Goal: Task Accomplishment & Management: Manage account settings

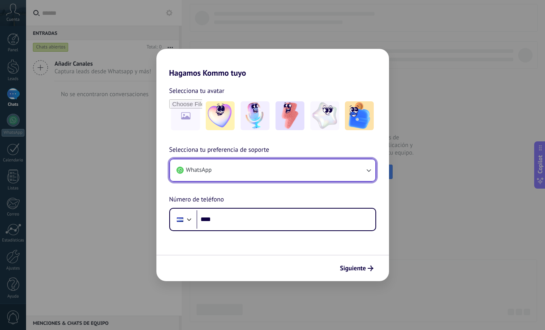
click at [357, 167] on button "WhatsApp" at bounding box center [272, 171] width 205 height 22
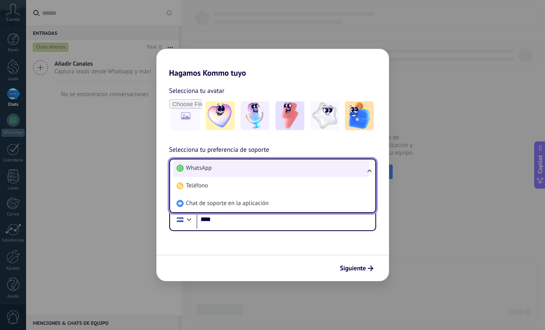
click at [359, 168] on li "WhatsApp" at bounding box center [271, 169] width 196 height 18
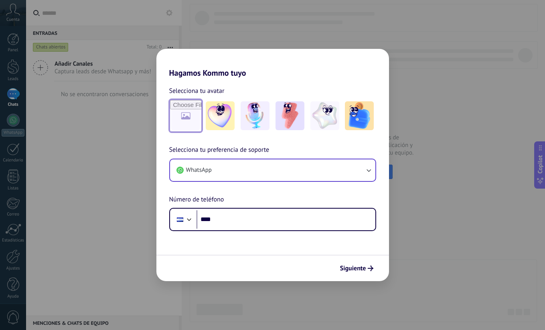
click at [190, 120] on input "file" at bounding box center [185, 115] width 31 height 31
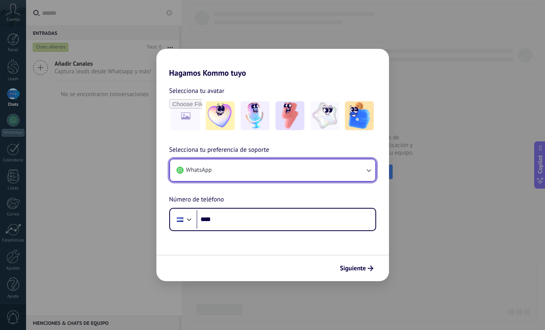
click at [236, 173] on button "WhatsApp" at bounding box center [272, 171] width 205 height 22
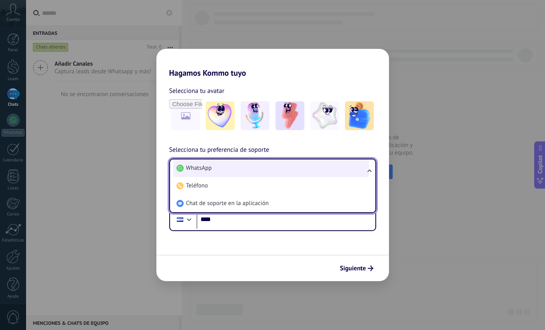
click at [236, 173] on li "WhatsApp" at bounding box center [271, 169] width 196 height 18
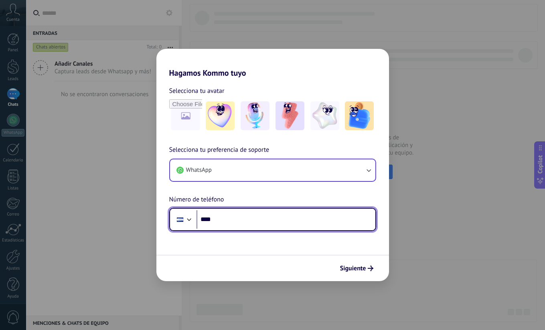
click at [241, 221] on input "****" at bounding box center [285, 220] width 179 height 18
type input "**********"
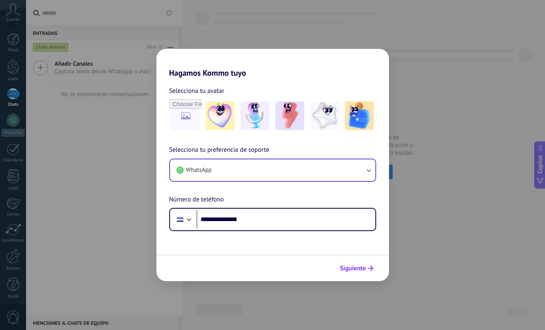
click at [359, 268] on span "Siguiente" at bounding box center [353, 269] width 26 height 6
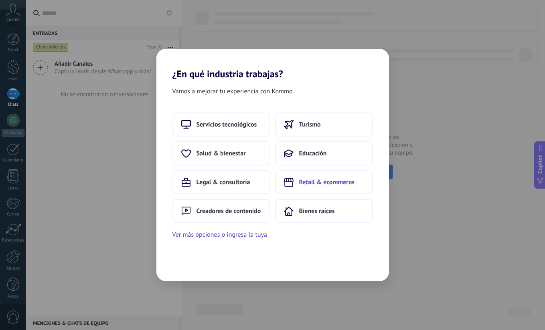
click at [325, 182] on span "Retail & ecommerce" at bounding box center [326, 182] width 55 height 8
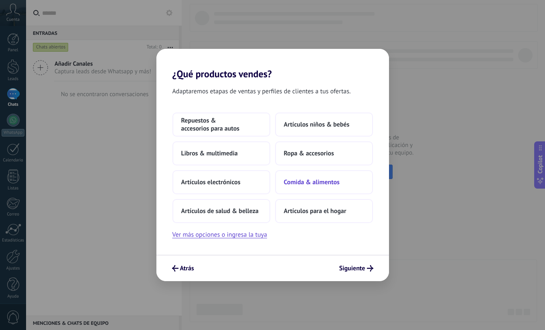
click at [310, 183] on span "Comida & alimentos" at bounding box center [312, 182] width 56 height 8
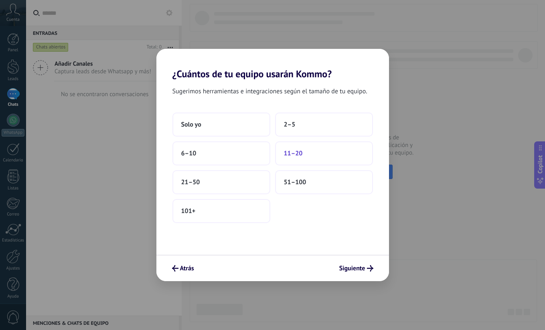
click at [304, 156] on button "11–20" at bounding box center [324, 154] width 98 height 24
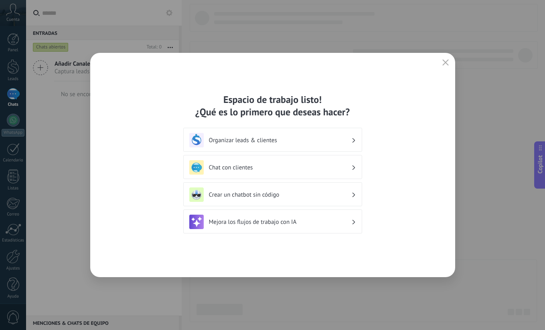
click at [261, 170] on h3 "Chat con clientes" at bounding box center [280, 168] width 142 height 8
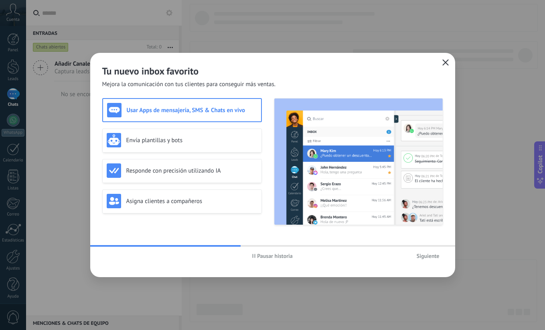
click at [446, 62] on icon "button" at bounding box center [445, 62] width 6 height 6
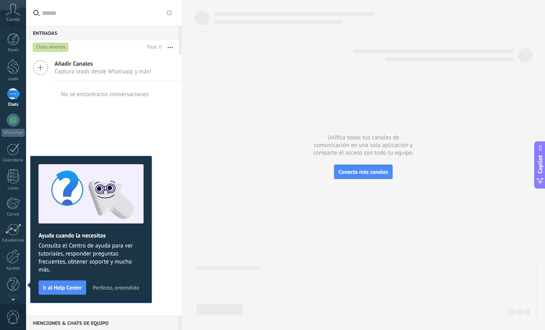
click at [175, 213] on div "Añadir Canales Captura leads desde Whatsapp y más! No se encontraron conversaci…" at bounding box center [104, 185] width 156 height 261
click at [487, 38] on div at bounding box center [363, 36] width 347 height 65
click at [111, 290] on span "Perfecto, entendido" at bounding box center [116, 288] width 47 height 6
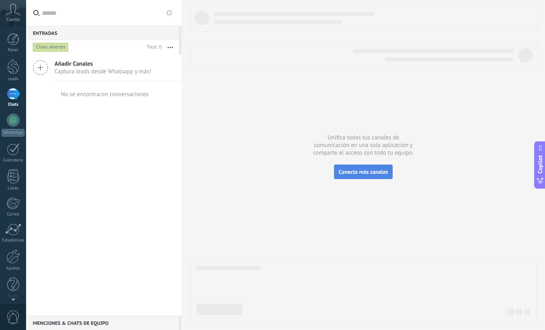
click at [353, 172] on span "Conecta más canales" at bounding box center [362, 171] width 49 height 7
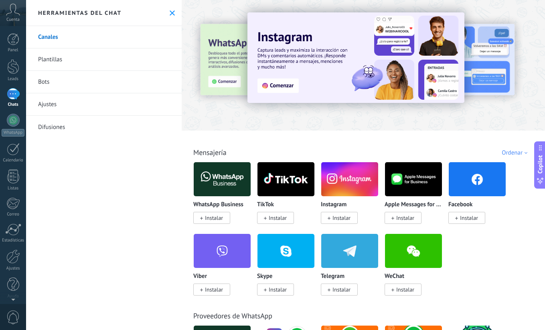
click at [220, 218] on span "Instalar" at bounding box center [214, 218] width 18 height 7
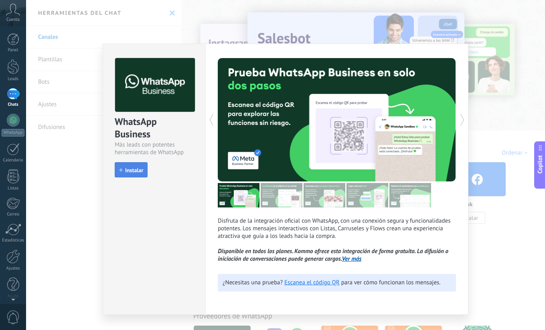
click at [134, 173] on span "Instalar" at bounding box center [134, 171] width 18 height 6
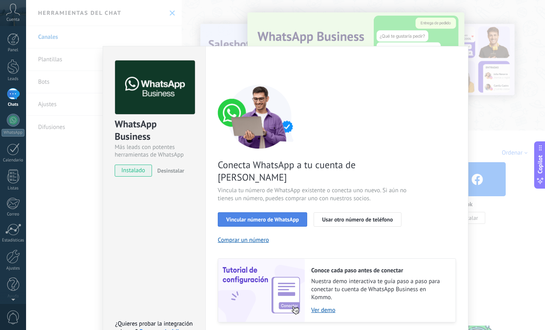
scroll to position [16, 0]
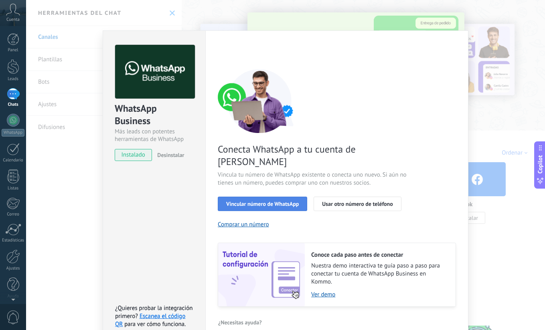
click at [274, 201] on span "Vincular número de WhatsApp" at bounding box center [262, 204] width 73 height 6
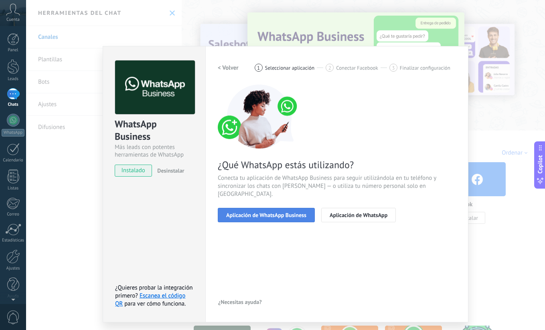
click at [276, 213] on span "Aplicación de WhatsApp Business" at bounding box center [266, 216] width 80 height 6
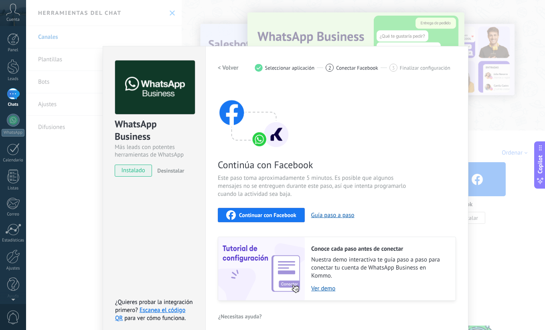
scroll to position [6, 0]
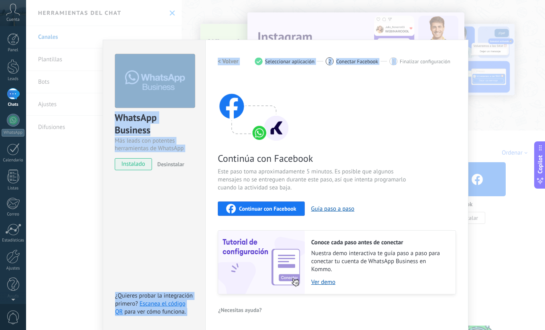
drag, startPoint x: 402, startPoint y: 47, endPoint x: 407, endPoint y: 1, distance: 46.0
click at [408, 14] on div "WhatsApp Business Más leads con potentes herramientas de WhatsApp instalado Des…" at bounding box center [285, 165] width 519 height 330
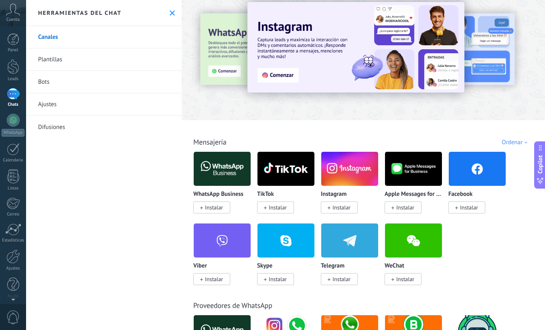
scroll to position [14, 0]
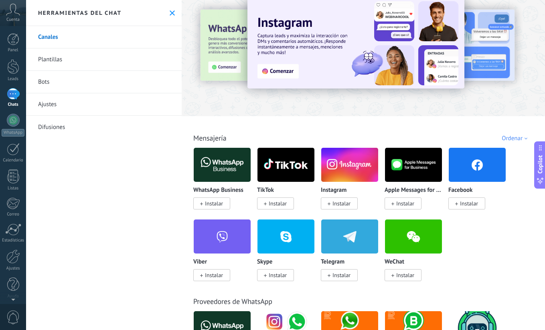
click at [213, 202] on span "Instalar" at bounding box center [214, 203] width 18 height 7
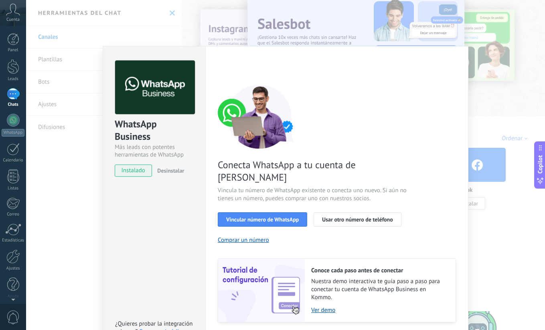
scroll to position [16, 0]
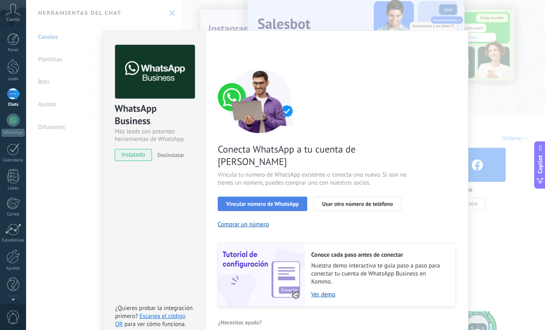
click at [275, 201] on span "Vincular número de WhatsApp" at bounding box center [262, 204] width 73 height 6
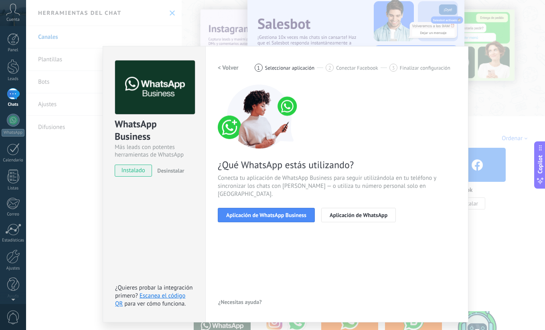
scroll to position [0, 0]
click at [275, 213] on span "Aplicación de WhatsApp Business" at bounding box center [266, 216] width 80 height 6
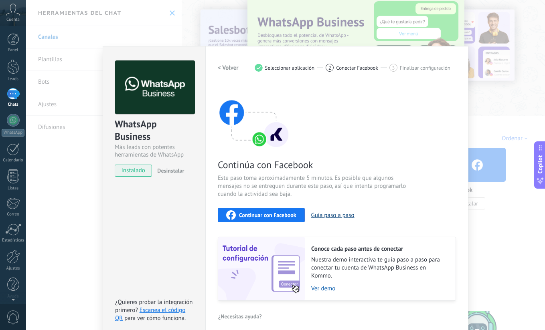
scroll to position [6, 0]
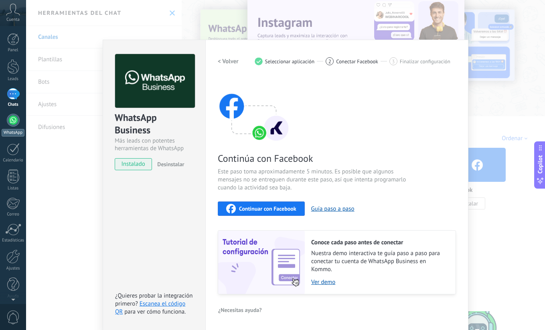
click at [16, 119] on div at bounding box center [13, 120] width 13 height 13
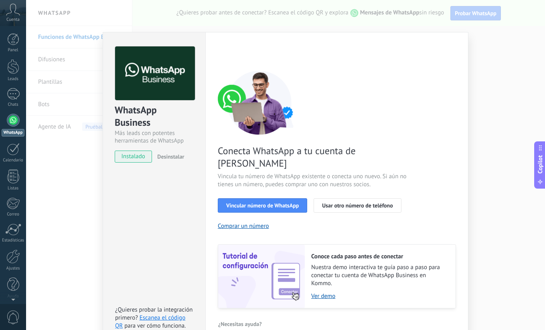
scroll to position [16, 0]
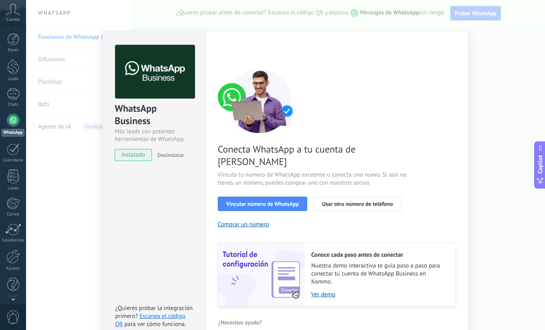
click at [414, 292] on div "Conoce cada paso antes de conectar Nuestra demo interactiva te guía paso a paso…" at bounding box center [380, 274] width 151 height 63
click at [353, 217] on div "Conecta WhatsApp a tu cuenta de Kommo Vincula tu número de WhatsApp existente o…" at bounding box center [337, 188] width 238 height 238
click at [268, 201] on span "Vincular número de WhatsApp" at bounding box center [262, 204] width 73 height 6
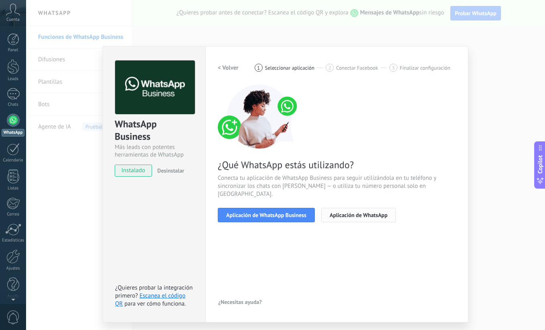
click at [344, 213] on span "Aplicación de WhatsApp" at bounding box center [359, 216] width 58 height 6
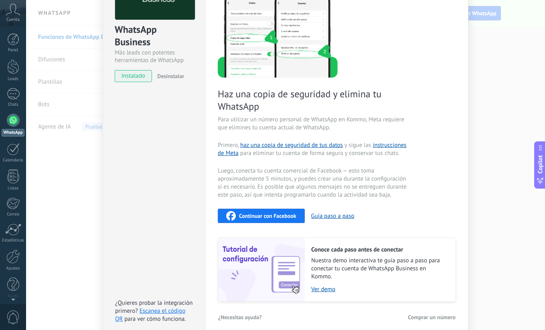
scroll to position [102, 0]
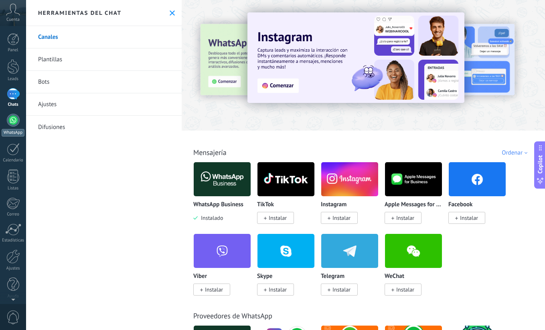
click at [11, 121] on div at bounding box center [13, 120] width 13 height 13
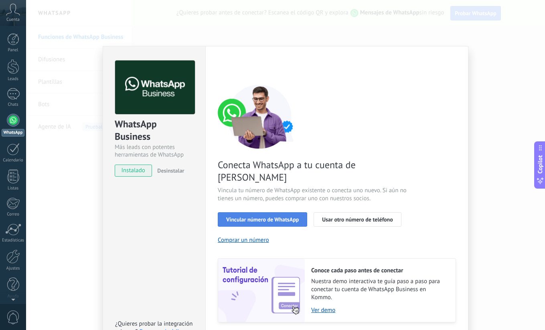
click at [277, 217] on span "Vincular número de WhatsApp" at bounding box center [262, 220] width 73 height 6
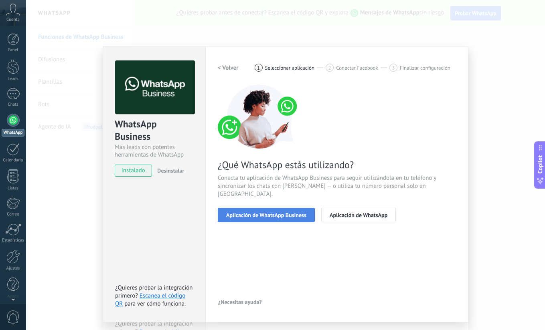
click at [280, 213] on span "Aplicación de WhatsApp Business" at bounding box center [266, 216] width 80 height 6
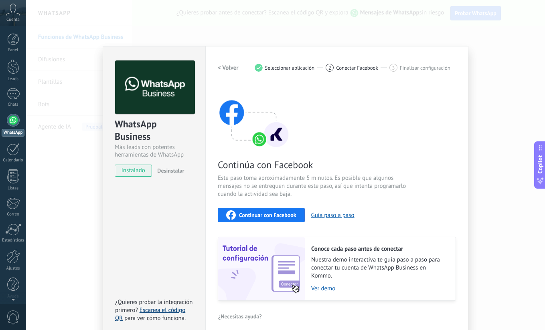
click at [160, 310] on link "Escanea el código QR" at bounding box center [150, 315] width 70 height 16
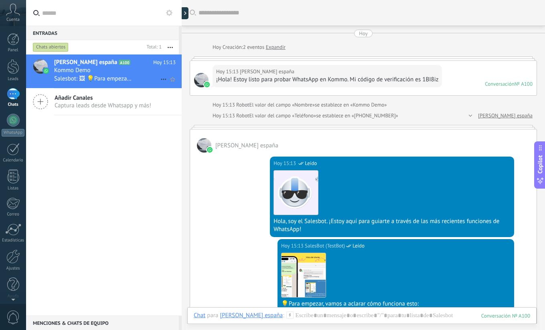
click at [122, 69] on div "Kommo Demo" at bounding box center [114, 71] width 121 height 8
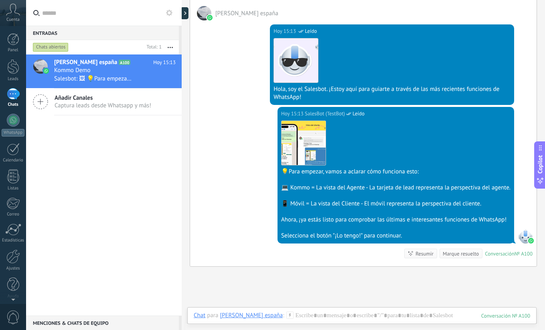
scroll to position [128, 0]
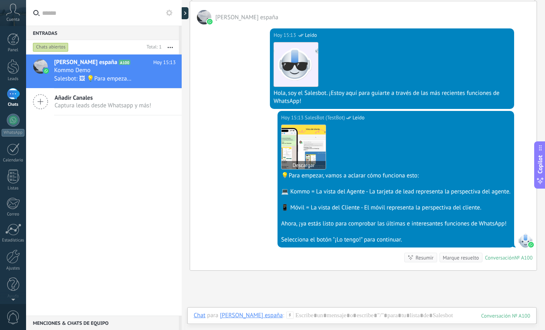
click at [303, 144] on img at bounding box center [303, 147] width 44 height 44
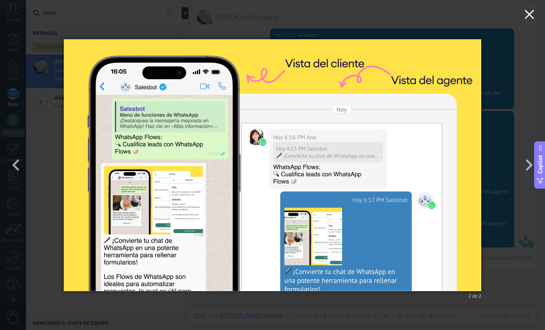
click at [529, 12] on icon "button" at bounding box center [529, 15] width 10 height 10
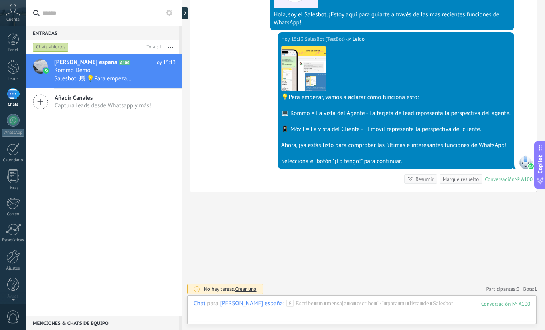
scroll to position [209, 0]
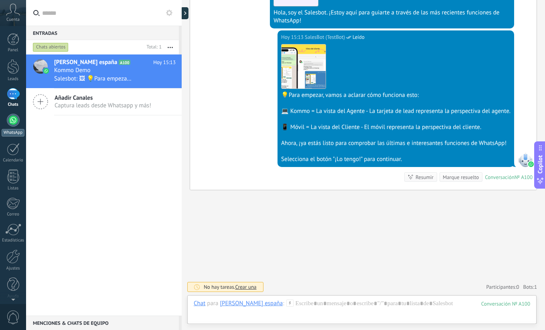
click at [12, 122] on div at bounding box center [13, 120] width 13 height 13
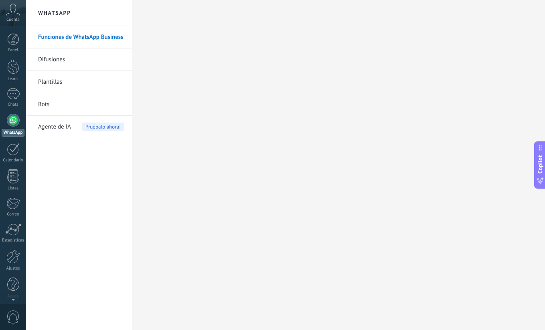
click at [57, 81] on link "Plantillas" at bounding box center [81, 82] width 86 height 22
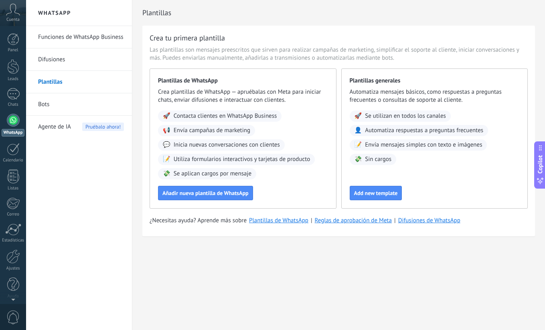
click at [58, 121] on span "Agente de IA" at bounding box center [54, 127] width 33 height 22
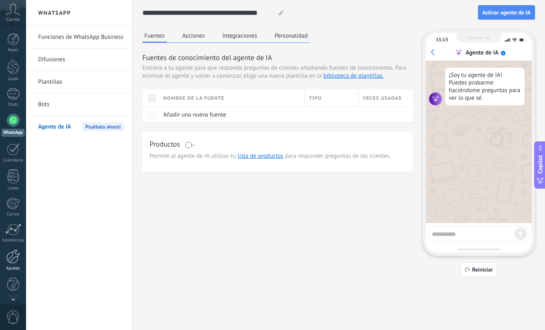
click at [16, 259] on div at bounding box center [13, 257] width 14 height 14
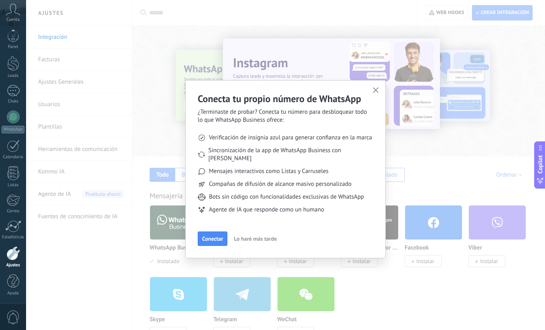
click at [376, 89] on icon "button" at bounding box center [376, 90] width 6 height 6
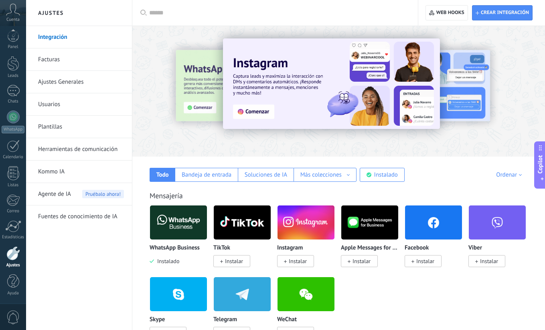
click at [82, 149] on link "Herramientas de comunicación" at bounding box center [81, 149] width 86 height 22
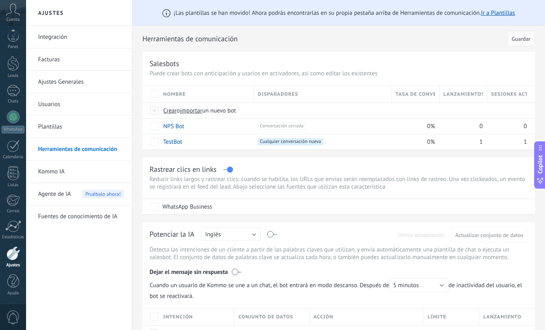
click at [55, 38] on link "Integración" at bounding box center [81, 37] width 86 height 22
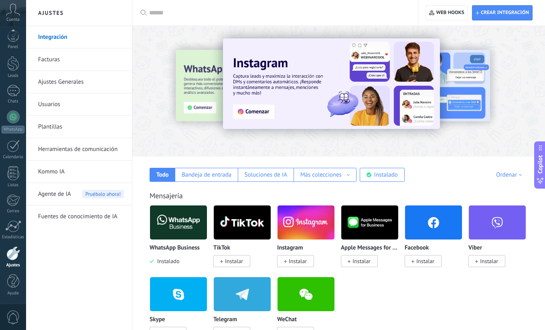
click at [176, 229] on img at bounding box center [178, 222] width 57 height 39
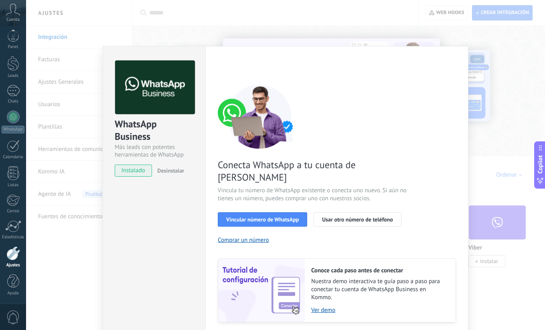
scroll to position [16, 0]
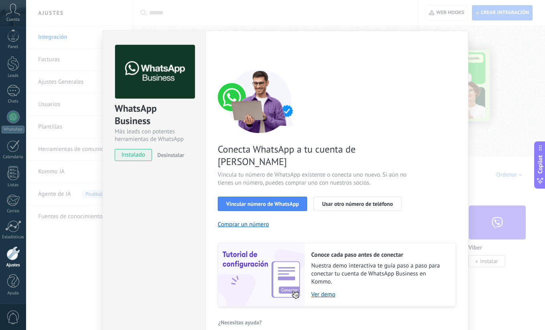
click at [489, 156] on div "WhatsApp Business Más leads con potentes herramientas de WhatsApp instalado Des…" at bounding box center [285, 165] width 519 height 330
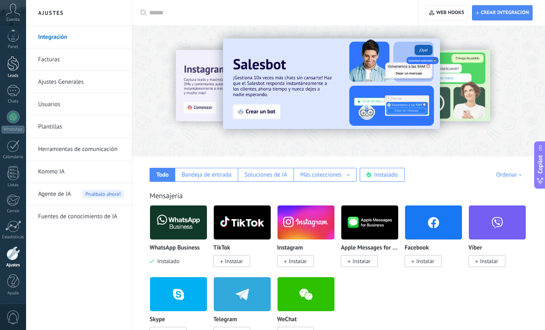
click at [9, 68] on div at bounding box center [13, 63] width 12 height 15
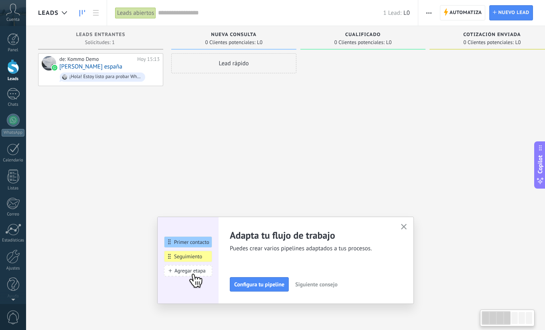
click at [265, 95] on div "Lead rápido" at bounding box center [233, 166] width 125 height 226
click at [109, 122] on div "de: Kommo Demo Hoy 15:13 Don Julio españa ¡Hola! Estoy listo para probar WhatsA…" at bounding box center [100, 166] width 125 height 226
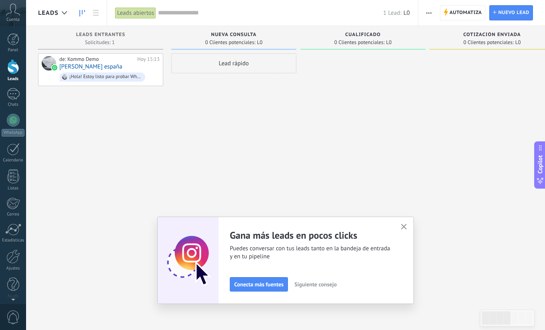
click at [403, 226] on use "button" at bounding box center [404, 227] width 6 height 6
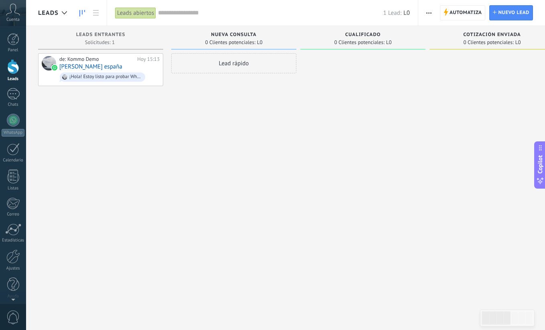
click at [373, 170] on div at bounding box center [362, 166] width 125 height 226
click at [11, 129] on div "WhatsApp" at bounding box center [13, 133] width 23 height 8
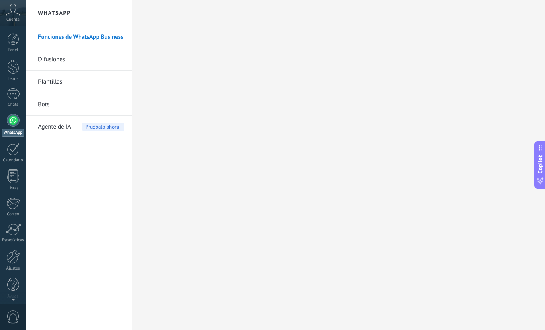
click at [51, 59] on link "Difusiones" at bounding box center [81, 60] width 86 height 22
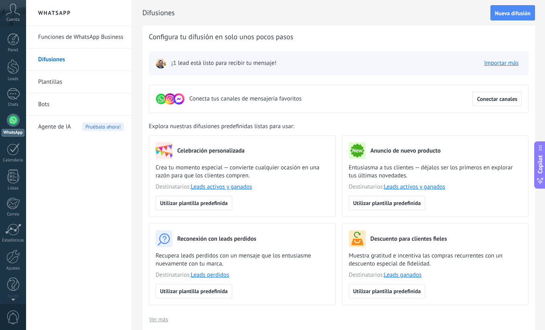
click at [50, 14] on h2 "WhatsApp" at bounding box center [79, 13] width 86 height 26
click at [57, 14] on h2 "WhatsApp" at bounding box center [79, 13] width 86 height 26
click at [16, 262] on div at bounding box center [13, 257] width 14 height 14
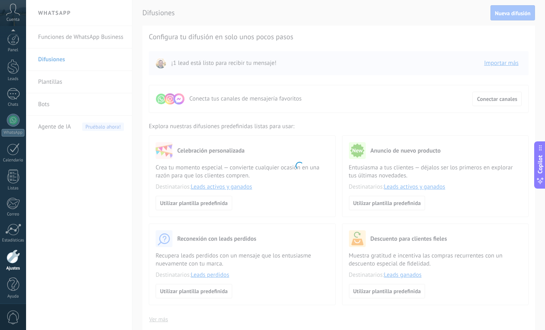
scroll to position [3, 0]
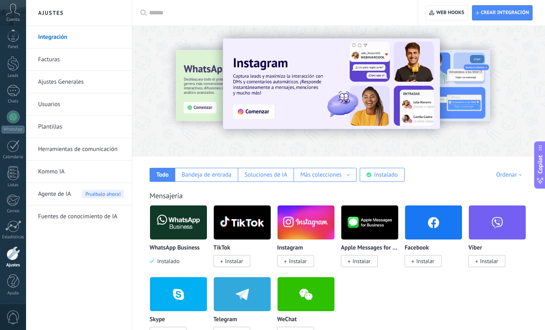
click at [65, 83] on link "Ajustes Generales" at bounding box center [81, 82] width 86 height 22
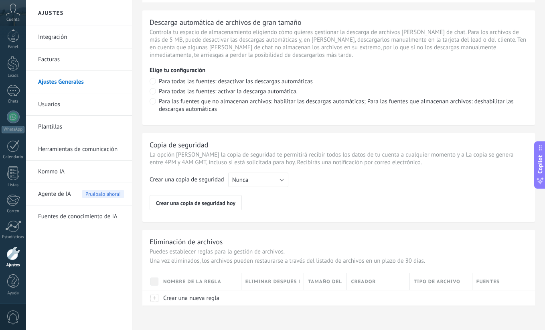
scroll to position [568, 0]
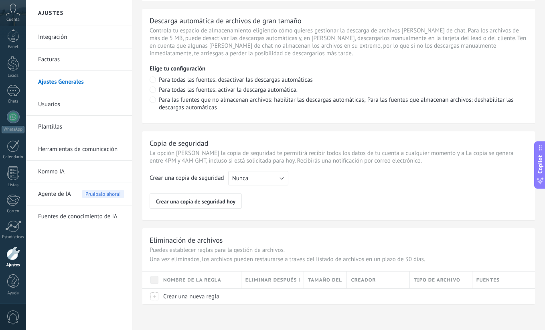
click at [57, 103] on link "Usuarios" at bounding box center [81, 104] width 86 height 22
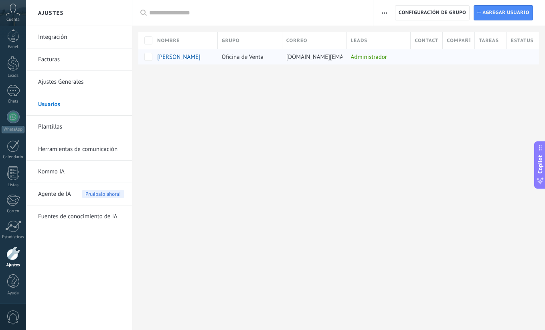
click at [193, 57] on span "DISALCO [PERSON_NAME]" at bounding box center [178, 57] width 43 height 8
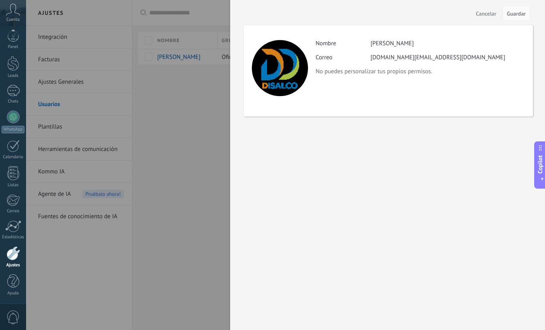
drag, startPoint x: 171, startPoint y: 123, endPoint x: 177, endPoint y: 113, distance: 12.2
click at [171, 123] on div at bounding box center [272, 165] width 545 height 330
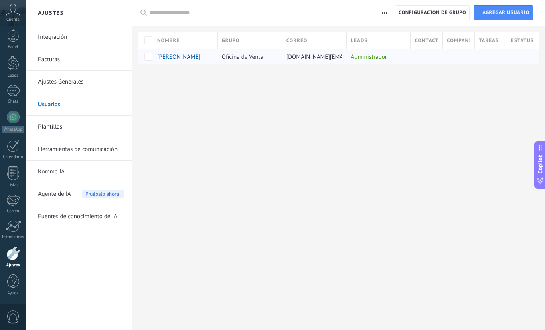
click at [411, 59] on div at bounding box center [425, 56] width 28 height 15
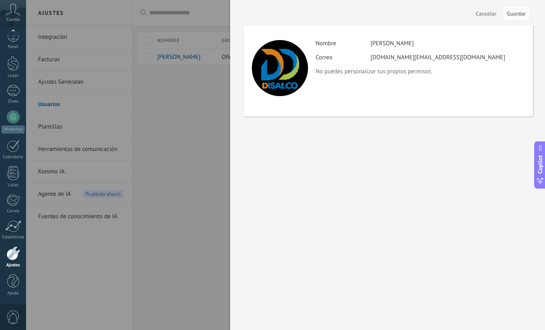
click at [396, 59] on div "disalco.social@gmail.com" at bounding box center [438, 58] width 135 height 8
click at [345, 74] on p "No puedes personalizar tus propios permisos." at bounding box center [420, 72] width 209 height 8
click at [329, 59] on label "Correo" at bounding box center [343, 58] width 55 height 8
click at [327, 56] on label "Correo" at bounding box center [343, 58] width 55 height 8
drag, startPoint x: 397, startPoint y: 51, endPoint x: 385, endPoint y: 52, distance: 11.7
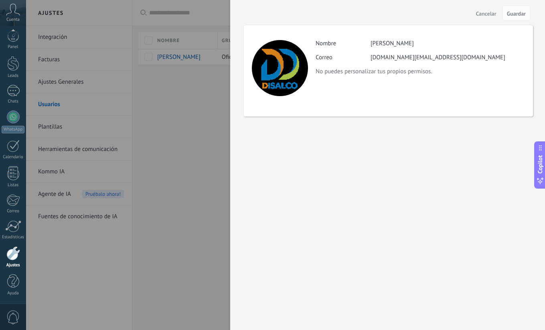
click at [396, 51] on div "Actividad Nombre DISALCO SALVADOR Correo disalco.social@gmail.com No puedes per…" at bounding box center [420, 58] width 209 height 36
click at [184, 67] on div at bounding box center [272, 165] width 545 height 330
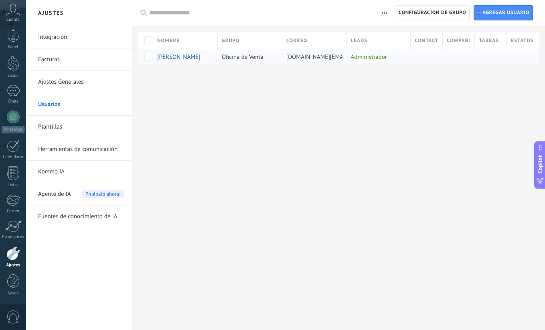
click at [190, 57] on span "DISALCO [PERSON_NAME]" at bounding box center [178, 57] width 43 height 8
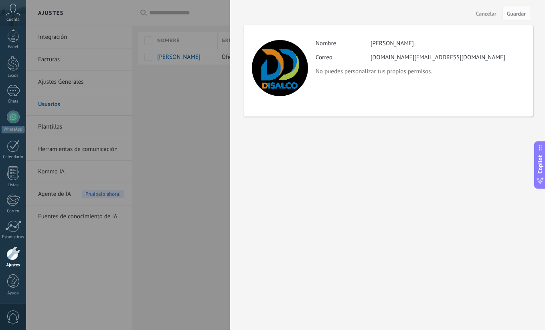
click at [188, 76] on div at bounding box center [272, 165] width 545 height 330
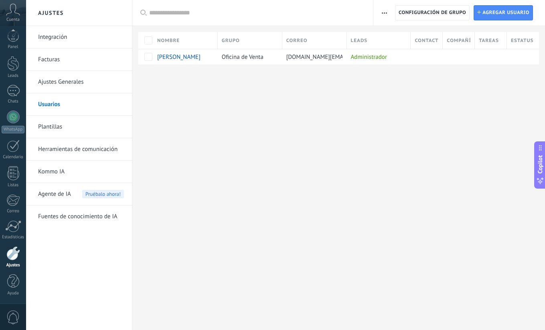
click at [441, 75] on div at bounding box center [338, 78] width 413 height 26
click at [383, 14] on span "button" at bounding box center [384, 12] width 5 height 15
click at [395, 94] on div "Ajustes Integración Facturas Ajustes Generales Usuarios Plantillas Herramientas…" at bounding box center [285, 165] width 519 height 330
click at [363, 58] on div "Administrador" at bounding box center [377, 56] width 60 height 15
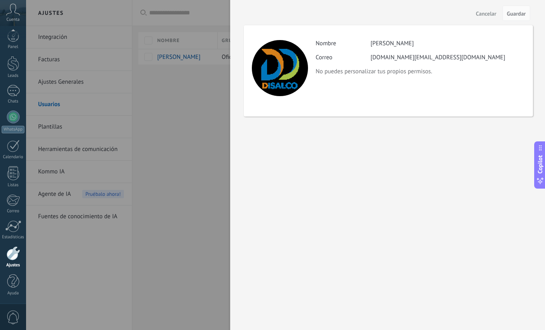
click at [158, 87] on div at bounding box center [272, 165] width 545 height 330
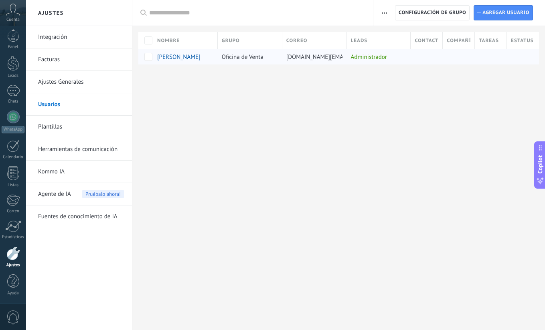
click at [170, 59] on span "DISALCO [PERSON_NAME]" at bounding box center [178, 57] width 43 height 8
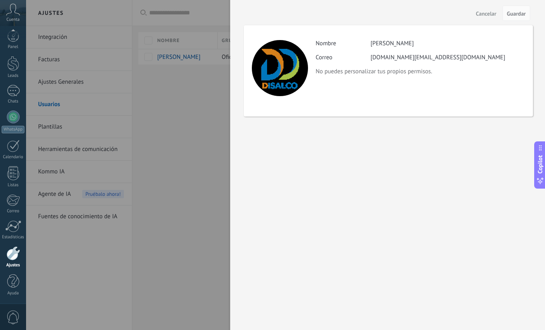
click at [169, 61] on div at bounding box center [272, 165] width 545 height 330
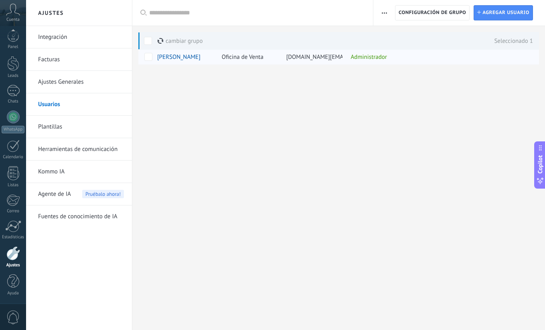
click at [254, 58] on span "Oficina de Venta" at bounding box center [243, 57] width 42 height 8
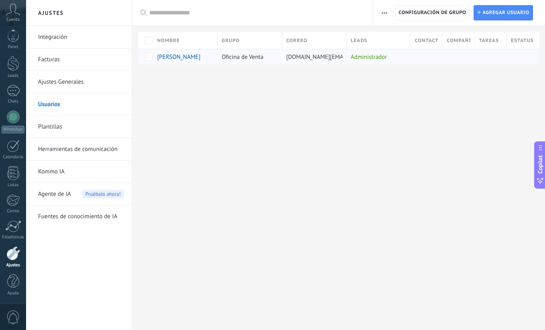
click at [308, 57] on span "disalco.social@gmail.com" at bounding box center [353, 57] width 135 height 8
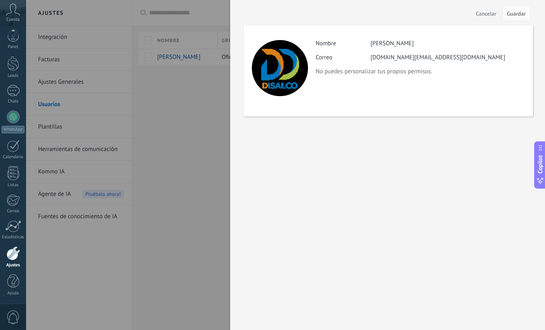
click at [203, 77] on div at bounding box center [272, 165] width 545 height 330
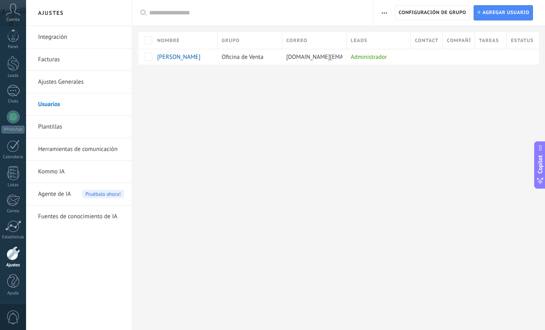
click at [263, 102] on div "Ajustes Integración Facturas Ajustes Generales Usuarios Plantillas Herramientas…" at bounding box center [285, 165] width 519 height 330
click at [382, 13] on use "button" at bounding box center [384, 12] width 5 height 1
click at [408, 148] on div "Ajustes Integración Facturas Ajustes Generales Usuarios Plantillas Herramientas…" at bounding box center [285, 165] width 519 height 330
click at [326, 130] on div "Ajustes Integración Facturas Ajustes Generales Usuarios Plantillas Herramientas…" at bounding box center [285, 165] width 519 height 330
click at [386, 13] on use "button" at bounding box center [384, 12] width 5 height 1
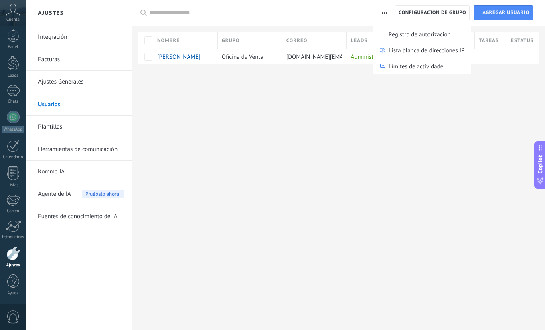
click at [387, 12] on button "button" at bounding box center [385, 12] width 12 height 15
click at [411, 11] on span "Configuración de grupo" at bounding box center [432, 13] width 67 height 14
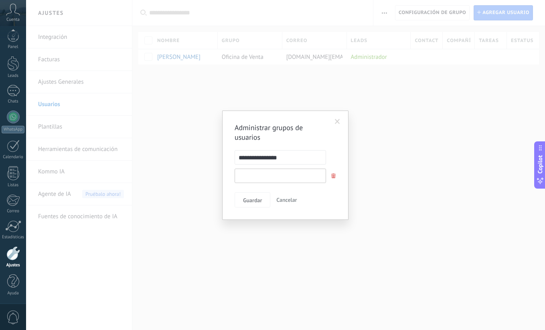
drag, startPoint x: 296, startPoint y: 175, endPoint x: 285, endPoint y: 189, distance: 18.3
click at [296, 175] on input "text" at bounding box center [280, 176] width 91 height 14
click at [334, 123] on span at bounding box center [337, 122] width 13 height 14
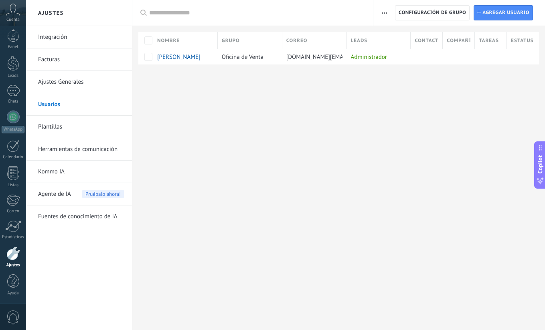
click at [219, 148] on div "Ajustes Integración Facturas Ajustes Generales Usuarios Plantillas Herramientas…" at bounding box center [285, 165] width 519 height 330
click at [377, 148] on div "Ajustes Integración Facturas Ajustes Generales Usuarios Plantillas Herramientas…" at bounding box center [285, 165] width 519 height 330
click at [381, 10] on button "button" at bounding box center [385, 12] width 12 height 15
click at [302, 185] on div "Ajustes Integración Facturas Ajustes Generales Usuarios Plantillas Herramientas…" at bounding box center [285, 165] width 519 height 330
click at [302, 184] on div "Ajustes Integración Facturas Ajustes Generales Usuarios Plantillas Herramientas…" at bounding box center [285, 165] width 519 height 330
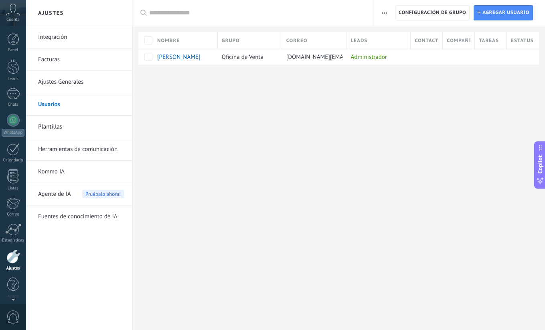
scroll to position [3, 0]
click at [70, 79] on link "Ajustes Generales" at bounding box center [81, 82] width 86 height 22
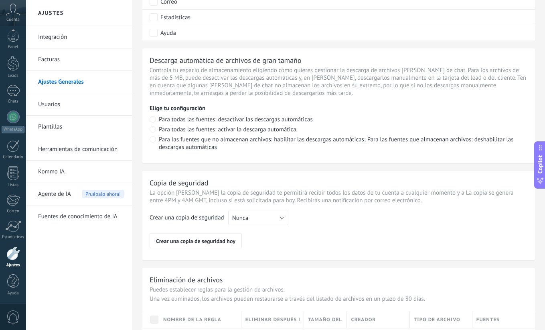
scroll to position [568, 0]
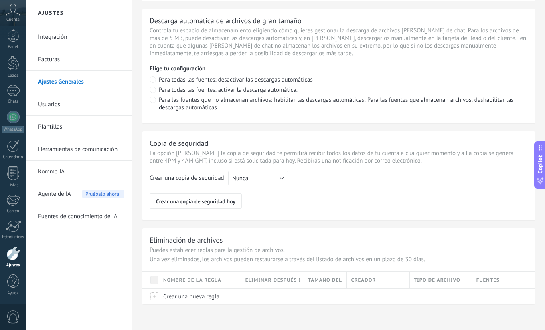
click at [53, 62] on link "Facturas" at bounding box center [81, 60] width 86 height 22
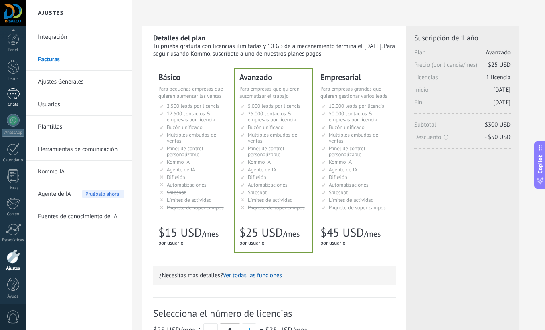
scroll to position [3, 0]
click at [16, 120] on div at bounding box center [13, 117] width 13 height 13
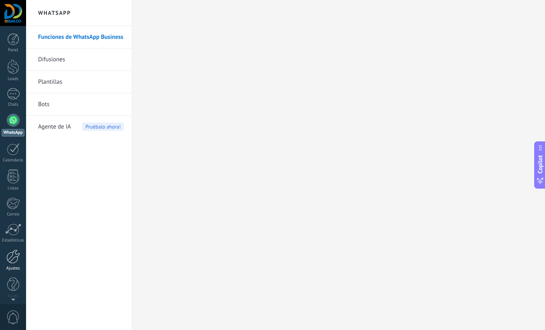
click at [16, 260] on div at bounding box center [13, 257] width 14 height 14
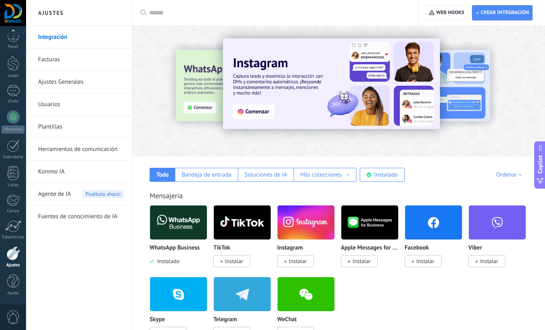
click at [179, 227] on img at bounding box center [178, 222] width 57 height 39
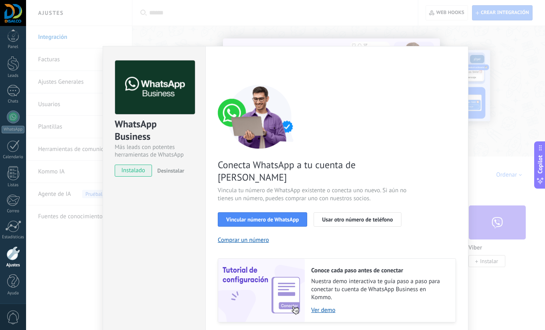
scroll to position [16, 0]
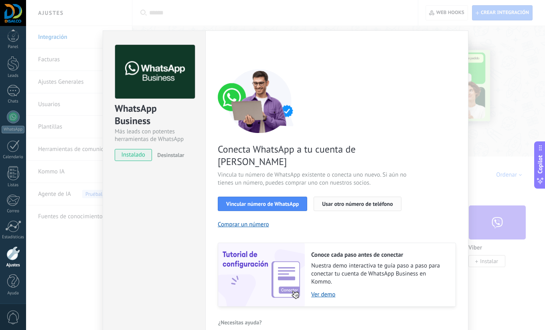
click at [345, 201] on span "Usar otro número de teléfono" at bounding box center [357, 204] width 71 height 6
click at [241, 201] on span "Vincular número de WhatsApp" at bounding box center [262, 204] width 73 height 6
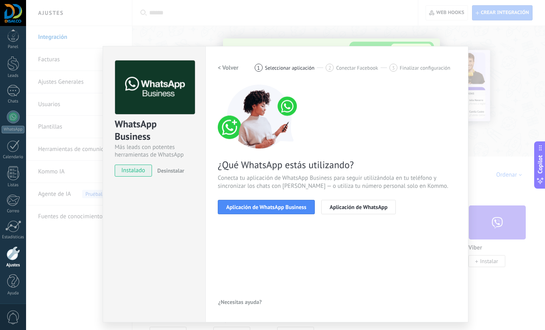
drag, startPoint x: 48, startPoint y: 231, endPoint x: 22, endPoint y: 55, distance: 178.4
click at [48, 231] on div "WhatsApp Business Más leads con potentes herramientas de WhatsApp instalado Des…" at bounding box center [285, 165] width 519 height 330
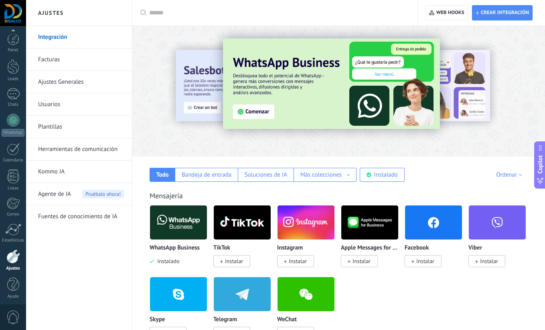
scroll to position [3, 0]
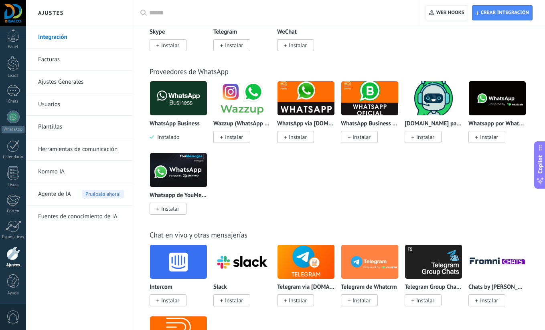
scroll to position [288, 0]
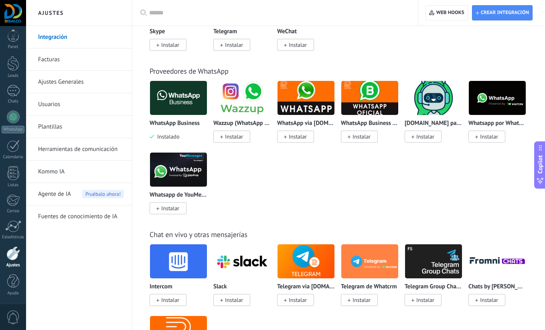
click at [176, 99] on img at bounding box center [178, 98] width 57 height 39
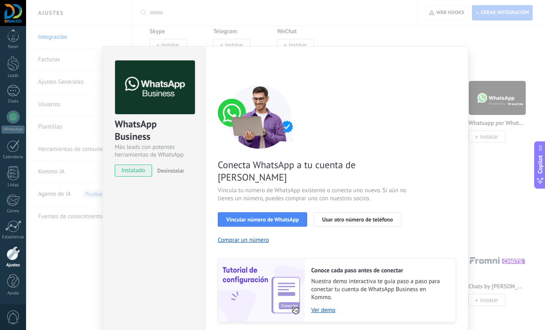
click at [131, 170] on span "instalado" at bounding box center [133, 171] width 36 height 12
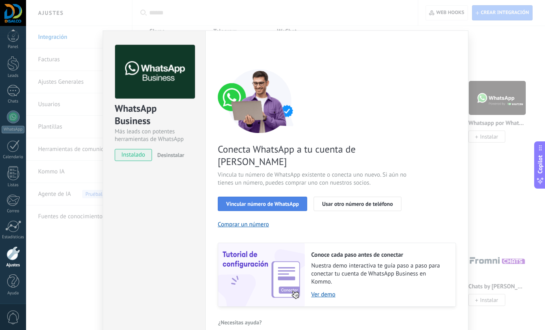
click at [281, 201] on span "Vincular número de WhatsApp" at bounding box center [262, 204] width 73 height 6
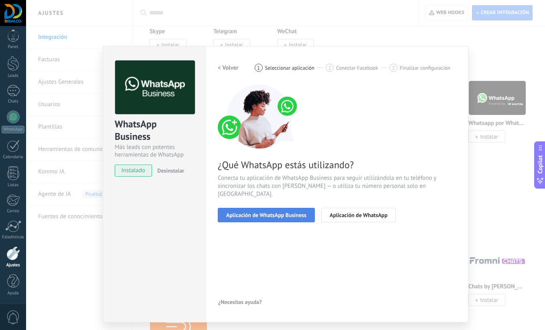
click at [270, 213] on span "Aplicación de WhatsApp Business" at bounding box center [266, 216] width 80 height 6
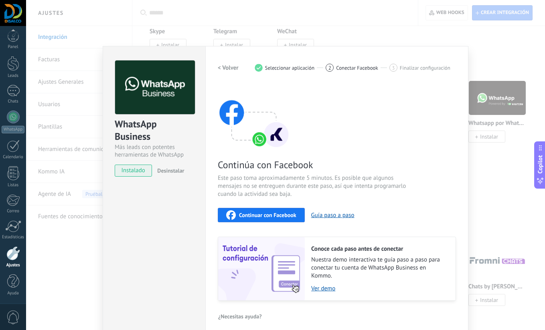
scroll to position [6, 0]
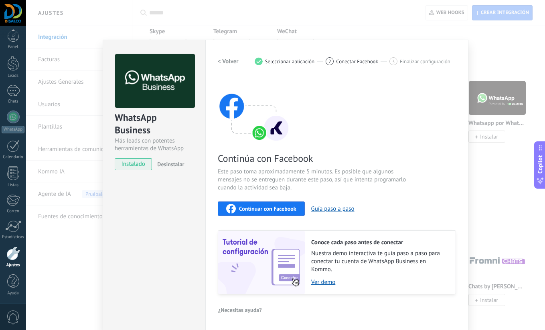
click at [173, 243] on div "WhatsApp Business Más leads con potentes herramientas de WhatsApp instalado Des…" at bounding box center [154, 185] width 103 height 291
click at [357, 63] on span "Conectar Facebook" at bounding box center [357, 62] width 42 height 6
click at [288, 63] on span "Seleccionar aplicación" at bounding box center [290, 62] width 50 height 6
drag, startPoint x: 260, startPoint y: 61, endPoint x: 324, endPoint y: 68, distance: 65.0
click at [260, 61] on div "1" at bounding box center [259, 61] width 8 height 8
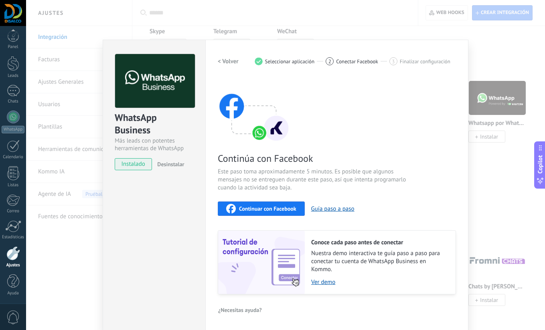
drag, startPoint x: 359, startPoint y: 69, endPoint x: 386, endPoint y: 65, distance: 26.8
click at [360, 69] on div "< Volver 1 Seleccionar aplicación 2 Conectar Facebook 3 Finalizar configuración…" at bounding box center [337, 174] width 238 height 241
drag, startPoint x: 408, startPoint y: 64, endPoint x: 435, endPoint y: 61, distance: 26.6
click at [409, 64] on span "Finalizar configuración" at bounding box center [425, 62] width 51 height 6
click at [435, 61] on span "Finalizar configuración" at bounding box center [425, 62] width 51 height 6
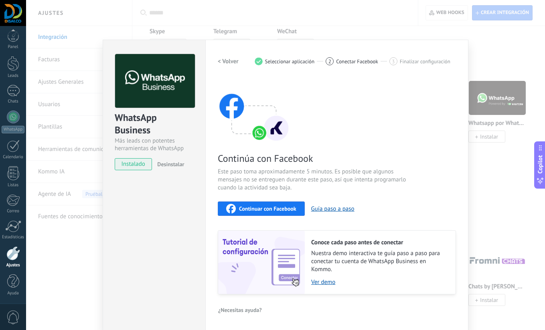
click at [411, 61] on span "Finalizar configuración" at bounding box center [425, 62] width 51 height 6
drag, startPoint x: 350, startPoint y: 63, endPoint x: 323, endPoint y: 63, distance: 26.9
click at [349, 63] on span "Conectar Facebook" at bounding box center [357, 62] width 42 height 6
click at [328, 60] on span "2" at bounding box center [329, 61] width 3 height 7
click at [288, 62] on span "Seleccionar aplicación" at bounding box center [290, 62] width 50 height 6
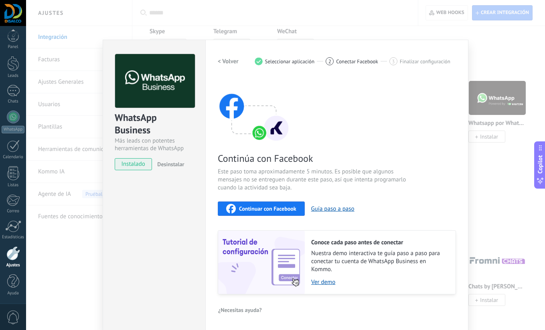
click at [497, 40] on div "WhatsApp Business Más leads con potentes herramientas de WhatsApp instalado Des…" at bounding box center [285, 165] width 519 height 330
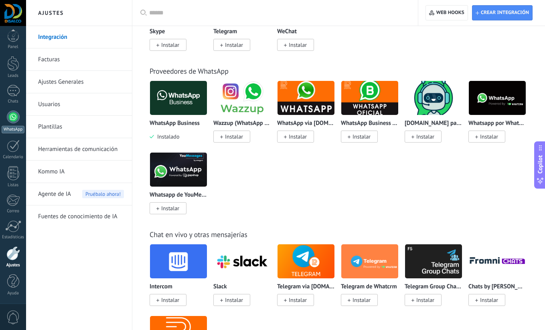
click at [10, 121] on div at bounding box center [13, 117] width 13 height 13
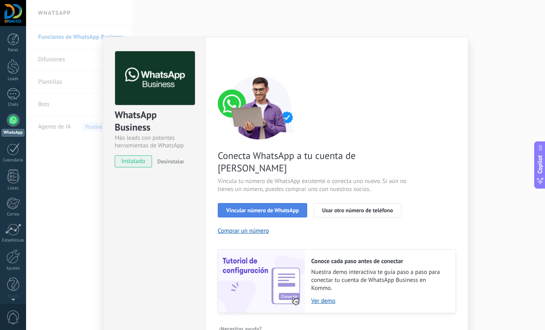
scroll to position [11, 0]
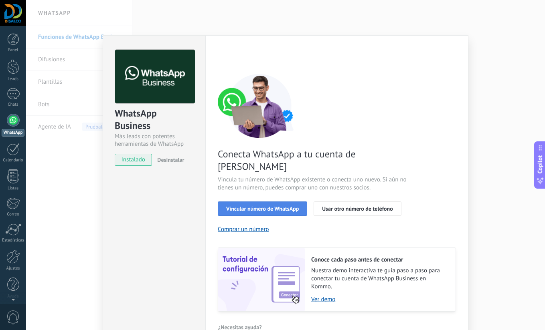
click at [247, 202] on button "Vincular número de WhatsApp" at bounding box center [262, 209] width 89 height 14
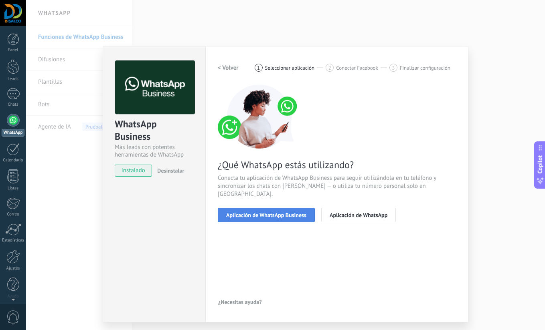
click at [265, 213] on span "Aplicación de WhatsApp Business" at bounding box center [266, 216] width 80 height 6
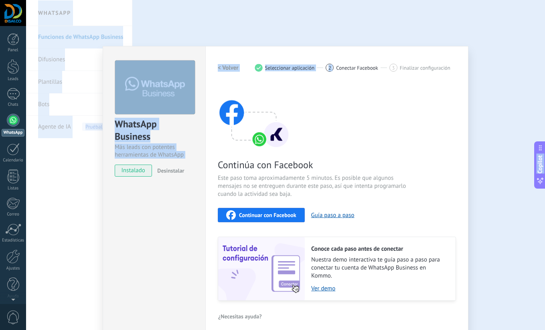
drag, startPoint x: 379, startPoint y: 42, endPoint x: 437, endPoint y: 40, distance: 58.6
click at [422, 0] on html ".abccls-1,.abccls-2{fill-rule:evenodd}.abccls-2{fill:#fff} .abfcls-1{fill:none}…" at bounding box center [272, 165] width 545 height 330
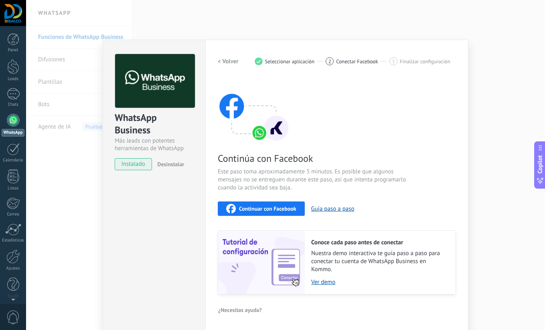
click at [180, 284] on div "WhatsApp Business Más leads con potentes herramientas de WhatsApp instalado Des…" at bounding box center [154, 185] width 103 height 291
click at [256, 184] on span "Este paso toma aproximadamente 5 minutos. Es posible que algunos mensajes no se…" at bounding box center [313, 180] width 191 height 24
click at [272, 183] on span "Este paso toma aproximadamente 5 minutos. Es posible que algunos mensajes no se…" at bounding box center [313, 180] width 191 height 24
click at [250, 178] on span "Este paso toma aproximadamente 5 minutos. Es posible que algunos mensajes no se…" at bounding box center [313, 180] width 191 height 24
drag, startPoint x: 294, startPoint y: 174, endPoint x: 308, endPoint y: 173, distance: 13.7
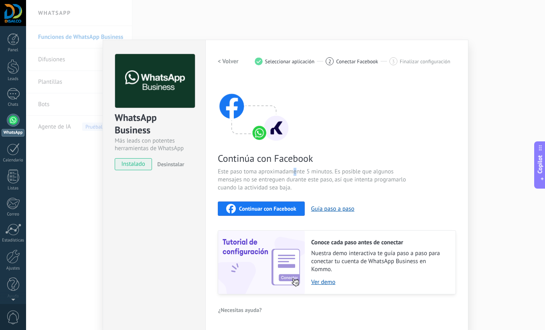
click at [295, 174] on span "Este paso toma aproximadamente 5 minutos. Es posible que algunos mensajes no se…" at bounding box center [313, 180] width 191 height 24
click at [338, 170] on span "Este paso toma aproximadamente 5 minutos. Es posible que algunos mensajes no se…" at bounding box center [313, 180] width 191 height 24
click at [370, 173] on span "Este paso toma aproximadamente 5 minutos. Es posible que algunos mensajes no se…" at bounding box center [313, 180] width 191 height 24
click at [274, 138] on img at bounding box center [254, 110] width 72 height 64
click at [321, 221] on div "Continúa con Facebook Este paso toma aproximadamente 5 minutos. Es posible que …" at bounding box center [337, 186] width 238 height 217
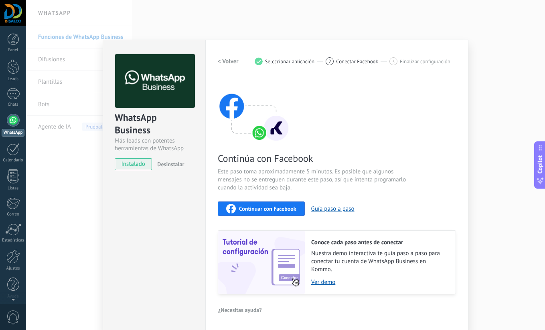
click at [174, 213] on div "WhatsApp Business Más leads con potentes herramientas de WhatsApp instalado Des…" at bounding box center [154, 185] width 103 height 291
click at [273, 210] on span "Continuar con Facebook" at bounding box center [267, 209] width 57 height 6
click at [157, 258] on div "WhatsApp Business Más leads con potentes herramientas de WhatsApp instalado Des…" at bounding box center [154, 185] width 103 height 291
click at [350, 61] on span "Conectar Facebook" at bounding box center [357, 62] width 42 height 6
click at [417, 63] on span "Finalizar configuración" at bounding box center [425, 62] width 51 height 6
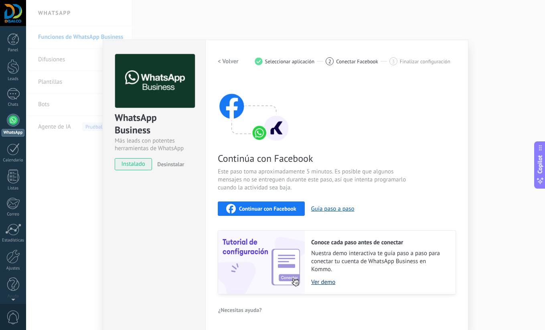
click at [322, 284] on link "Ver demo" at bounding box center [379, 283] width 136 height 8
click at [498, 55] on div "WhatsApp Business Más leads con potentes herramientas de WhatsApp instalado Des…" at bounding box center [285, 165] width 519 height 330
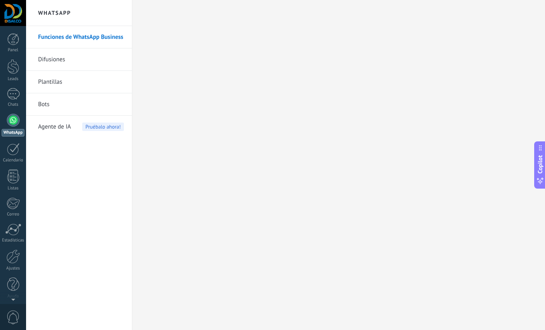
scroll to position [0, 0]
click at [10, 126] on link "WhatsApp" at bounding box center [13, 125] width 26 height 23
click at [15, 14] on div at bounding box center [13, 13] width 26 height 26
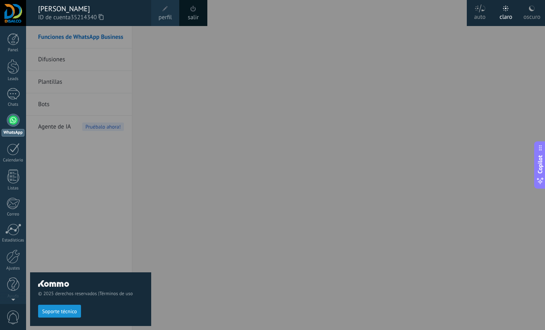
click at [165, 12] on span at bounding box center [165, 8] width 9 height 9
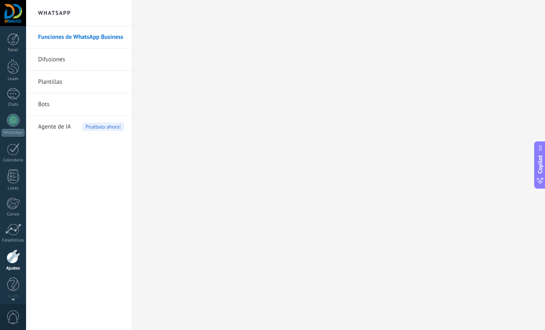
scroll to position [3, 0]
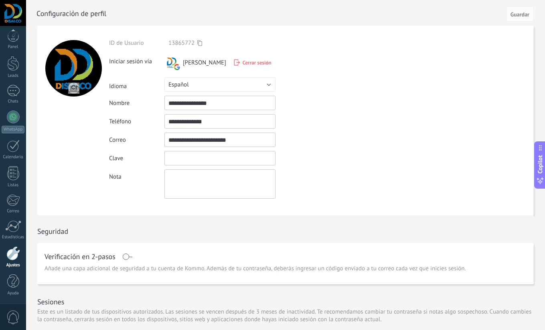
click at [192, 158] on input "textbox" at bounding box center [219, 158] width 111 height 14
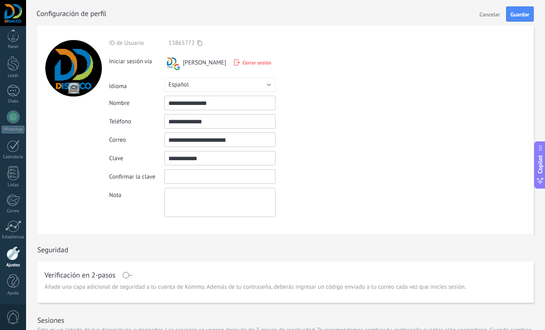
type input "**********"
click at [182, 180] on input "textbox" at bounding box center [219, 177] width 111 height 14
type input "**********"
click at [522, 16] on span "Guardar" at bounding box center [519, 15] width 19 height 6
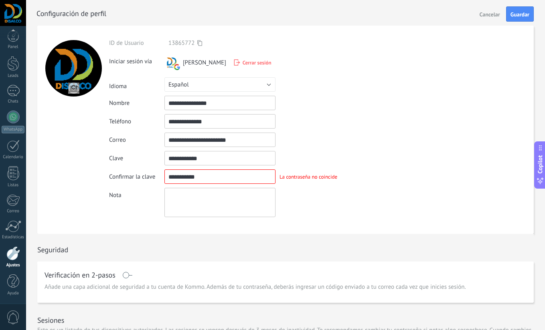
click at [219, 159] on input "textbox" at bounding box center [219, 158] width 111 height 14
drag, startPoint x: 166, startPoint y: 160, endPoint x: 161, endPoint y: 160, distance: 5.2
click at [161, 160] on div "Clave" at bounding box center [238, 158] width 259 height 14
type input "**********"
click at [518, 18] on button "Guardar" at bounding box center [520, 13] width 28 height 15
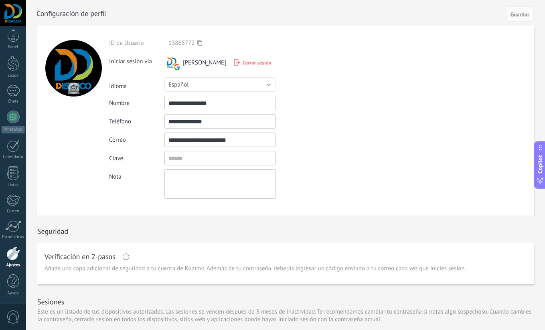
click at [358, 188] on div "Nota" at bounding box center [238, 184] width 259 height 29
click at [187, 155] on input "textbox" at bounding box center [219, 158] width 111 height 14
click at [87, 158] on div at bounding box center [73, 121] width 72 height 190
click at [16, 254] on div at bounding box center [13, 254] width 14 height 14
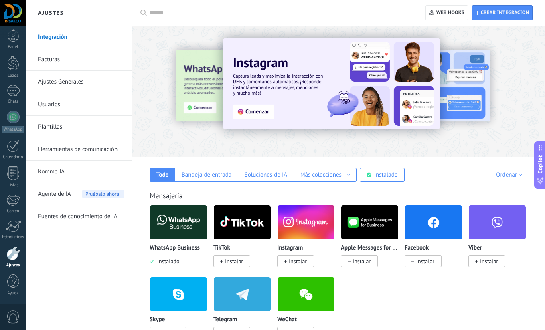
click at [57, 83] on link "Ajustes Generales" at bounding box center [81, 82] width 86 height 22
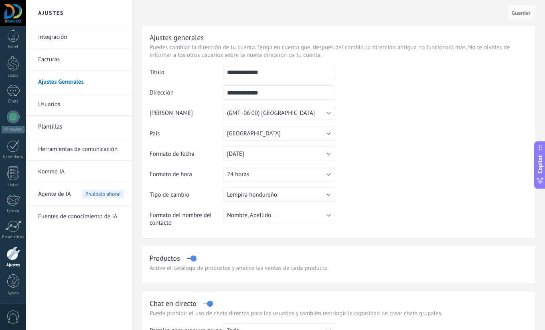
click at [54, 104] on link "Usuarios" at bounding box center [81, 104] width 86 height 22
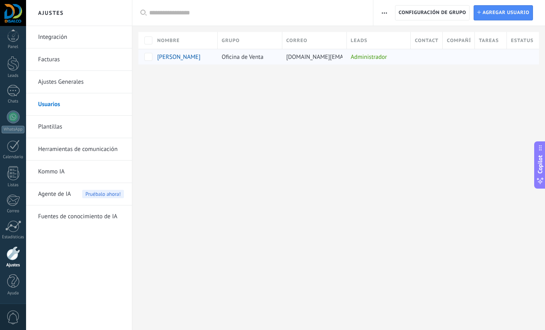
click at [192, 57] on span "DISALCO [PERSON_NAME]" at bounding box center [178, 57] width 43 height 8
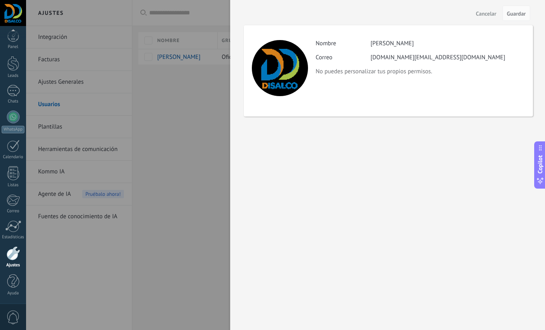
click at [194, 82] on div at bounding box center [272, 165] width 545 height 330
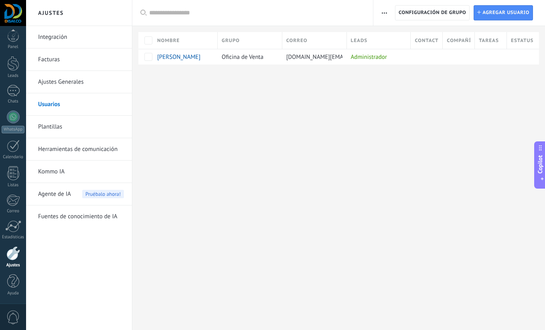
click at [55, 127] on link "Plantillas" at bounding box center [81, 127] width 86 height 22
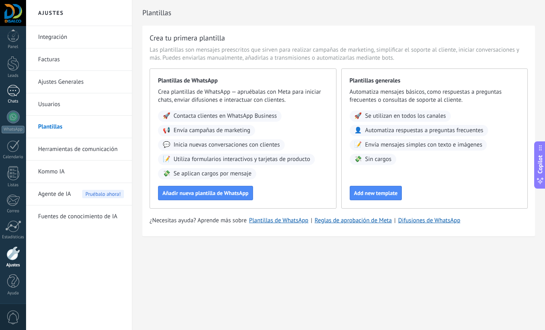
click at [14, 93] on div at bounding box center [13, 91] width 13 height 12
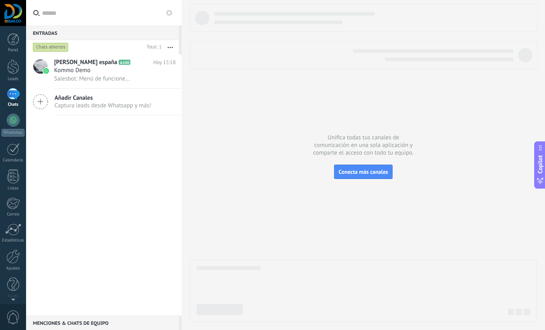
click at [170, 12] on icon at bounding box center [169, 13] width 6 height 6
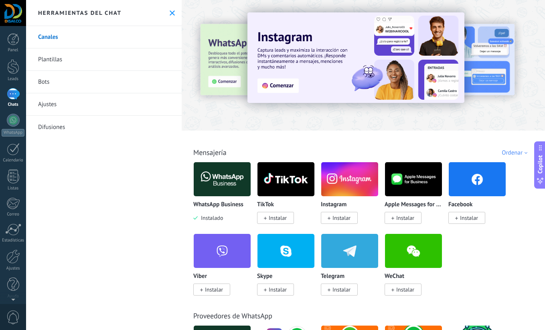
click at [63, 60] on link "Plantillas" at bounding box center [104, 60] width 156 height 22
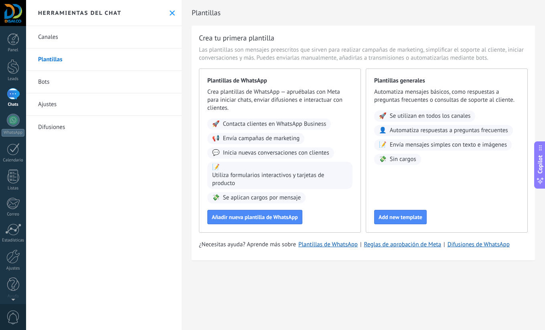
click at [50, 35] on link "Canales" at bounding box center [104, 37] width 156 height 22
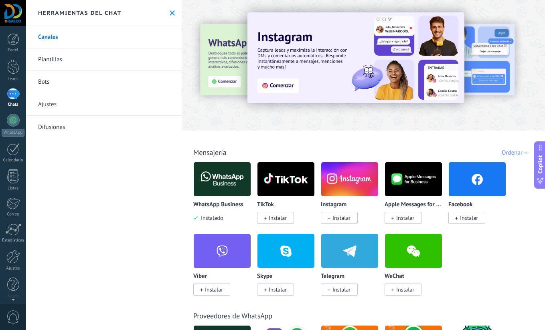
click at [230, 180] on img at bounding box center [222, 179] width 57 height 39
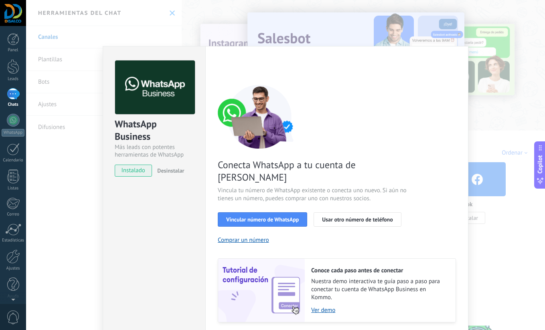
click at [435, 21] on div "WhatsApp Business Más leads con potentes herramientas de WhatsApp instalado Des…" at bounding box center [285, 165] width 519 height 330
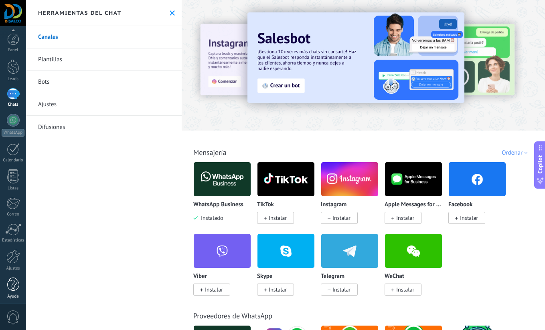
scroll to position [3, 0]
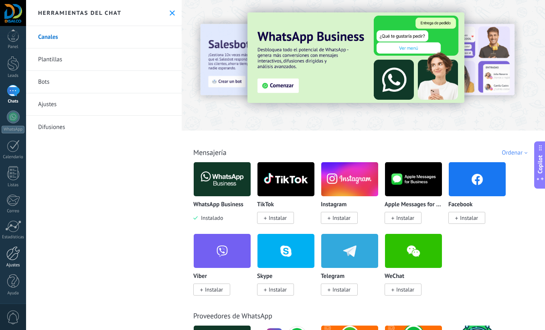
click at [14, 260] on div at bounding box center [13, 254] width 14 height 14
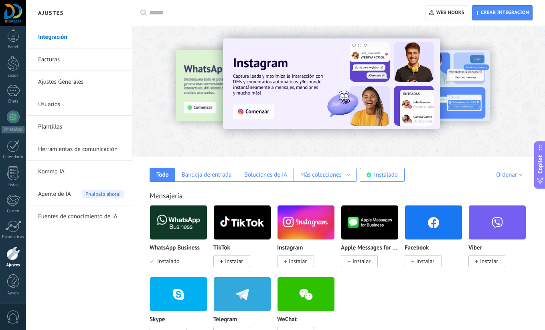
click at [53, 34] on link "Integración" at bounding box center [81, 37] width 86 height 22
click at [504, 180] on div "Todo Bandeja de entrada Soluciones de IA Más colecciones Automatizaciones Fuent…" at bounding box center [338, 169] width 397 height 25
click at [390, 176] on div "Instalado" at bounding box center [386, 175] width 24 height 8
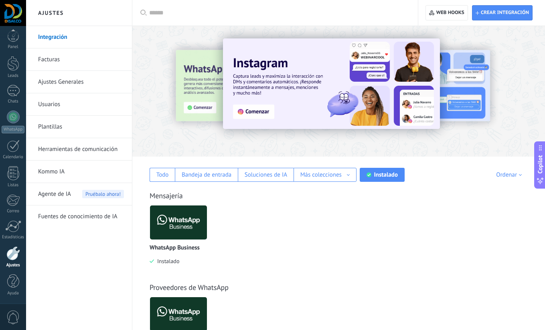
click at [194, 219] on img at bounding box center [178, 222] width 57 height 39
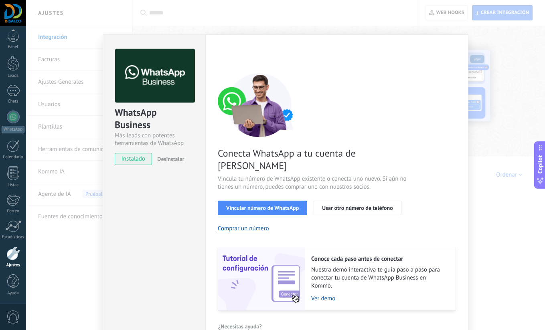
scroll to position [16, 0]
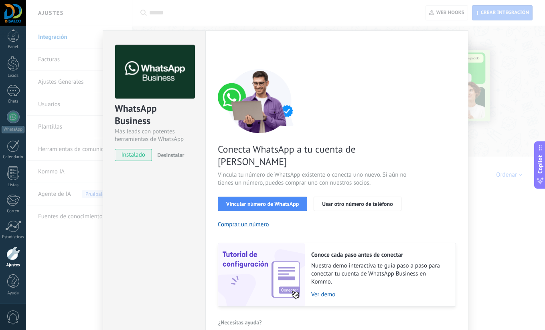
click at [151, 241] on div "WhatsApp Business Más leads con potentes herramientas de WhatsApp instalado Des…" at bounding box center [154, 186] width 103 height 313
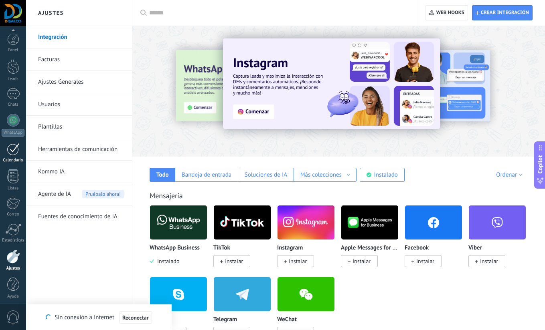
scroll to position [3, 0]
click at [380, 176] on div "Instalado" at bounding box center [386, 175] width 24 height 8
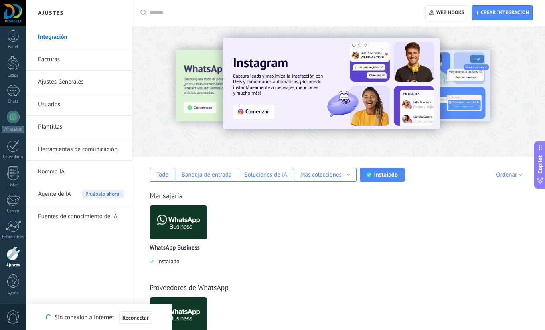
click at [166, 225] on img at bounding box center [178, 222] width 57 height 39
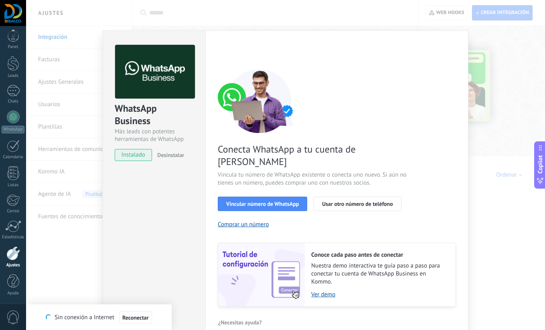
scroll to position [0, 0]
click at [141, 319] on span "Reconectar" at bounding box center [135, 318] width 26 height 6
click at [254, 201] on span "Vincular número de WhatsApp" at bounding box center [262, 204] width 73 height 6
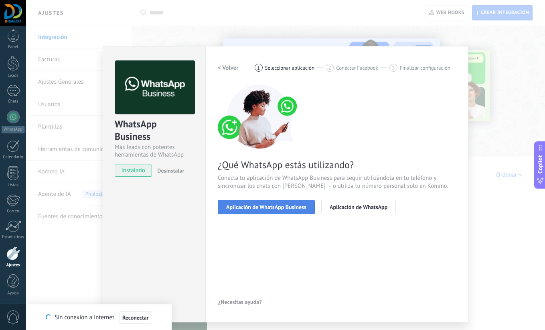
click at [273, 207] on span "Aplicación de WhatsApp Business" at bounding box center [266, 208] width 80 height 6
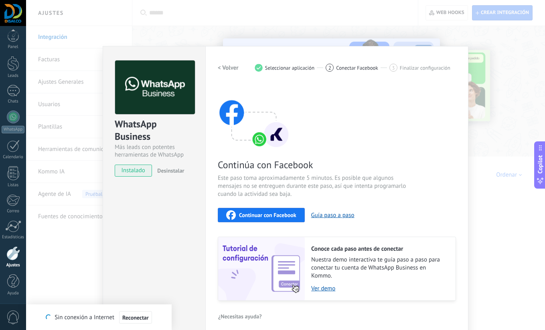
scroll to position [6, 0]
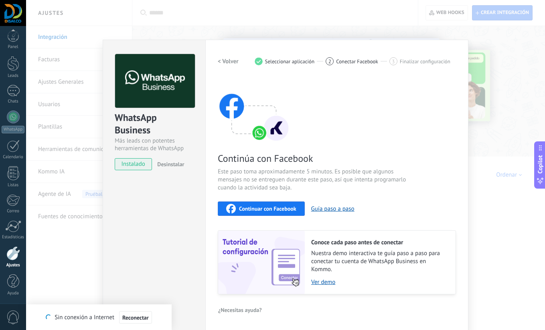
drag, startPoint x: 294, startPoint y: 47, endPoint x: 298, endPoint y: 50, distance: 5.5
click at [298, 45] on div "Configuraciones Autorizaciones Esta pestaña registra a los usuarios que han con…" at bounding box center [336, 185] width 263 height 291
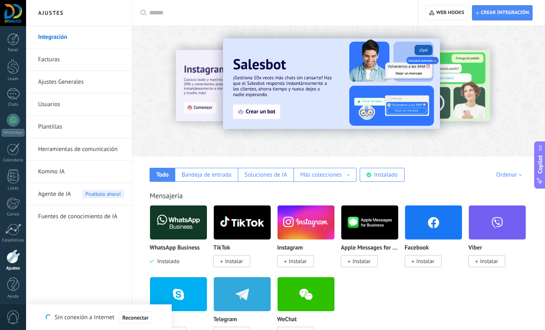
click at [139, 319] on span "Reconectar" at bounding box center [135, 318] width 26 height 6
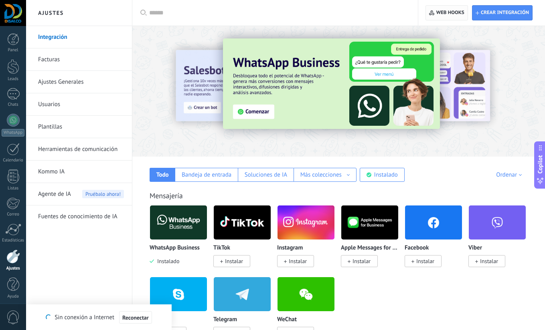
click at [445, 12] on span "Web hooks 0" at bounding box center [450, 13] width 28 height 6
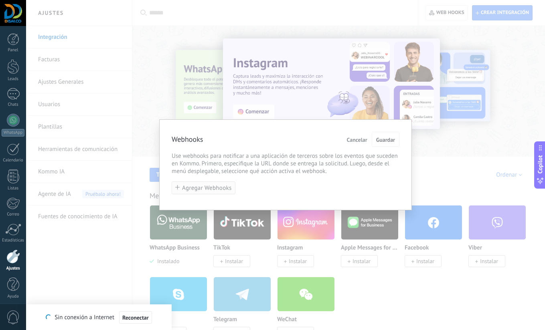
click at [215, 186] on span "Agregar Webhooks" at bounding box center [207, 188] width 50 height 6
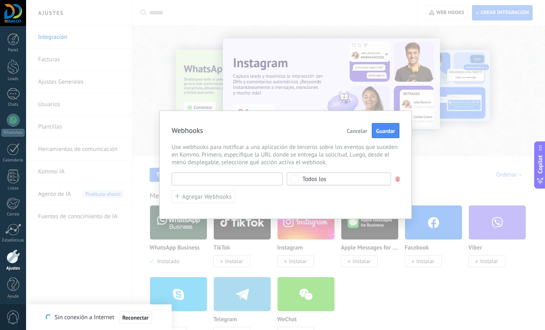
click at [243, 182] on input "text" at bounding box center [227, 179] width 111 height 13
type input "********"
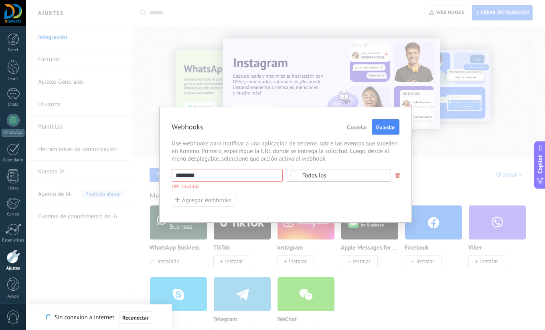
click at [290, 103] on div "Webhooks Cancelar Guardar Use webhooks para notificar a una aplicación de terce…" at bounding box center [285, 165] width 519 height 330
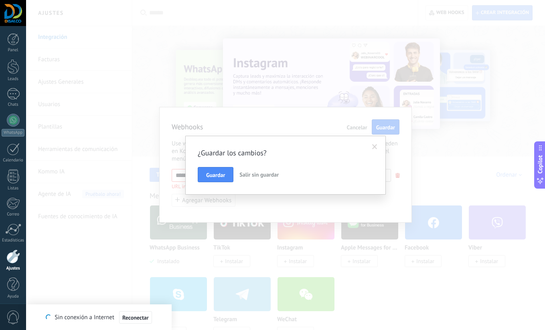
click at [376, 150] on span at bounding box center [374, 147] width 5 height 6
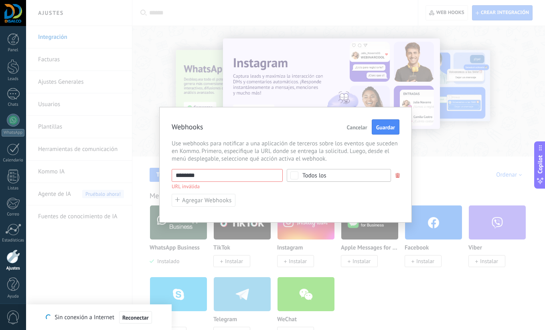
click at [357, 127] on span "Cancelar" at bounding box center [357, 128] width 20 height 6
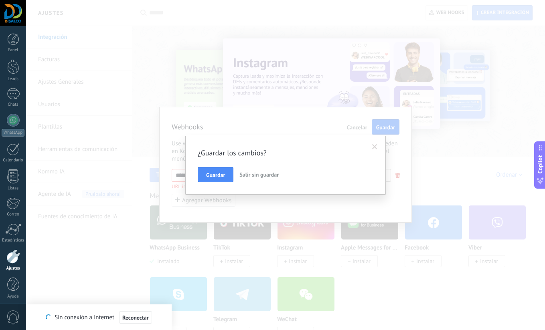
click at [256, 176] on span "Salir sin guardar" at bounding box center [258, 174] width 39 height 7
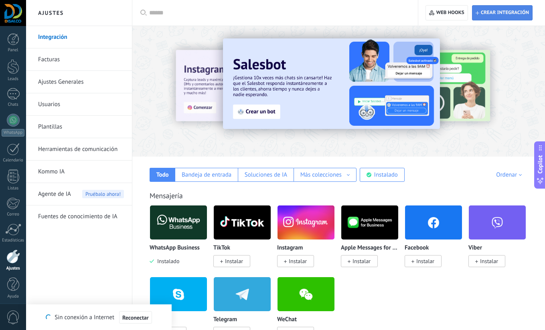
click at [512, 14] on span "Crear integración" at bounding box center [505, 13] width 48 height 6
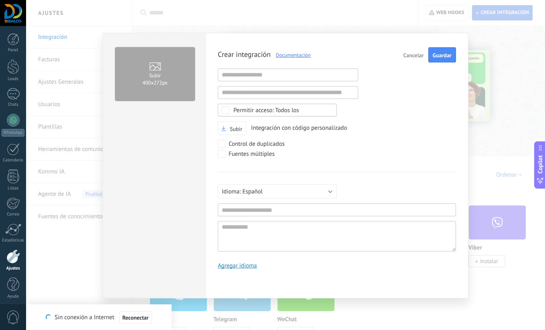
scroll to position [8, 0]
click at [256, 79] on input "text" at bounding box center [288, 75] width 140 height 13
click at [414, 55] on span "Cancelar" at bounding box center [413, 56] width 20 height 6
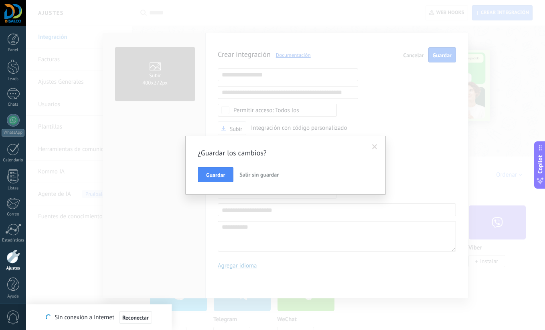
click at [251, 177] on span "Salir sin guardar" at bounding box center [258, 174] width 39 height 7
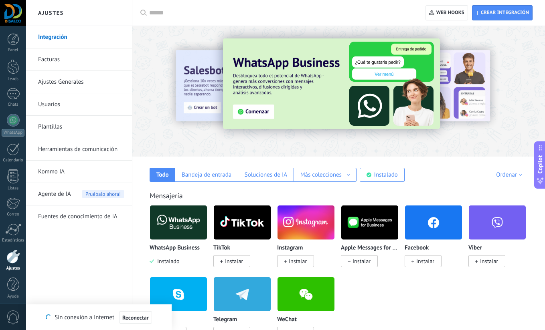
click at [81, 150] on link "Herramientas de comunicación" at bounding box center [81, 149] width 86 height 22
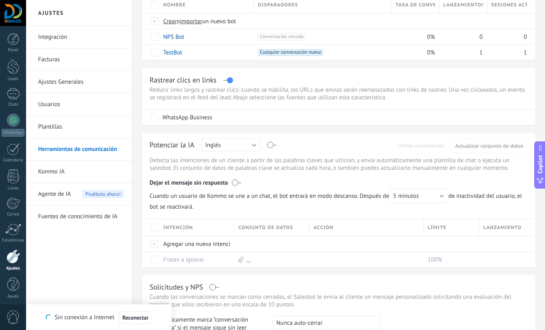
scroll to position [90, 0]
click at [199, 118] on div "WhatsApp Business" at bounding box center [187, 117] width 50 height 8
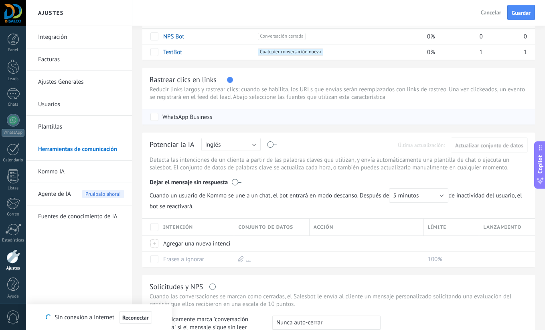
click at [199, 118] on div "WhatsApp Business" at bounding box center [187, 117] width 50 height 8
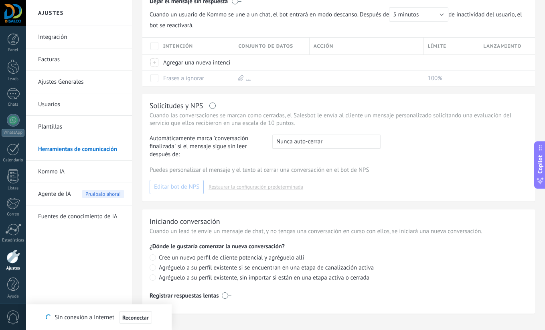
scroll to position [281, 0]
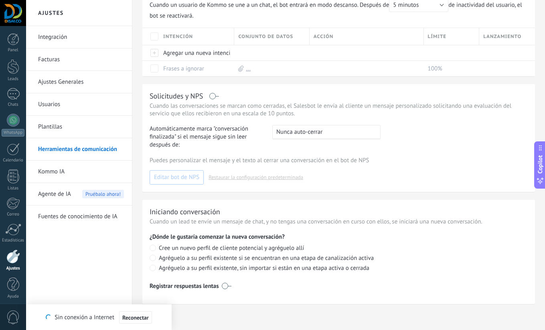
click at [334, 132] on div ": Nunca auto-cerrar" at bounding box center [326, 132] width 108 height 14
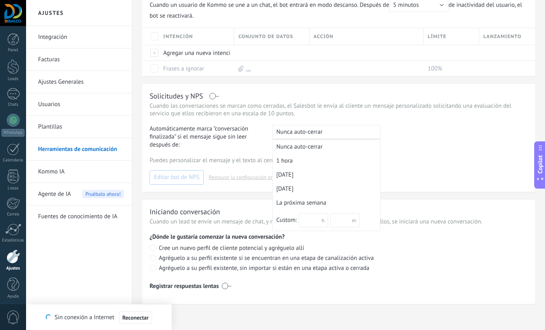
click at [470, 144] on div "Automáticamente marca "conversación finalizada" si el mensaje sigue sin leer de…" at bounding box center [339, 137] width 378 height 24
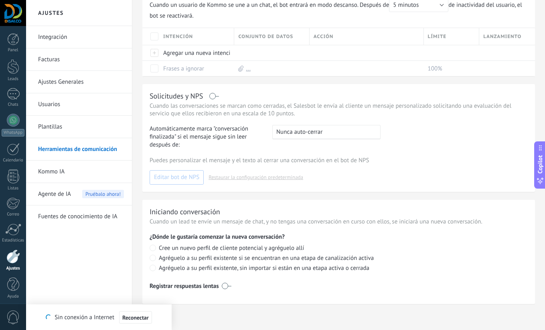
click at [56, 127] on link "Plantillas" at bounding box center [81, 127] width 86 height 22
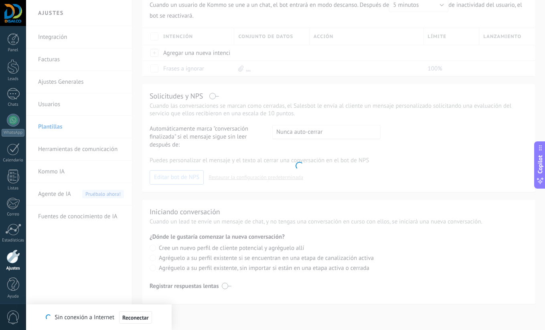
scroll to position [175, 0]
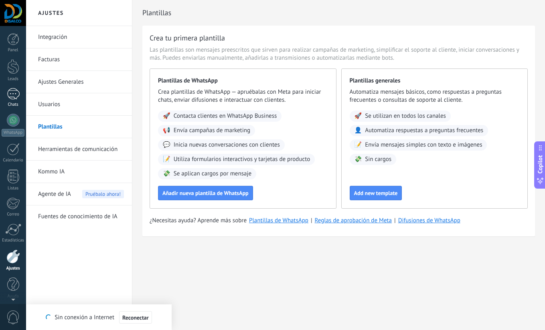
scroll to position [3, 0]
click at [14, 13] on div at bounding box center [13, 13] width 26 height 26
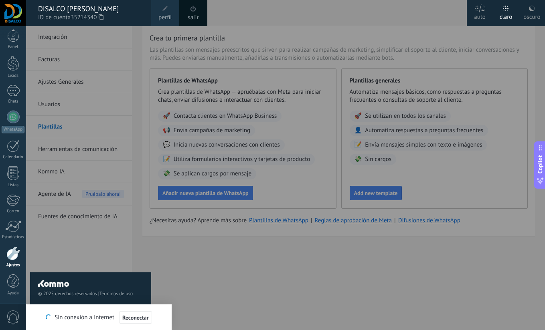
click at [192, 11] on span at bounding box center [193, 9] width 6 height 6
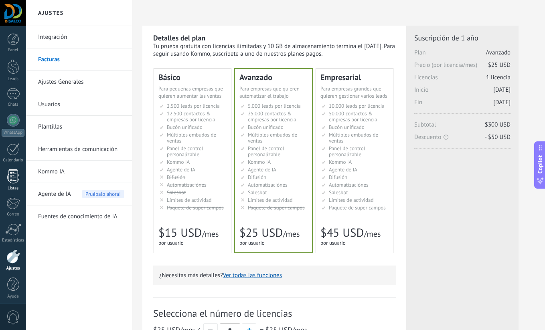
scroll to position [3, 0]
click at [15, 121] on div at bounding box center [13, 117] width 13 height 13
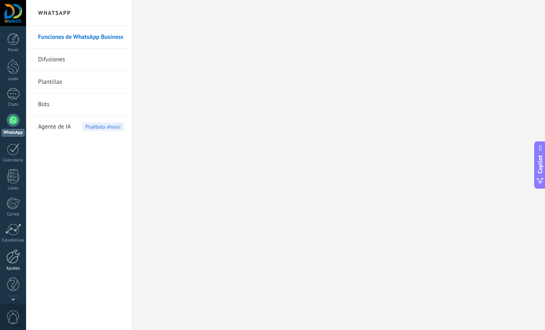
click at [14, 259] on div at bounding box center [13, 257] width 14 height 14
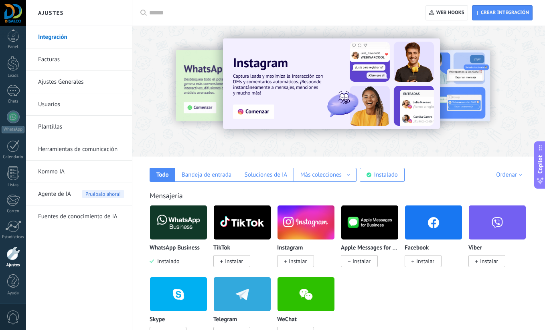
click at [178, 227] on img at bounding box center [178, 222] width 57 height 39
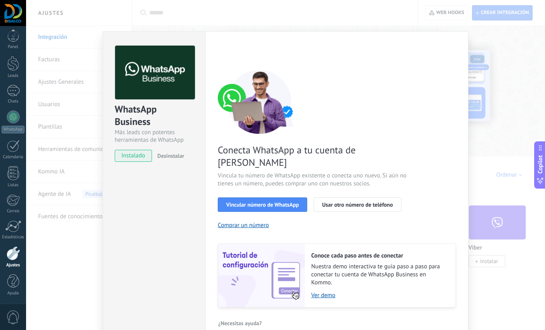
scroll to position [16, 0]
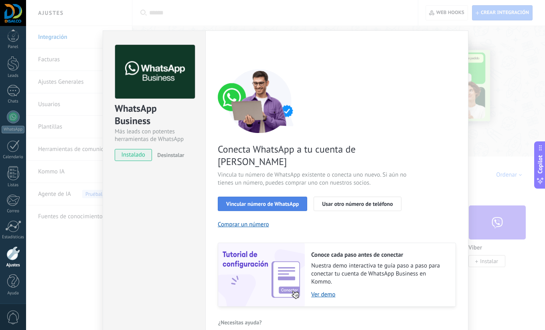
click at [266, 201] on span "Vincular número de WhatsApp" at bounding box center [262, 204] width 73 height 6
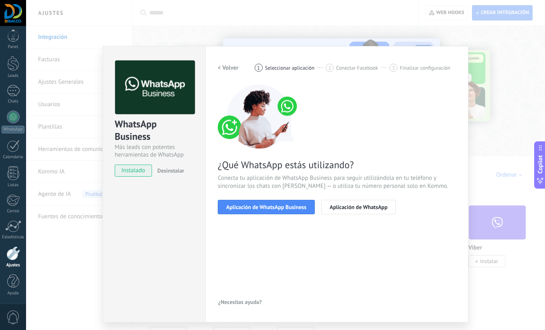
scroll to position [0, 0]
click at [271, 210] on span "Aplicación de WhatsApp Business" at bounding box center [266, 208] width 80 height 6
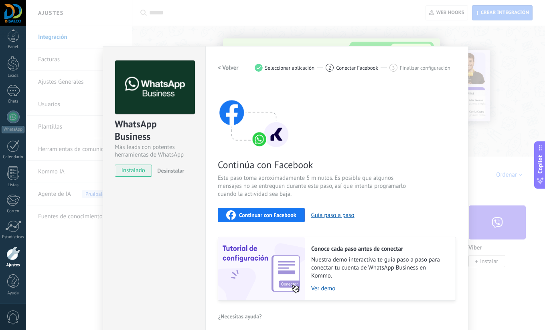
scroll to position [6, 0]
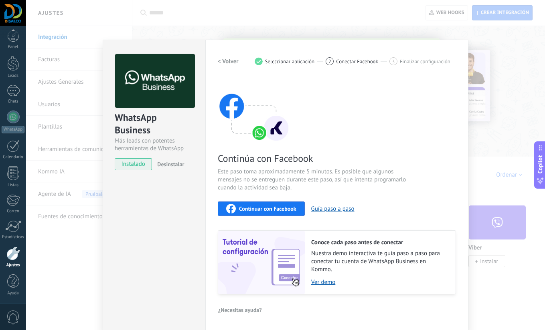
click at [197, 320] on div "WhatsApp Business Más leads con potentes herramientas de WhatsApp instalado Des…" at bounding box center [154, 185] width 103 height 291
drag, startPoint x: 178, startPoint y: 322, endPoint x: 149, endPoint y: 321, distance: 29.7
click at [160, 322] on div "WhatsApp Business Más leads con potentes herramientas de WhatsApp instalado Des…" at bounding box center [154, 185] width 103 height 291
drag, startPoint x: 146, startPoint y: 321, endPoint x: 122, endPoint y: 320, distance: 24.1
click at [133, 321] on div "WhatsApp Business Más leads con potentes herramientas de WhatsApp instalado Des…" at bounding box center [154, 185] width 103 height 291
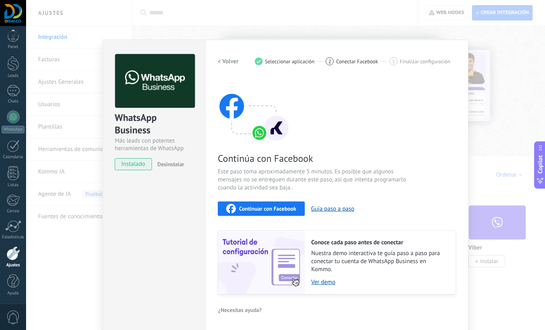
drag, startPoint x: 117, startPoint y: 320, endPoint x: 113, endPoint y: 318, distance: 4.3
click at [115, 319] on div "WhatsApp Business Más leads con potentes herramientas de WhatsApp instalado Des…" at bounding box center [154, 185] width 103 height 291
click at [161, 306] on div "WhatsApp Business Más leads con potentes herramientas de WhatsApp instalado Des…" at bounding box center [154, 185] width 103 height 291
click at [178, 307] on div "WhatsApp Business Más leads con potentes herramientas de WhatsApp instalado Des…" at bounding box center [154, 185] width 103 height 291
click at [348, 62] on span "Conectar Facebook" at bounding box center [357, 62] width 42 height 6
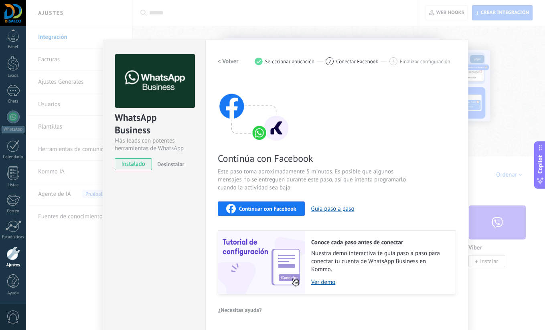
click at [291, 62] on span "Seleccionar aplicación" at bounding box center [290, 62] width 50 height 6
click at [491, 74] on div "WhatsApp Business Más leads con potentes herramientas de WhatsApp instalado Des…" at bounding box center [285, 165] width 519 height 330
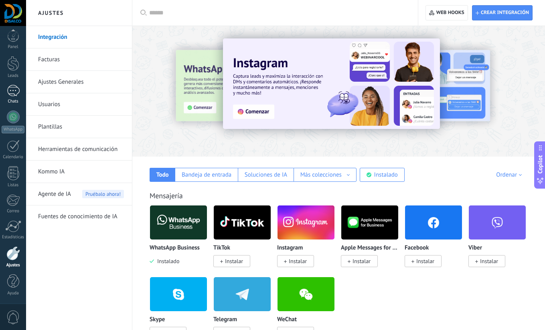
click at [19, 89] on link "Chats" at bounding box center [13, 94] width 26 height 19
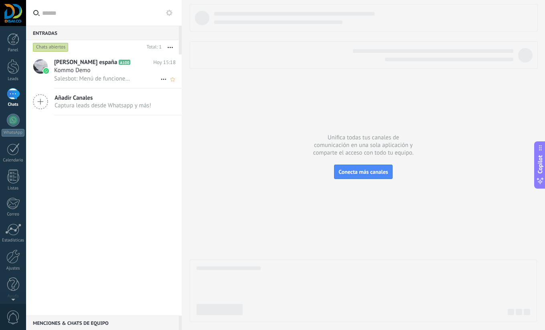
click at [96, 75] on span "Salesbot: Menú de funciones de WhatsApp ¡Desbloquea la mensajería mejorada en W…" at bounding box center [92, 79] width 77 height 8
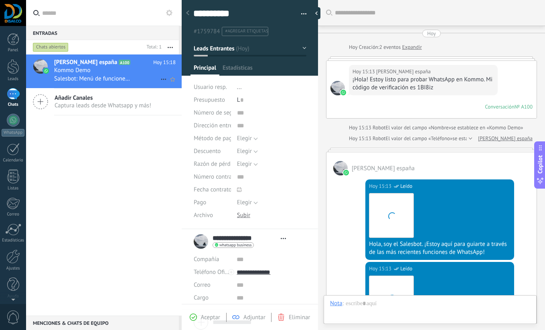
scroll to position [299, 0]
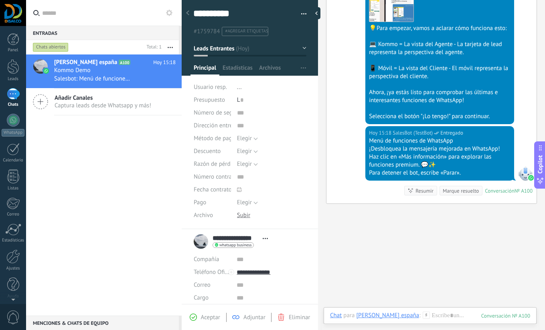
drag, startPoint x: 69, startPoint y: 132, endPoint x: 79, endPoint y: 121, distance: 14.5
click at [69, 132] on div "[PERSON_NAME] españa A100 [DATE] 15:18 Kommo Demo Salesbot: Menú de funciones d…" at bounding box center [104, 185] width 156 height 261
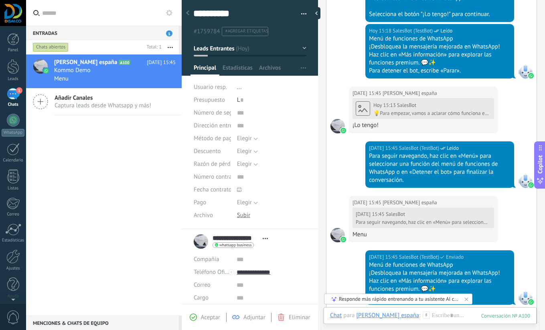
scroll to position [465, 0]
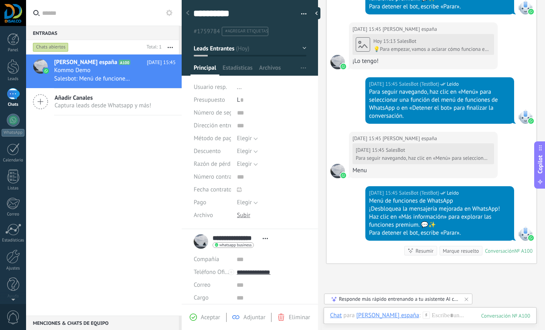
drag, startPoint x: 143, startPoint y: 164, endPoint x: 139, endPoint y: 166, distance: 4.2
click at [142, 165] on div "[PERSON_NAME] españa A100 [DATE] 15:45 Kommo Demo Salesbot: Menú de funciones d…" at bounding box center [104, 185] width 156 height 261
click at [47, 101] on icon at bounding box center [40, 101] width 15 height 15
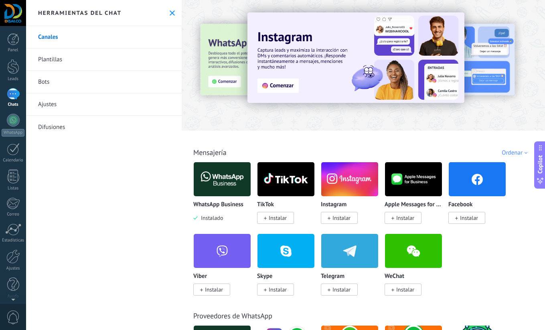
click at [223, 175] on img at bounding box center [222, 179] width 57 height 39
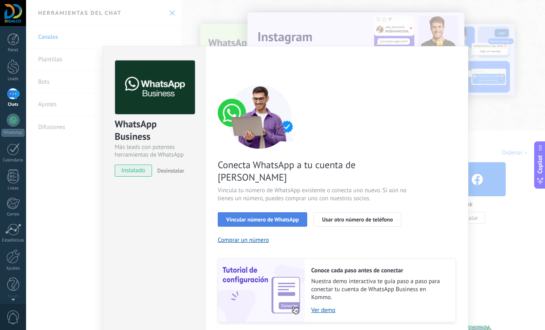
click at [274, 217] on span "Vincular número de WhatsApp" at bounding box center [262, 220] width 73 height 6
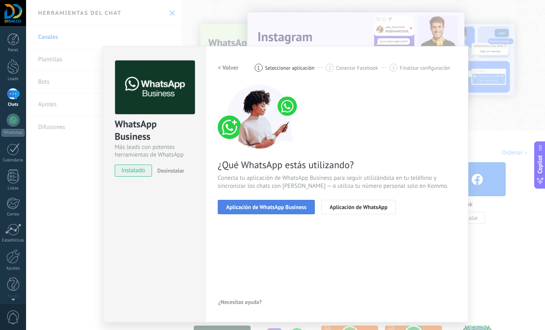
click at [280, 207] on span "Aplicación de WhatsApp Business" at bounding box center [266, 208] width 80 height 6
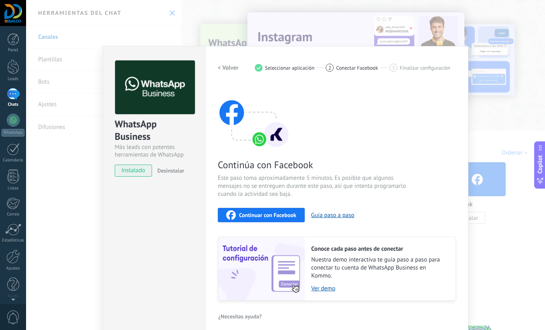
scroll to position [6, 0]
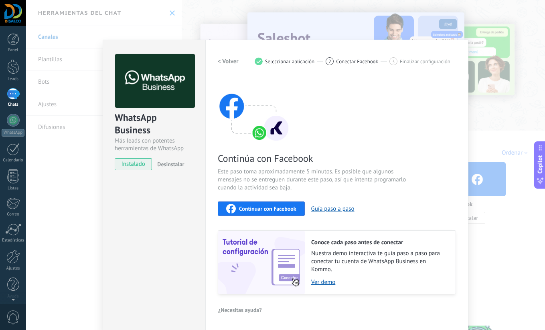
click at [271, 210] on span "Continuar con Facebook" at bounding box center [267, 209] width 57 height 6
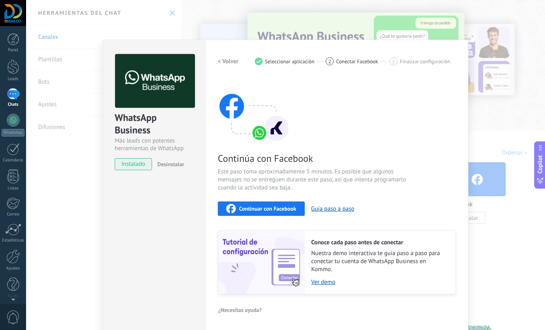
click at [67, 200] on div "WhatsApp Business Más leads con potentes herramientas de WhatsApp instalado Des…" at bounding box center [285, 165] width 519 height 330
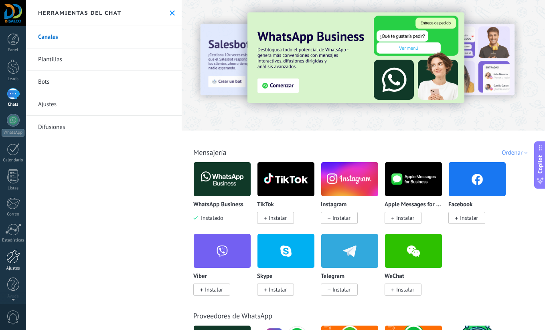
click at [14, 260] on div at bounding box center [13, 257] width 14 height 14
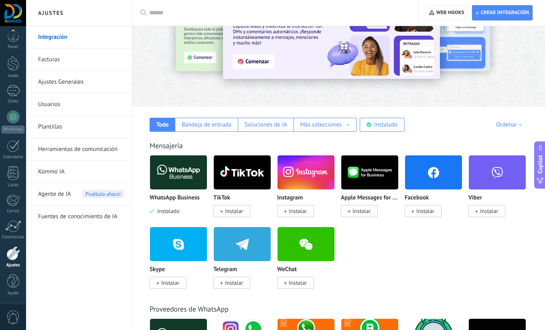
scroll to position [64, 0]
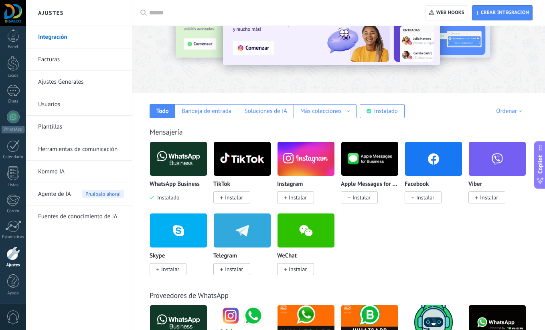
drag, startPoint x: 446, startPoint y: 248, endPoint x: 435, endPoint y: 232, distance: 19.6
click at [446, 248] on div "WhatsApp Business Instalado TikTok Instalar Instagram Instalar Apple Messages f…" at bounding box center [343, 214] width 387 height 144
click at [312, 232] on img at bounding box center [305, 230] width 57 height 39
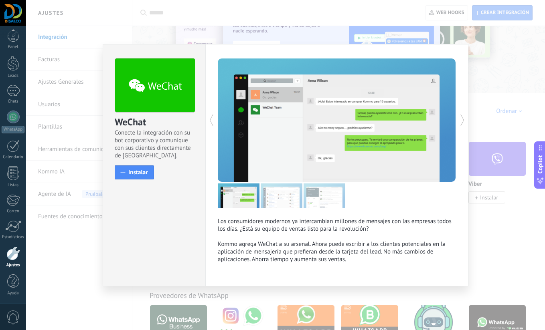
click at [490, 99] on div "WeChat Conecte la integración con su bot corporativo y comunique con sus client…" at bounding box center [285, 165] width 519 height 330
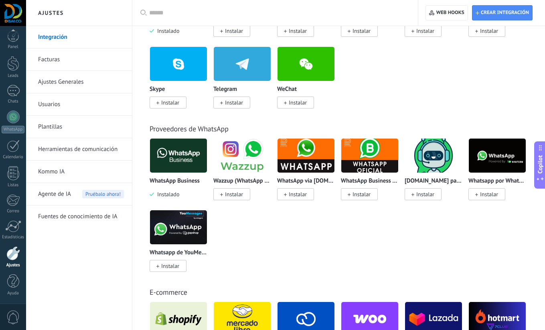
scroll to position [231, 0]
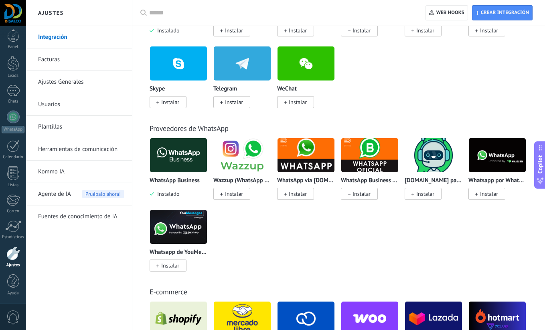
click at [374, 157] on img at bounding box center [369, 155] width 57 height 39
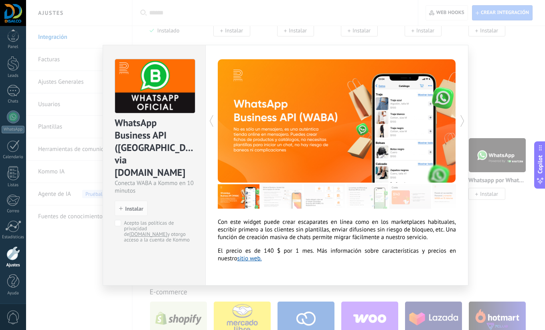
click at [505, 209] on div "WhatsApp Business API ([GEOGRAPHIC_DATA]) via [DOMAIN_NAME] Conecta WABA a Komm…" at bounding box center [285, 165] width 519 height 330
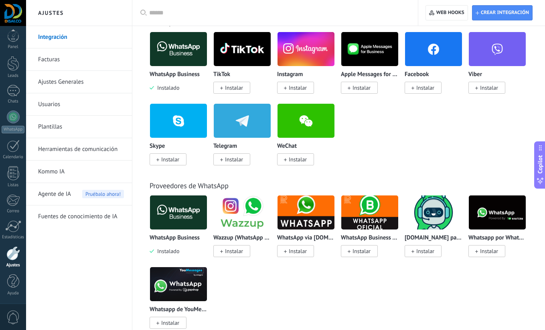
scroll to position [0, 0]
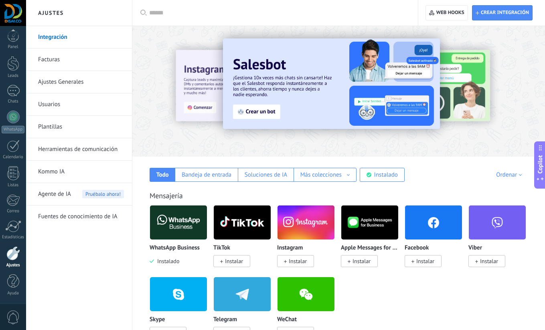
click at [179, 15] on input "text" at bounding box center [277, 13] width 257 height 8
type input "********"
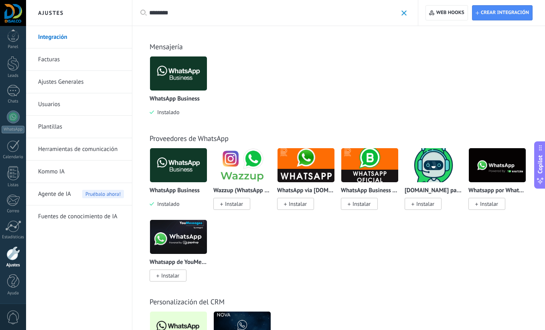
scroll to position [3, 0]
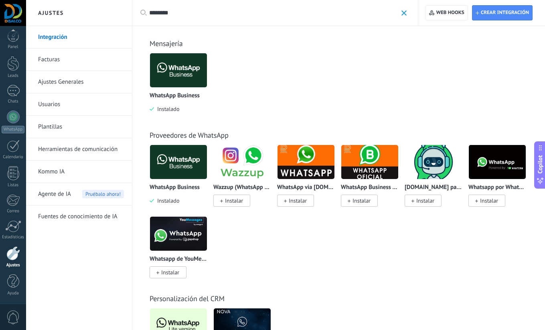
click at [506, 165] on img at bounding box center [497, 162] width 57 height 39
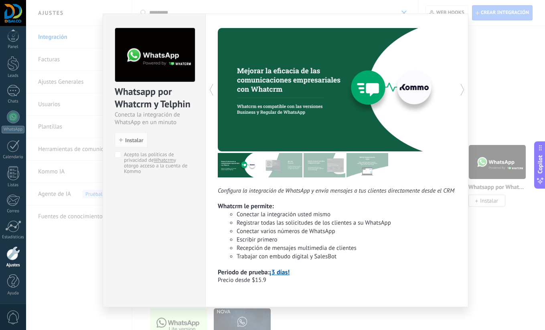
scroll to position [20, 0]
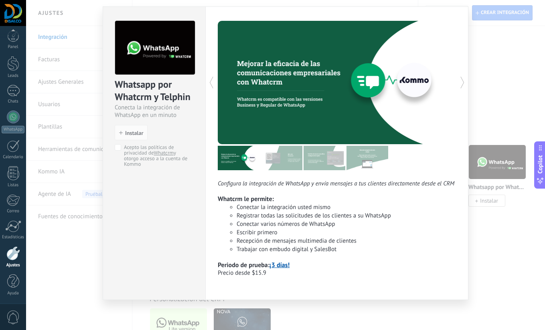
click at [491, 102] on div "Whatsapp por Whatcrm y Telphin Conecta la integración de WhatsApp en un minuto …" at bounding box center [285, 165] width 519 height 330
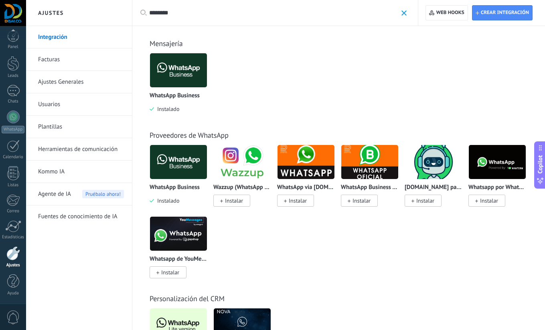
click at [373, 239] on div "WhatsApp Business Instalado Wazzup (WhatsApp & Instagram) Instalar WhatsApp via…" at bounding box center [343, 217] width 387 height 144
click at [355, 235] on div "WhatsApp Business Instalado Wazzup (WhatsApp & Instagram) Instalar WhatsApp via…" at bounding box center [343, 217] width 387 height 144
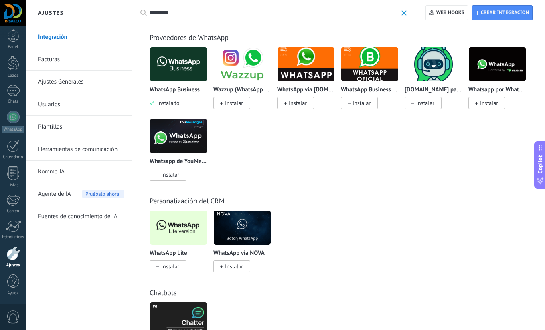
scroll to position [101, 0]
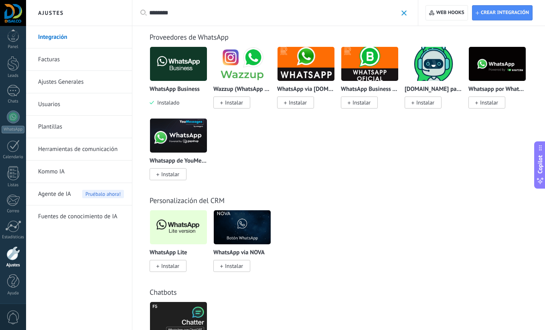
click at [367, 181] on div "Personalización del CRM WhatsApp Lite Instalar Otras leads por contacto por amg…" at bounding box center [338, 226] width 397 height 92
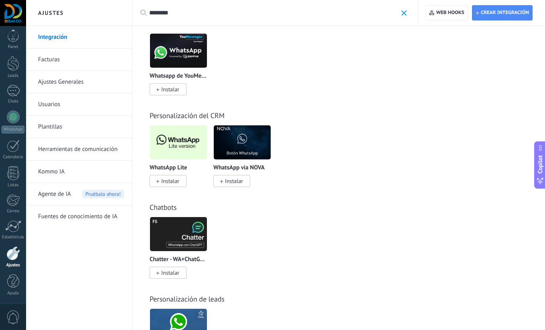
scroll to position [189, 0]
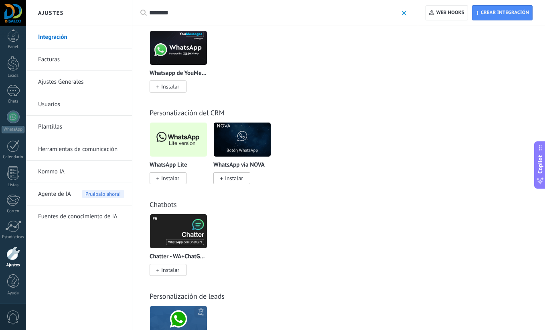
click at [138, 139] on div "Todo Bandeja de entrada Soluciones de IA Más colecciones Automatizaciones Fuent…" at bounding box center [338, 112] width 413 height 551
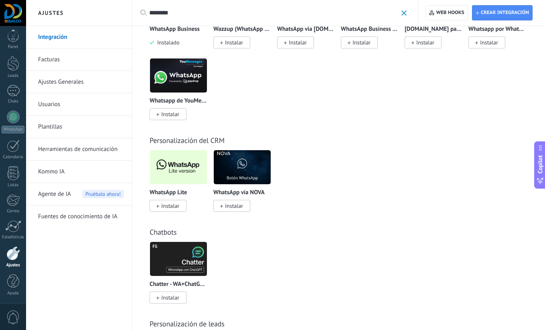
scroll to position [162, 0]
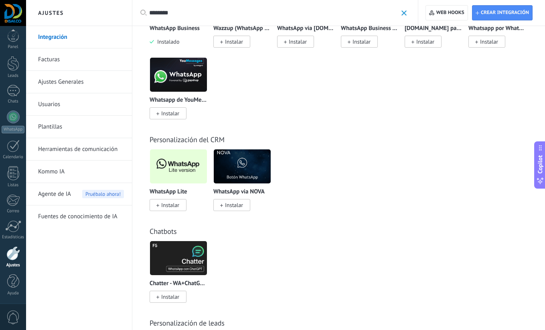
click at [178, 160] on img at bounding box center [178, 166] width 57 height 39
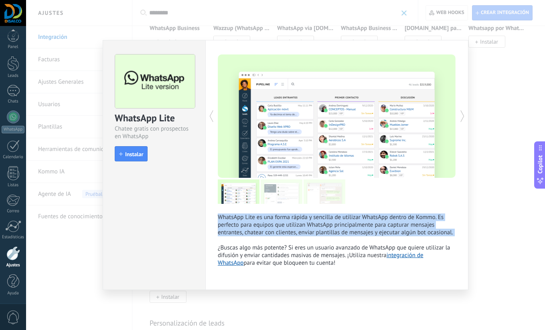
drag, startPoint x: 218, startPoint y: 217, endPoint x: 458, endPoint y: 238, distance: 241.5
click at [458, 238] on div "WhatsApp Lite es una forma rápida y sencilla de utilizar WhatsApp dentro de Kom…" at bounding box center [336, 165] width 263 height 250
click at [441, 233] on p "WhatsApp Lite es una forma rápida y sencilla de utilizar WhatsApp dentro de Kom…" at bounding box center [337, 240] width 238 height 53
drag, startPoint x: 371, startPoint y: 227, endPoint x: 219, endPoint y: 215, distance: 152.1
click at [219, 215] on p "WhatsApp Lite es una forma rápida y sencilla de utilizar WhatsApp dentro de Kom…" at bounding box center [337, 240] width 238 height 53
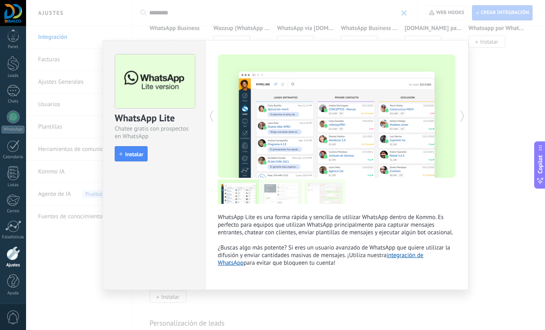
click at [279, 233] on p "WhatsApp Lite es una forma rápida y sencilla de utilizar WhatsApp dentro de Kom…" at bounding box center [337, 240] width 238 height 53
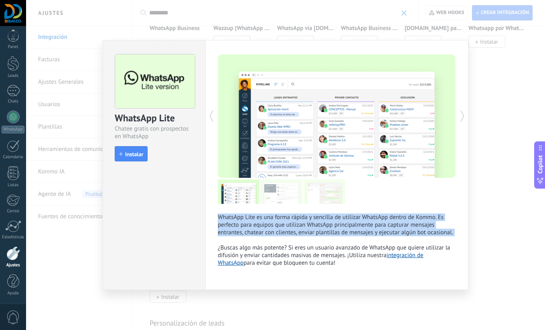
drag, startPoint x: 219, startPoint y: 216, endPoint x: 457, endPoint y: 237, distance: 239.5
click at [458, 237] on div "WhatsApp Lite es una forma rápida y sencilla de utilizar WhatsApp dentro de Kom…" at bounding box center [336, 165] width 263 height 250
drag, startPoint x: 218, startPoint y: 248, endPoint x: 338, endPoint y: 261, distance: 120.5
click at [338, 261] on p "WhatsApp Lite es una forma rápida y sencilla de utilizar WhatsApp dentro de Kom…" at bounding box center [337, 240] width 238 height 53
click at [330, 261] on p "WhatsApp Lite es una forma rápida y sencilla de utilizar WhatsApp dentro de Kom…" at bounding box center [337, 240] width 238 height 53
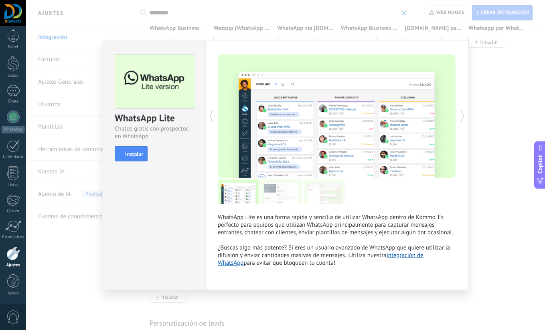
click at [283, 194] on img at bounding box center [282, 192] width 42 height 24
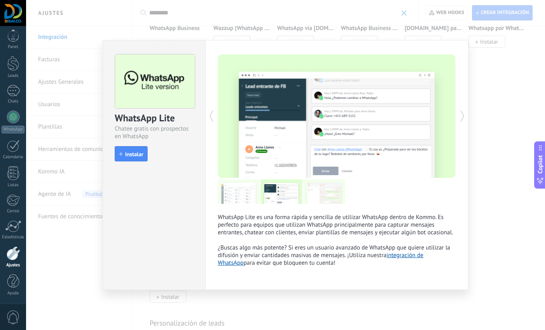
click at [324, 195] on img at bounding box center [325, 192] width 42 height 24
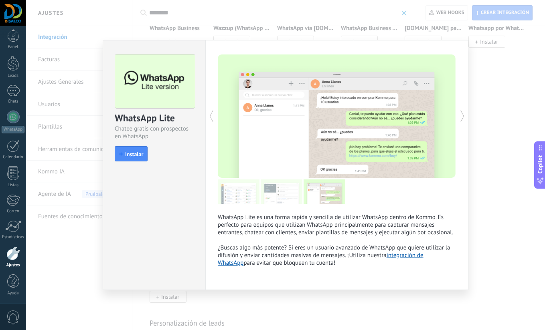
click at [229, 194] on img at bounding box center [239, 192] width 42 height 24
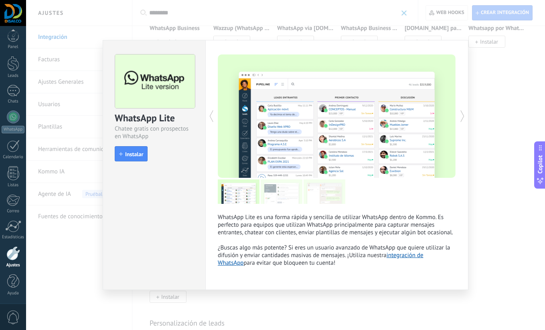
click at [275, 194] on img at bounding box center [282, 192] width 42 height 24
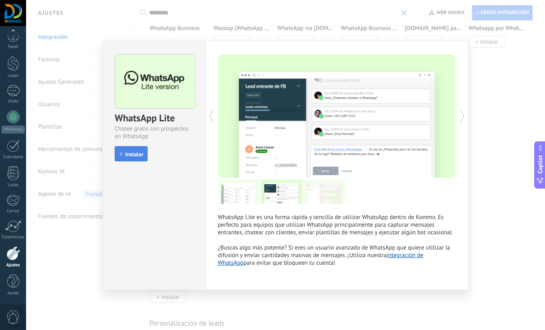
click at [133, 157] on span "Instalar" at bounding box center [134, 155] width 18 height 6
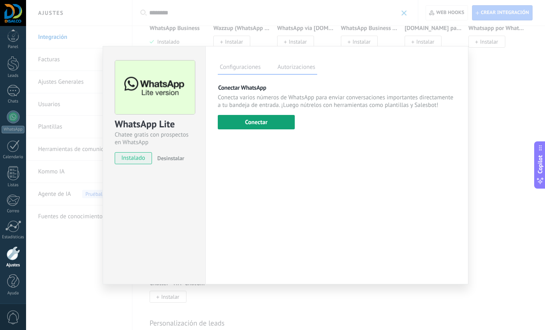
click at [253, 119] on button "Conectar" at bounding box center [256, 122] width 77 height 14
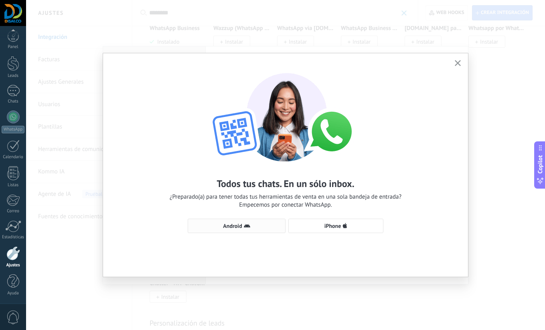
click at [253, 225] on span "Android" at bounding box center [236, 226] width 89 height 6
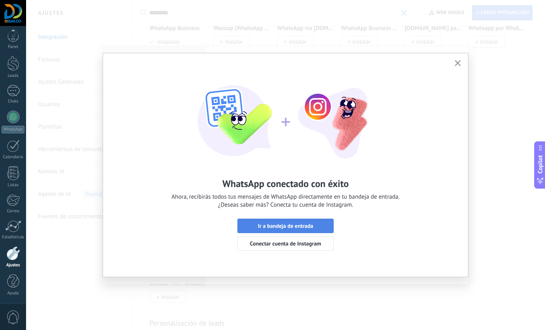
click at [299, 223] on span "Ir a bandeja de entrada" at bounding box center [285, 226] width 55 height 6
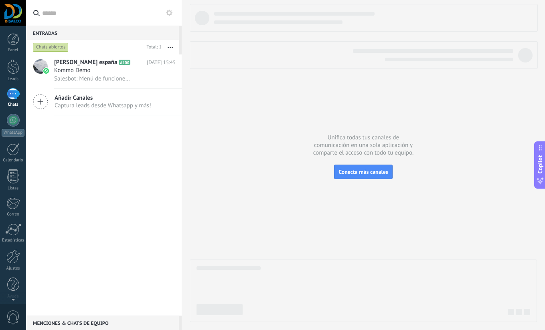
click at [103, 207] on div "[PERSON_NAME] españa A100 [DATE] 15:45 Kommo Demo Salesbot: Menú de funciones d…" at bounding box center [104, 185] width 156 height 261
click at [107, 179] on div "[PERSON_NAME] españa A100 [DATE] 15:45 Kommo Demo Salesbot: Menú de funciones d…" at bounding box center [104, 185] width 156 height 261
click at [12, 97] on div "1" at bounding box center [13, 94] width 13 height 12
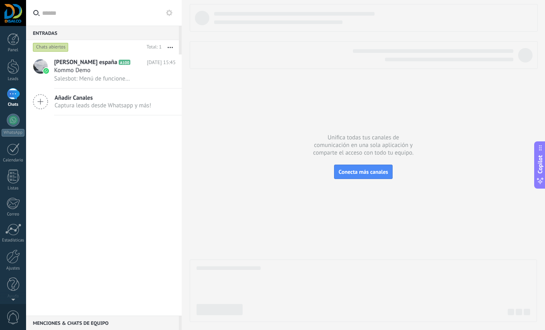
click at [12, 97] on div "1" at bounding box center [13, 94] width 13 height 12
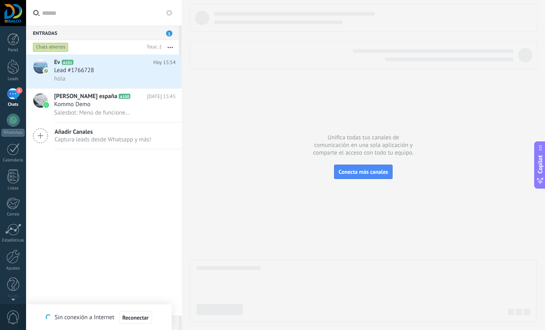
click at [142, 180] on div "Ev A101 [DATE] 15:54 Lead #1766728 hola [PERSON_NAME] españa A100 [DATE] 15:45 …" at bounding box center [104, 185] width 156 height 261
click at [102, 78] on div "hola" at bounding box center [114, 79] width 121 height 8
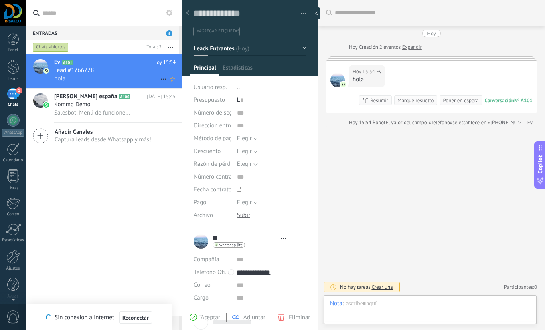
type textarea "**********"
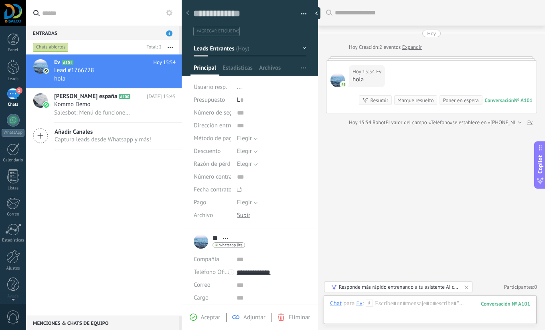
click at [103, 178] on div "Ev A101 [DATE] 15:54 Lead #1766728 hola [PERSON_NAME] españa A100 [DATE] 15:45 …" at bounding box center [104, 185] width 156 height 261
click at [8, 267] on div "Ajustes" at bounding box center [13, 268] width 23 height 5
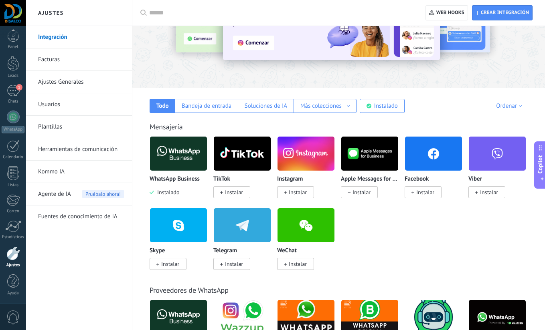
scroll to position [72, 0]
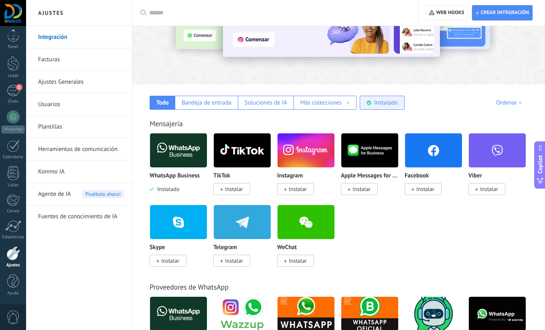
click at [385, 103] on div "Instalado" at bounding box center [386, 103] width 24 height 8
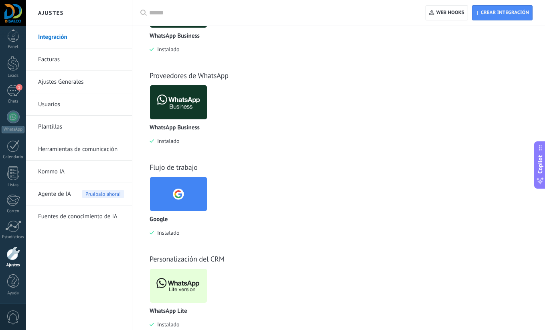
scroll to position [232, 0]
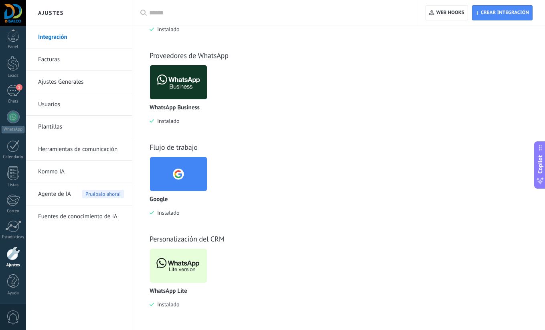
click at [186, 257] on img at bounding box center [178, 266] width 57 height 39
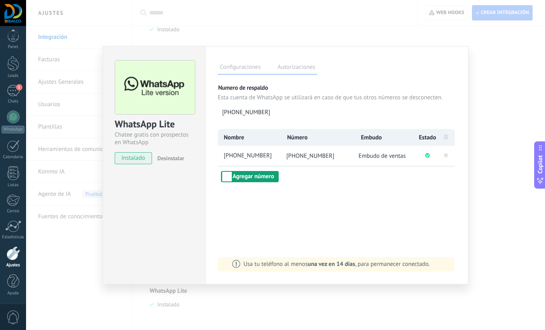
click at [253, 178] on button "Agregar número" at bounding box center [250, 176] width 58 height 11
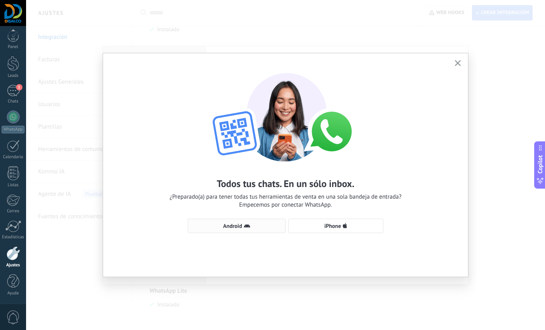
click at [248, 229] on icon "button" at bounding box center [247, 226] width 6 height 6
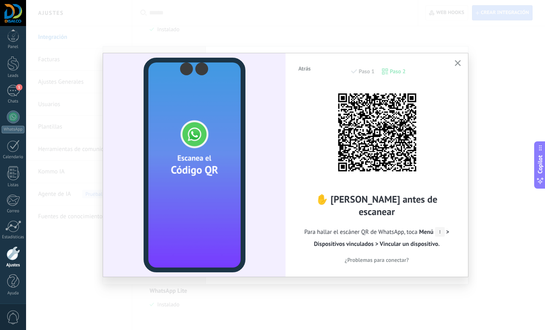
click at [458, 63] on use "button" at bounding box center [458, 63] width 6 height 6
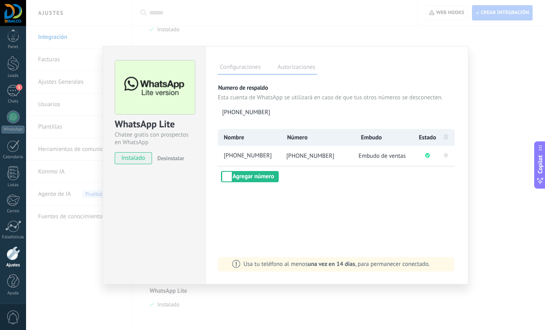
click at [383, 226] on div "Configuraciones Autorizaciones Esta pestaña registra a los usuarios que han con…" at bounding box center [336, 165] width 263 height 239
drag, startPoint x: 485, startPoint y: 184, endPoint x: 468, endPoint y: 181, distance: 17.1
click at [485, 184] on div "WhatsApp Lite Chatee gratis con prospectos en WhatsApp instalado Desinstalar Co…" at bounding box center [285, 165] width 519 height 330
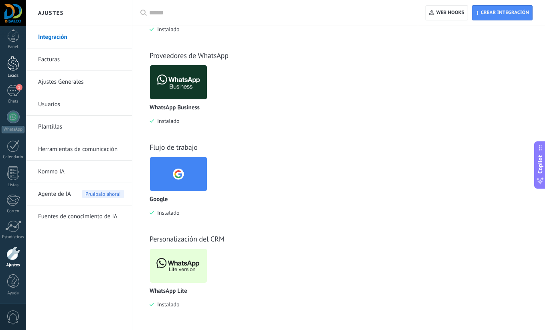
click at [11, 71] on link "Leads" at bounding box center [13, 67] width 26 height 22
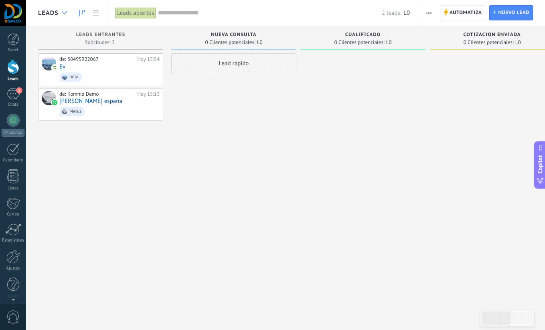
click at [64, 12] on icon at bounding box center [64, 12] width 5 height 3
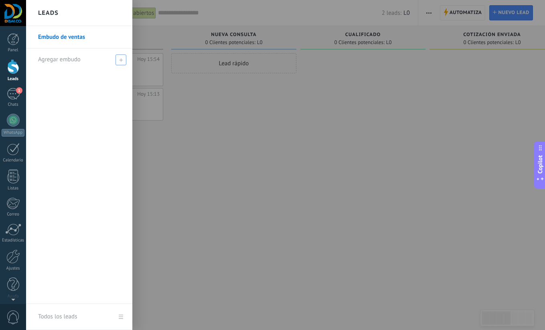
click at [121, 61] on icon at bounding box center [121, 60] width 4 height 4
click at [229, 132] on div at bounding box center [298, 165] width 545 height 330
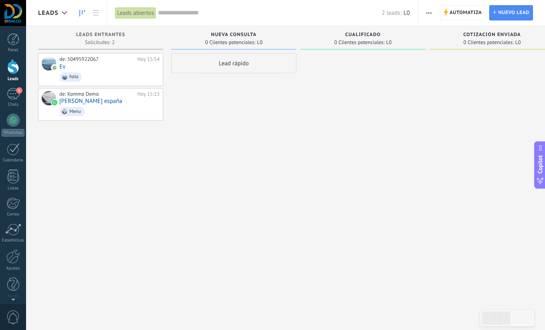
click at [430, 13] on icon "button" at bounding box center [428, 12] width 5 height 1
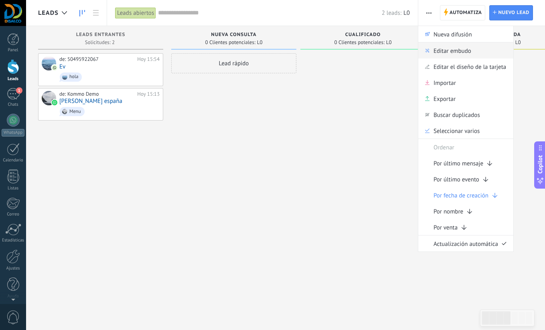
click at [457, 53] on span "Editar embudo" at bounding box center [452, 51] width 38 height 16
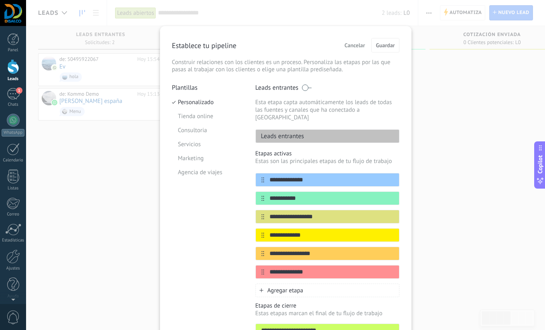
click at [442, 182] on div "**********" at bounding box center [285, 165] width 519 height 330
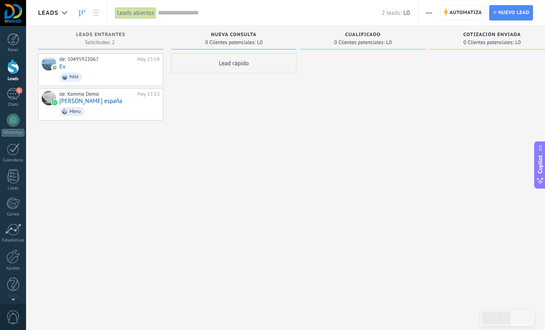
drag, startPoint x: 429, startPoint y: 14, endPoint x: 431, endPoint y: 20, distance: 5.5
click at [429, 14] on span "button" at bounding box center [428, 12] width 5 height 15
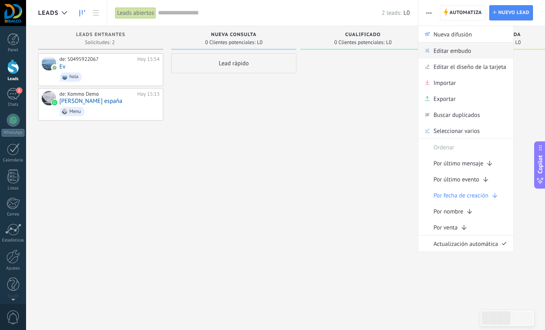
click at [451, 53] on span "Editar embudo" at bounding box center [452, 51] width 38 height 16
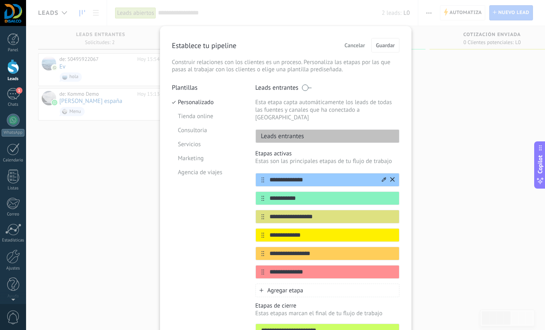
click at [382, 177] on icon at bounding box center [384, 179] width 4 height 4
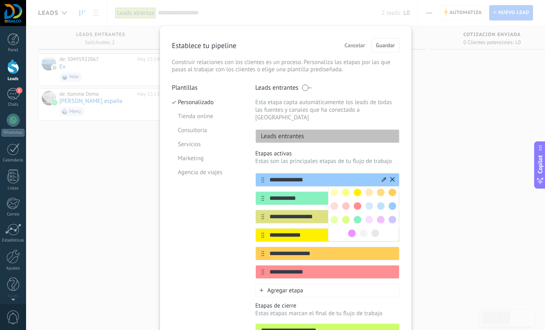
click at [309, 176] on input "**********" at bounding box center [322, 180] width 116 height 8
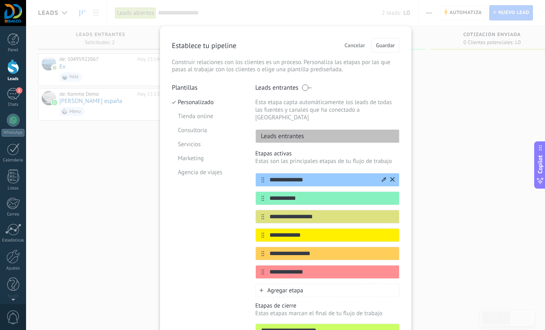
drag, startPoint x: 268, startPoint y: 173, endPoint x: 347, endPoint y: 172, distance: 79.0
click at [349, 176] on input "**********" at bounding box center [322, 180] width 116 height 8
drag, startPoint x: 308, startPoint y: 173, endPoint x: 263, endPoint y: 172, distance: 45.3
click at [264, 176] on input "**********" at bounding box center [322, 180] width 116 height 8
type input "********"
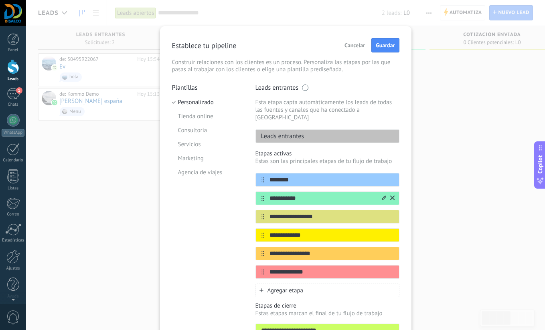
drag, startPoint x: 298, startPoint y: 190, endPoint x: 261, endPoint y: 189, distance: 36.9
click at [261, 192] on div "**********" at bounding box center [327, 199] width 144 height 14
type input "********"
drag, startPoint x: 318, startPoint y: 209, endPoint x: 261, endPoint y: 205, distance: 56.3
click at [261, 210] on div "**********" at bounding box center [327, 217] width 144 height 14
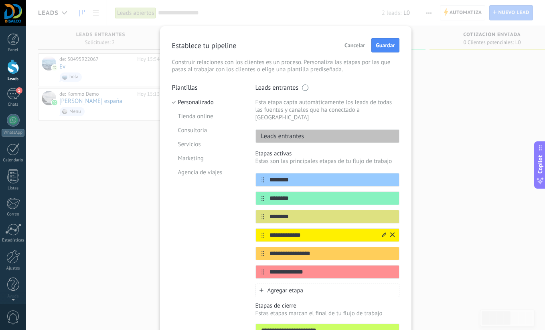
type input "********"
drag, startPoint x: 304, startPoint y: 228, endPoint x: 267, endPoint y: 227, distance: 37.7
click at [266, 231] on input "**********" at bounding box center [322, 235] width 116 height 8
type input "********"
drag, startPoint x: 255, startPoint y: 247, endPoint x: 241, endPoint y: 247, distance: 14.4
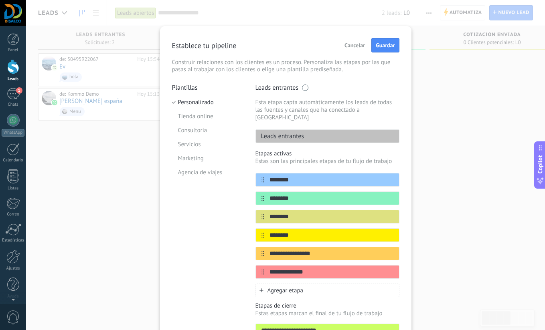
click at [241, 247] on div "**********" at bounding box center [285, 222] width 227 height 277
type input "********"
drag, startPoint x: 249, startPoint y: 264, endPoint x: 240, endPoint y: 263, distance: 8.8
click at [240, 263] on div "**********" at bounding box center [285, 222] width 227 height 277
type input "********"
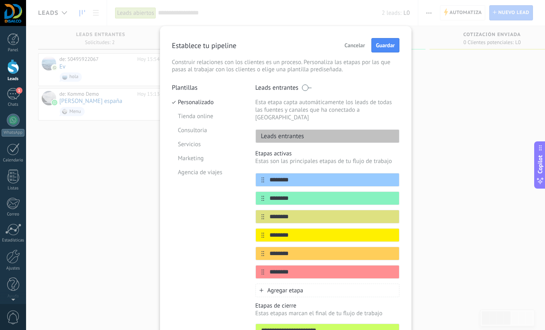
click at [484, 235] on div "**********" at bounding box center [285, 165] width 519 height 330
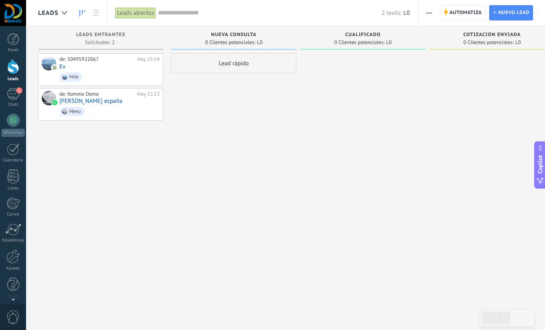
click at [431, 12] on span "button" at bounding box center [428, 12] width 5 height 15
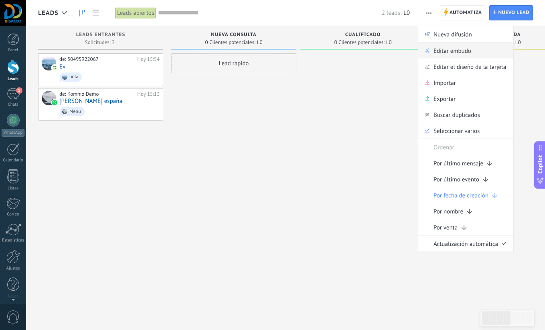
click at [456, 50] on span "Editar embudo" at bounding box center [452, 51] width 38 height 16
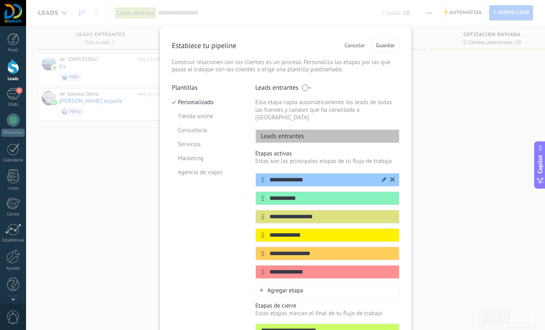
click at [306, 176] on input "**********" at bounding box center [322, 180] width 116 height 8
drag, startPoint x: 310, startPoint y: 173, endPoint x: 254, endPoint y: 171, distance: 55.4
click at [255, 173] on div "**********" at bounding box center [327, 180] width 144 height 14
drag, startPoint x: 225, startPoint y: 169, endPoint x: 247, endPoint y: 181, distance: 25.3
click at [224, 169] on div "**********" at bounding box center [285, 222] width 227 height 277
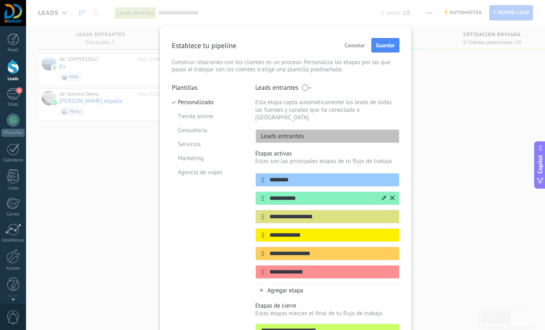
type input "********"
click at [265, 194] on input "**********" at bounding box center [322, 198] width 116 height 8
paste input "text"
type input "*******"
drag, startPoint x: 319, startPoint y: 211, endPoint x: 253, endPoint y: 211, distance: 66.2
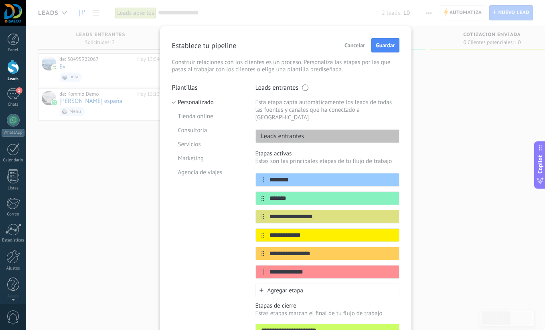
click at [253, 211] on div "**********" at bounding box center [285, 222] width 227 height 277
paste input "text"
type input "********"
click at [387, 44] on span "Guardar" at bounding box center [385, 46] width 19 height 6
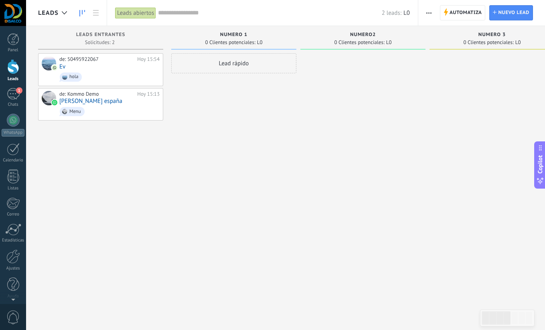
click at [308, 104] on div at bounding box center [362, 166] width 125 height 226
click at [464, 13] on span "Automatiza" at bounding box center [466, 13] width 32 height 14
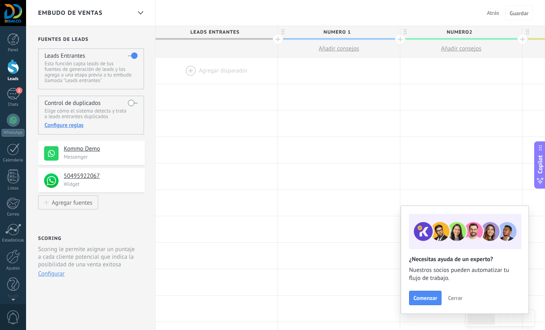
click at [223, 71] on div at bounding box center [217, 71] width 122 height 26
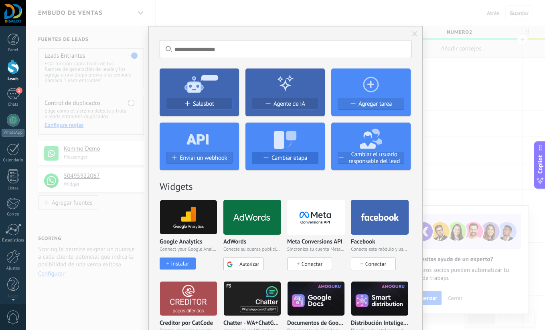
click at [283, 159] on span "Cambiar etapa" at bounding box center [289, 158] width 36 height 7
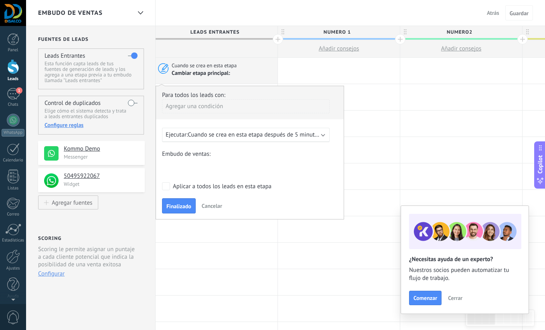
click at [0, 0] on div "numero 1 numero2 numero 3 Pedido creado Pedido completado Pedido enviado [PERSO…" at bounding box center [0, 0] width 0 height 0
click at [187, 167] on span at bounding box center [186, 167] width 41 height 7
click at [218, 135] on div at bounding box center [285, 165] width 519 height 330
click at [218, 135] on span "Cuando se crea en esta etapa después de 5 minutos" at bounding box center [254, 135] width 133 height 8
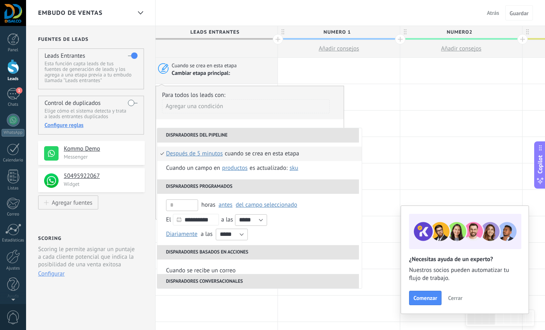
click at [208, 103] on div "Agregar una condición" at bounding box center [246, 106] width 168 height 14
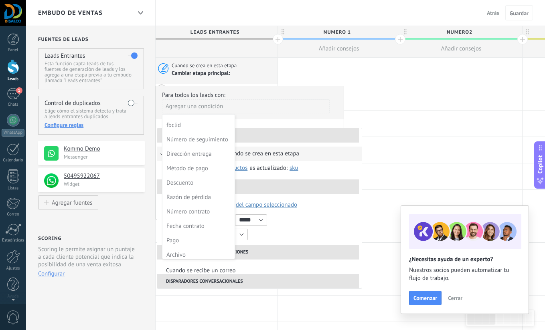
scroll to position [188, 0]
click at [207, 206] on div "Número contrato" at bounding box center [197, 208] width 63 height 11
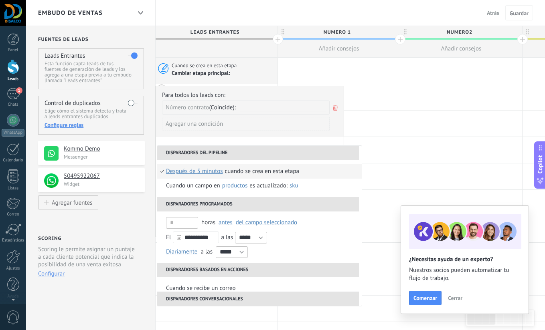
click at [338, 108] on icon at bounding box center [335, 108] width 9 height 10
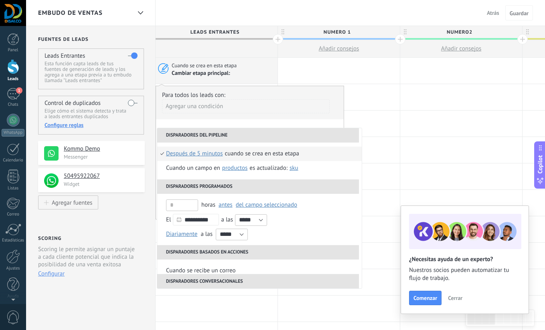
click at [214, 135] on li "Disparadores del pipeline" at bounding box center [258, 135] width 202 height 14
click at [208, 155] on span "después de 5 minutos" at bounding box center [194, 154] width 57 height 14
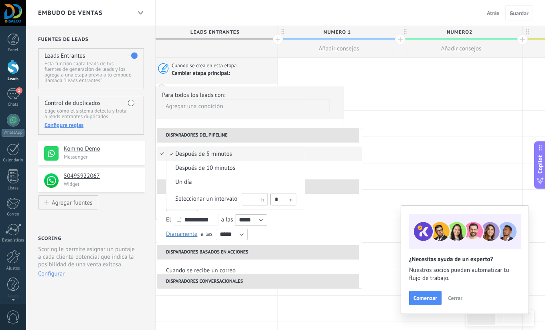
click at [320, 149] on div at bounding box center [272, 165] width 545 height 330
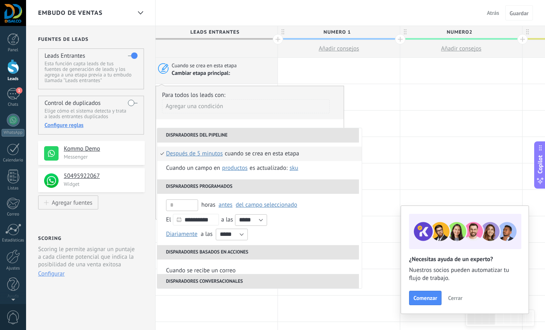
click at [213, 155] on span "después de 5 minutos" at bounding box center [194, 154] width 57 height 14
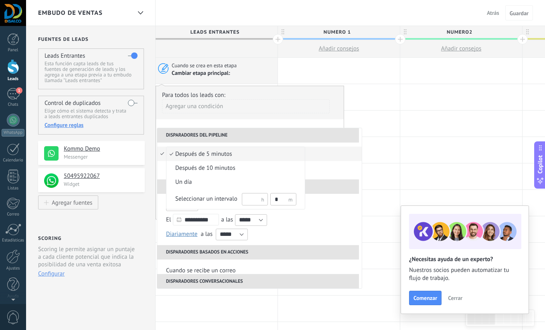
click at [293, 136] on div at bounding box center [272, 165] width 545 height 330
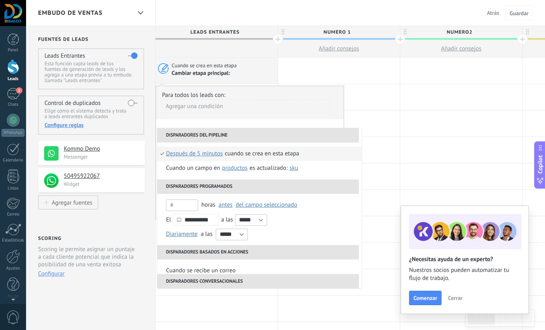
click at [265, 91] on div "Para todos los leads con: Agregar una condición" at bounding box center [250, 105] width 176 height 28
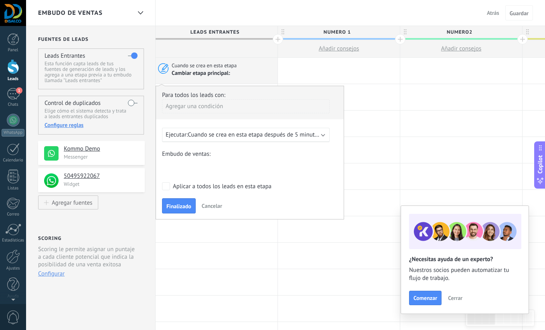
click at [215, 207] on span "Cancelar" at bounding box center [212, 205] width 20 height 7
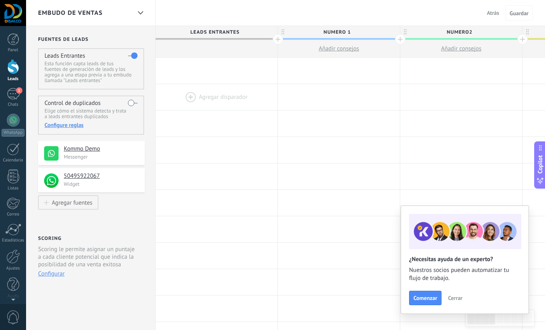
click at [211, 94] on div at bounding box center [217, 97] width 122 height 26
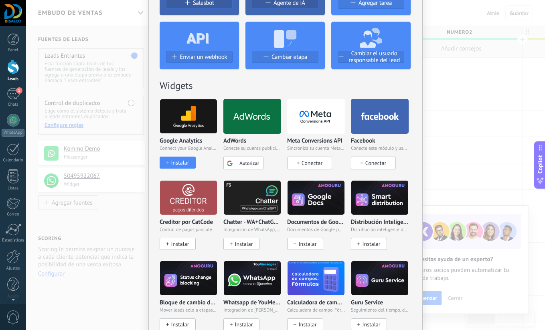
scroll to position [0, 0]
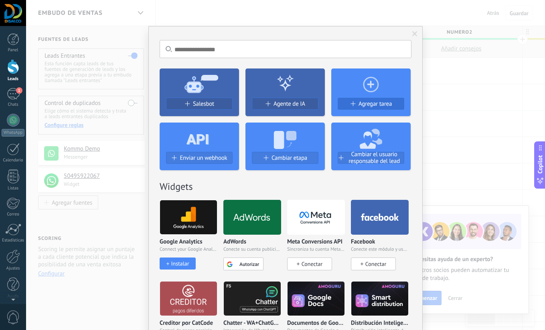
click at [380, 105] on span "Agregar tarea" at bounding box center [374, 104] width 33 height 7
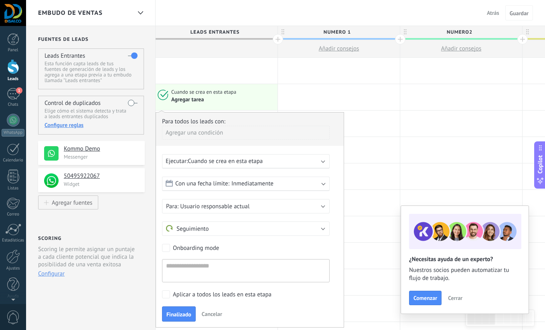
click at [254, 161] on span "Cuando se crea en esta etapa" at bounding box center [225, 162] width 75 height 8
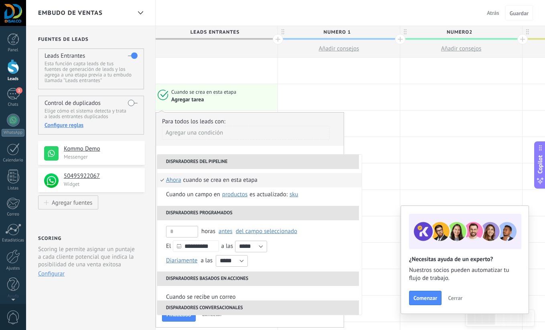
click at [258, 147] on div "**********" at bounding box center [250, 220] width 188 height 216
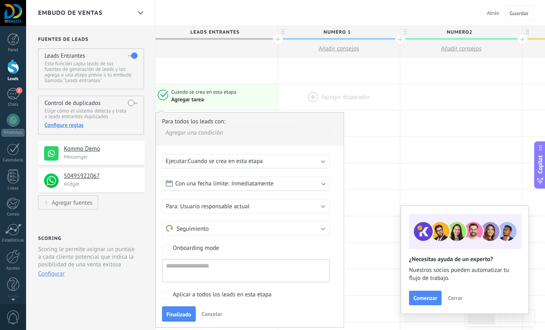
click at [307, 95] on div at bounding box center [339, 97] width 122 height 26
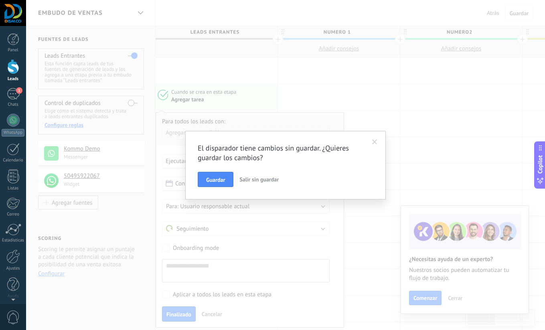
click at [258, 180] on span "Salir sin guardar" at bounding box center [258, 179] width 39 height 7
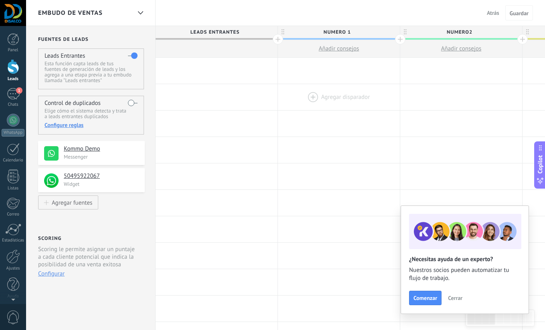
click at [340, 97] on div at bounding box center [339, 97] width 122 height 26
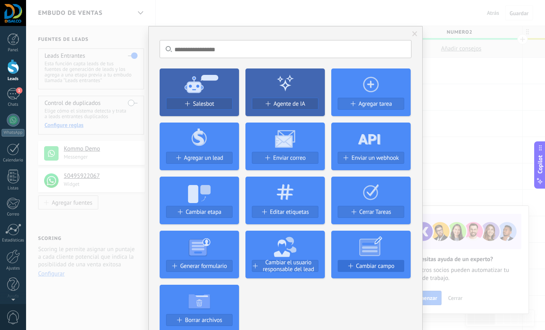
click at [377, 267] on span "Cambiar campo" at bounding box center [375, 266] width 38 height 7
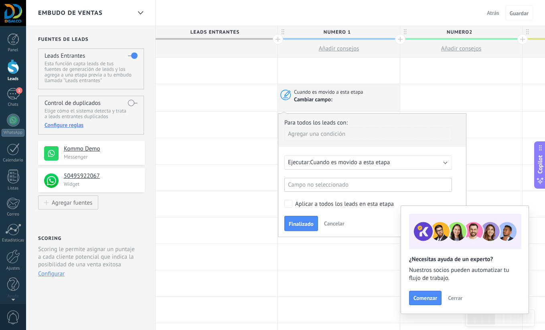
click at [408, 181] on div "Campo no seleccionado" at bounding box center [368, 185] width 168 height 14
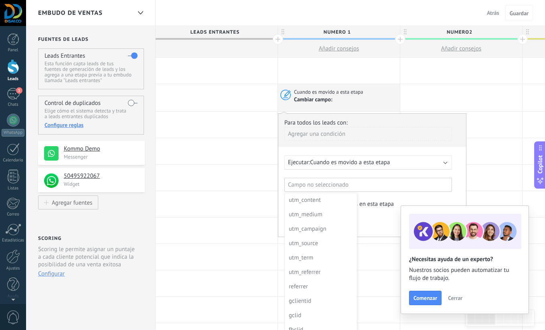
click at [408, 180] on div at bounding box center [372, 175] width 188 height 123
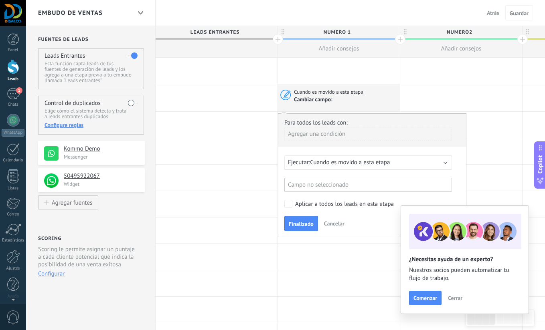
click at [415, 162] on div "Ejecutar: Cuando es movido a esta etapa" at bounding box center [365, 163] width 154 height 8
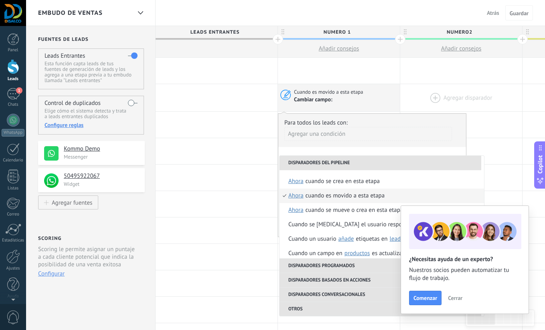
click at [425, 96] on div at bounding box center [461, 97] width 122 height 27
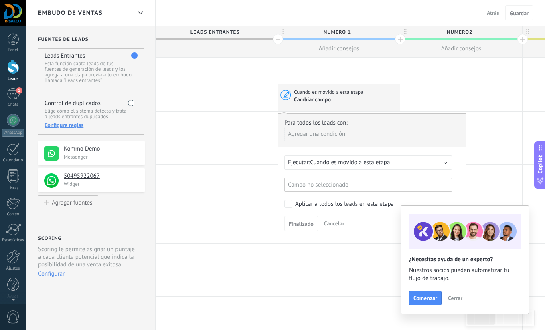
click at [366, 98] on div "Cambiar campo:" at bounding box center [345, 101] width 103 height 10
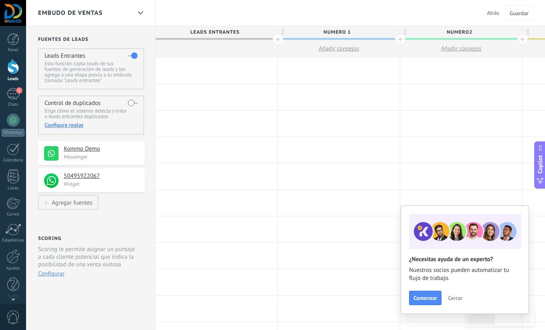
click at [207, 63] on div at bounding box center [217, 71] width 122 height 26
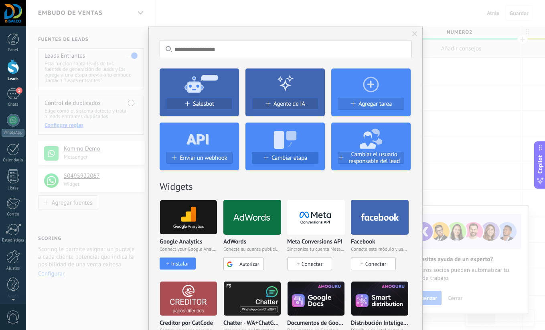
click at [294, 161] on span "Cambiar etapa" at bounding box center [289, 158] width 36 height 7
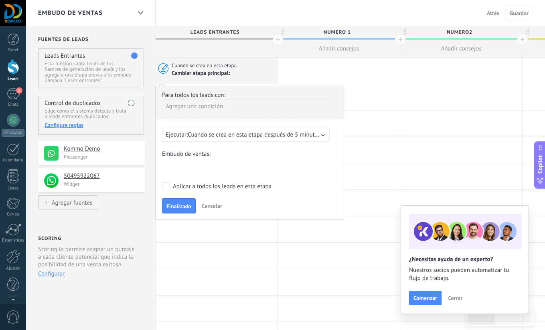
click at [251, 105] on div "Agregar una condición" at bounding box center [246, 106] width 168 height 14
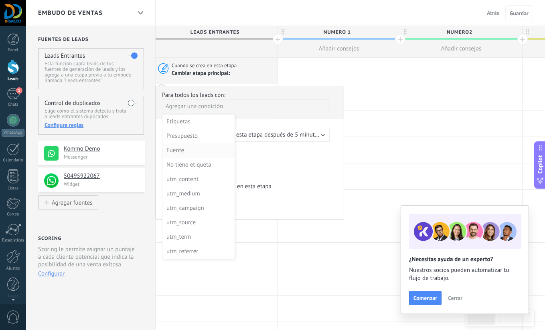
click at [188, 152] on div "Fuente" at bounding box center [197, 150] width 63 height 11
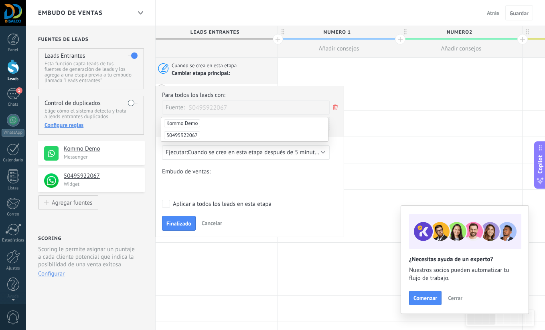
click at [190, 136] on span "50495922067" at bounding box center [182, 136] width 36 height 8
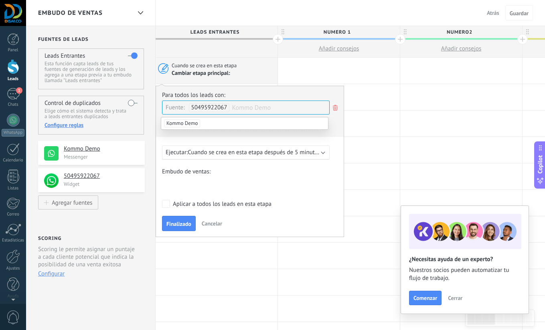
click at [314, 151] on span "Cuando se crea en esta etapa después de 5 minutos" at bounding box center [254, 153] width 133 height 8
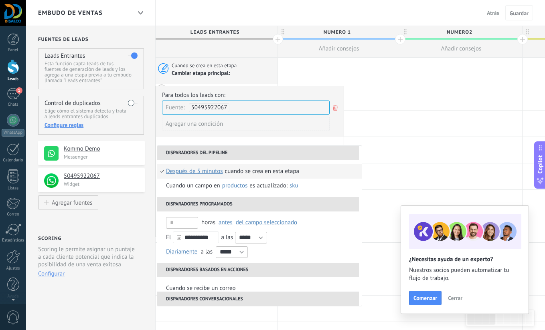
click at [162, 171] on li "Cuando se crea en esta etapa después de 5 minutos después de 10 minutos un día …" at bounding box center [259, 171] width 205 height 14
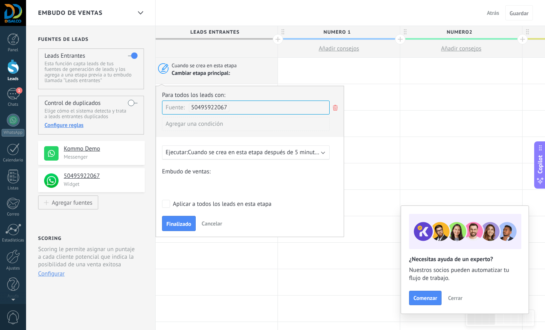
click at [257, 152] on span "Cuando se crea en esta etapa después de 5 minutos" at bounding box center [254, 153] width 133 height 8
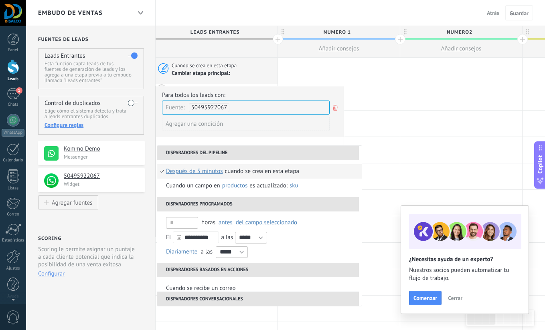
click at [274, 138] on div "**********" at bounding box center [250, 162] width 188 height 152
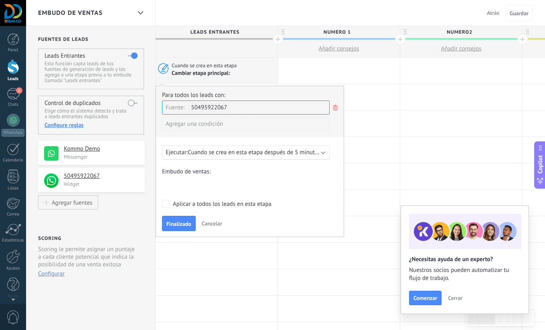
click at [302, 149] on span "Cuando se crea en esta etapa después de 5 minutos" at bounding box center [254, 153] width 133 height 8
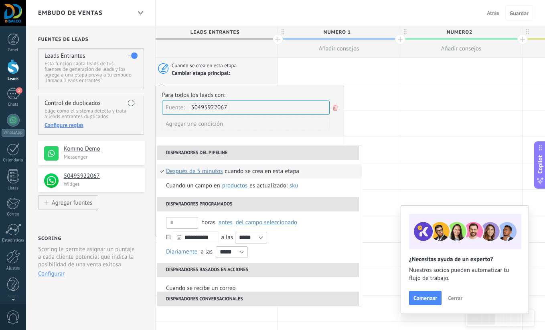
click at [213, 173] on span "después de 5 minutos" at bounding box center [194, 171] width 57 height 14
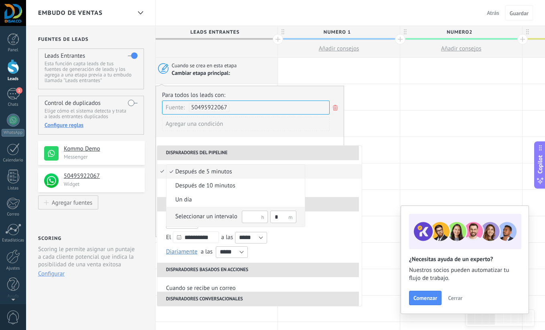
drag, startPoint x: 278, startPoint y: 217, endPoint x: 269, endPoint y: 217, distance: 8.4
click at [270, 217] on div "*" at bounding box center [283, 216] width 26 height 13
type input "*"
click at [302, 202] on li "un día" at bounding box center [235, 200] width 138 height 14
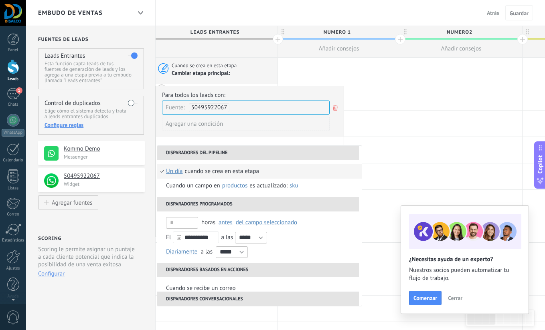
click at [177, 173] on span "un día" at bounding box center [174, 171] width 17 height 14
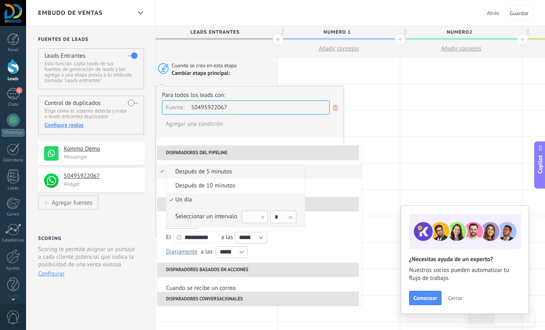
drag, startPoint x: 278, startPoint y: 217, endPoint x: 268, endPoint y: 217, distance: 9.7
click at [268, 217] on div "Seleccionar un intervalo *" at bounding box center [235, 216] width 121 height 13
drag, startPoint x: 266, startPoint y: 218, endPoint x: 254, endPoint y: 219, distance: 12.1
click at [254, 219] on div "Seleccionar un intervalo *" at bounding box center [235, 216] width 121 height 13
click at [276, 219] on input "*" at bounding box center [283, 217] width 26 height 12
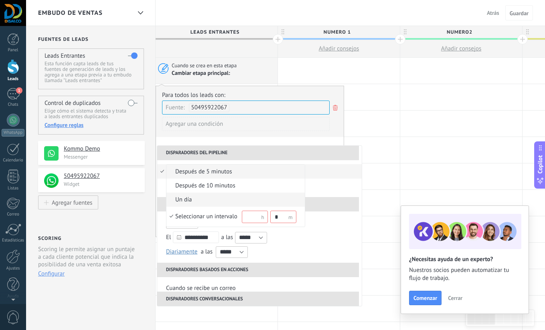
click at [330, 229] on div at bounding box center [272, 165] width 545 height 330
click at [316, 231] on div at bounding box center [272, 165] width 545 height 330
click at [184, 155] on div at bounding box center [272, 165] width 545 height 330
click at [213, 218] on div "Seleccionar un intervalo" at bounding box center [206, 217] width 62 height 8
drag, startPoint x: 277, startPoint y: 218, endPoint x: 266, endPoint y: 218, distance: 10.4
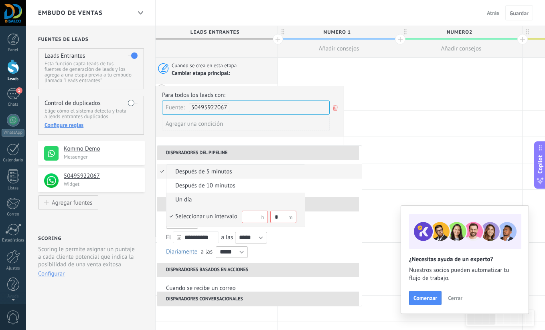
click at [266, 218] on div "Seleccionar un intervalo *" at bounding box center [235, 216] width 121 height 13
drag, startPoint x: 250, startPoint y: 217, endPoint x: 239, endPoint y: 217, distance: 10.8
click at [239, 217] on div "Seleccionar un intervalo * *" at bounding box center [235, 216] width 121 height 13
type input "*"
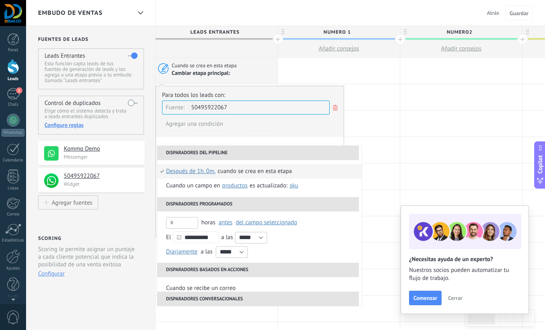
click at [202, 172] on span "Después de 1h. 0m." at bounding box center [191, 171] width 50 height 14
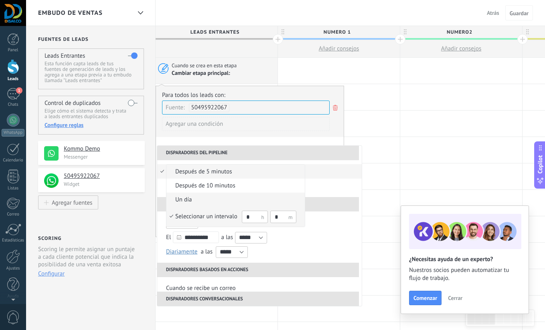
drag, startPoint x: 249, startPoint y: 218, endPoint x: 245, endPoint y: 218, distance: 4.4
click at [245, 218] on input "*" at bounding box center [255, 217] width 26 height 12
click at [279, 218] on input "*" at bounding box center [283, 217] width 26 height 12
type input "*"
click at [332, 228] on div at bounding box center [272, 165] width 545 height 330
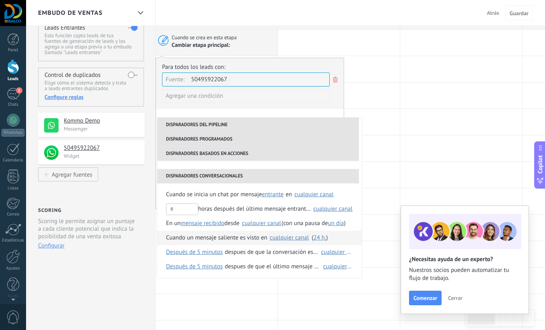
scroll to position [29, 0]
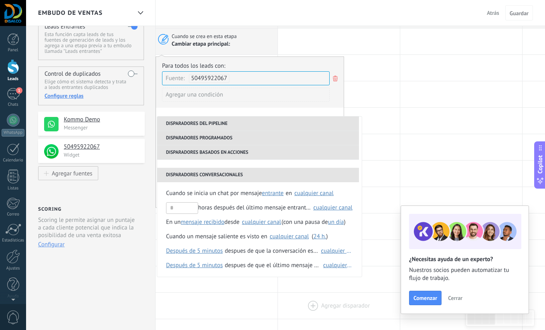
click at [287, 300] on div at bounding box center [339, 306] width 122 height 26
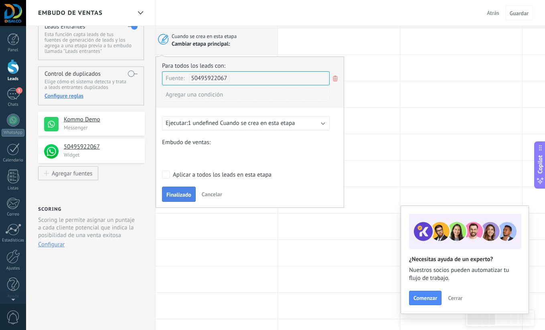
scroll to position [0, 0]
click at [178, 196] on span "Finalizado" at bounding box center [178, 195] width 25 height 6
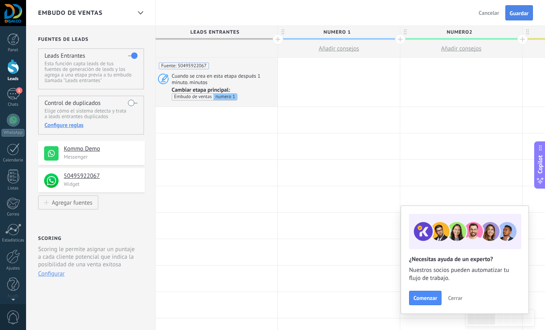
click at [523, 14] on span "Guardar" at bounding box center [519, 13] width 19 height 6
click at [338, 11] on div "Embudo de ventas Salir Cancelar Guardar" at bounding box center [285, 13] width 519 height 26
click at [314, 216] on div at bounding box center [339, 226] width 122 height 26
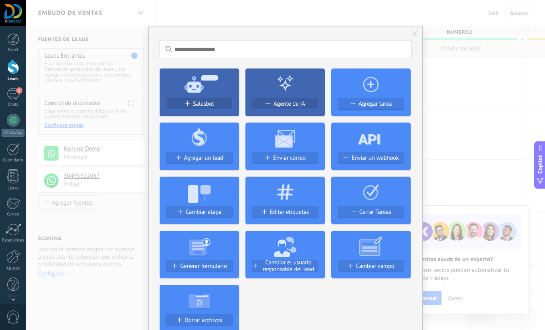
click at [456, 122] on div "No hay resultados Salesbot Agente de IA Agregar tarea Agregar un lead Enviar co…" at bounding box center [285, 165] width 519 height 330
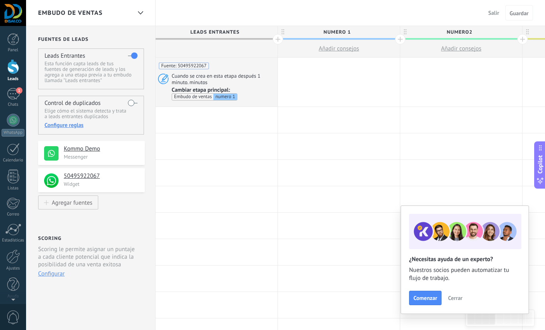
click at [398, 16] on div "Embudo de ventas Salir Cancelar Guardar" at bounding box center [285, 13] width 519 height 26
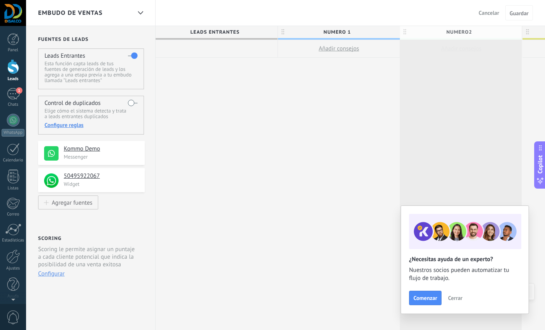
scroll to position [0, 0]
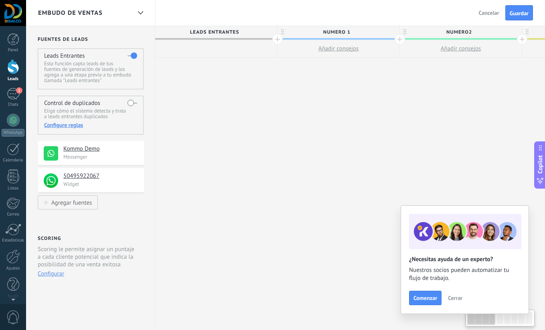
click at [211, 29] on span "Leads Entrantes" at bounding box center [214, 32] width 118 height 12
click at [237, 51] on div at bounding box center [216, 49] width 122 height 18
click at [223, 33] on span "Leads Entrantes" at bounding box center [214, 32] width 118 height 12
click at [335, 32] on span "numero 1" at bounding box center [336, 32] width 118 height 12
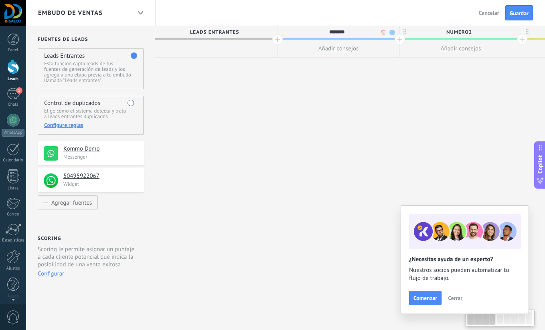
scroll to position [0, 1]
click at [461, 33] on span "numero2" at bounding box center [458, 32] width 118 height 12
click at [398, 30] on div "numero 1" at bounding box center [338, 32] width 122 height 12
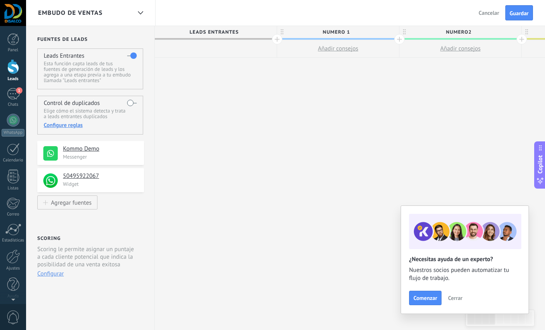
click at [222, 31] on span "Leads Entrantes" at bounding box center [214, 32] width 118 height 12
click at [514, 16] on span "Guardar" at bounding box center [519, 13] width 19 height 6
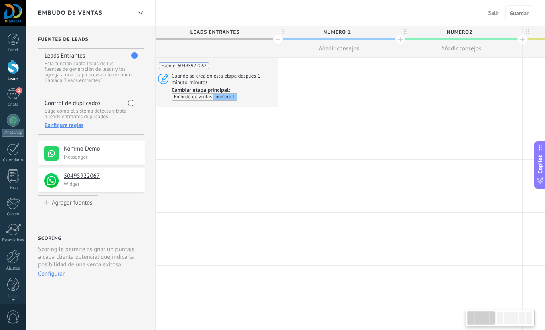
scroll to position [0, 1]
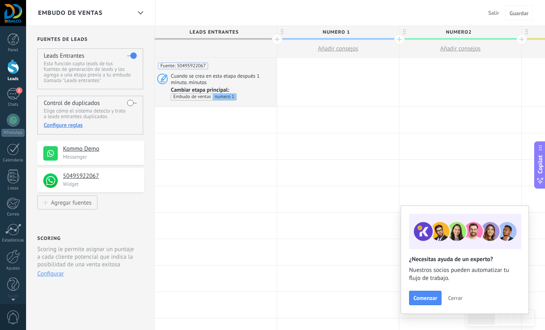
click at [12, 70] on div at bounding box center [13, 66] width 12 height 15
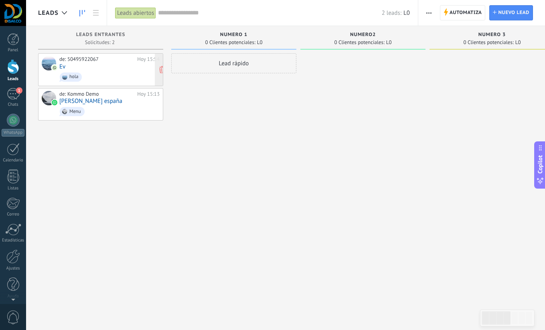
click at [115, 71] on span "hola" at bounding box center [109, 77] width 100 height 12
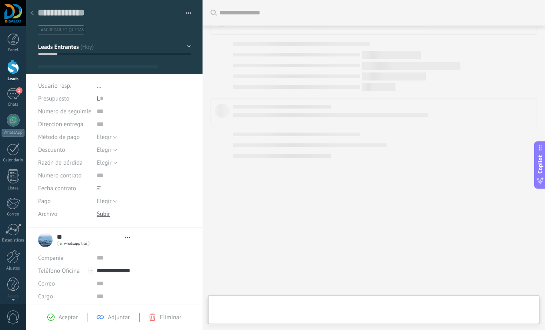
scroll to position [12, 0]
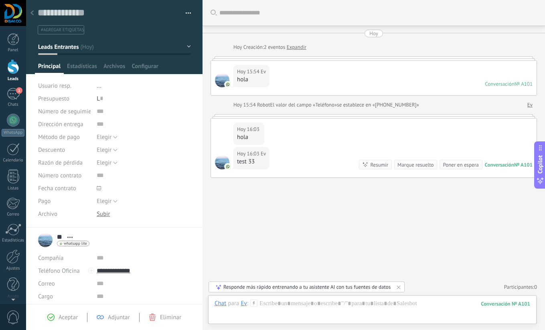
click at [30, 12] on div at bounding box center [31, 14] width 11 height 16
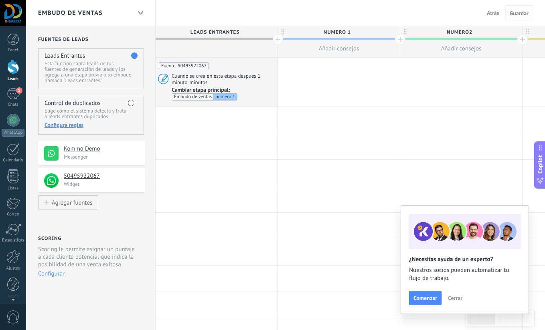
click at [518, 12] on span "Guardar" at bounding box center [519, 13] width 19 height 6
click at [18, 70] on div at bounding box center [13, 66] width 12 height 15
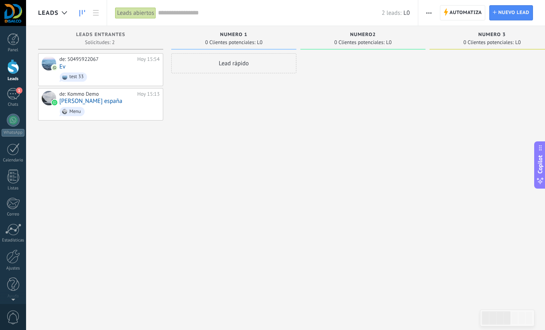
click at [305, 130] on div at bounding box center [362, 166] width 125 height 226
click at [260, 132] on div "Lead rápido" at bounding box center [233, 166] width 125 height 226
click at [375, 137] on div at bounding box center [362, 166] width 125 height 226
click at [307, 127] on div at bounding box center [362, 166] width 125 height 226
click at [265, 119] on div "Lead rápido" at bounding box center [233, 166] width 125 height 226
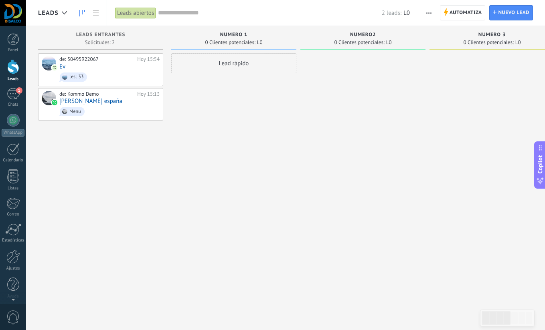
click at [379, 121] on div at bounding box center [362, 166] width 125 height 226
drag, startPoint x: 317, startPoint y: 124, endPoint x: 237, endPoint y: 107, distance: 81.6
click at [317, 124] on div at bounding box center [362, 166] width 125 height 226
click at [14, 69] on div at bounding box center [13, 66] width 12 height 15
click at [259, 122] on div "Lead rápido" at bounding box center [233, 166] width 125 height 226
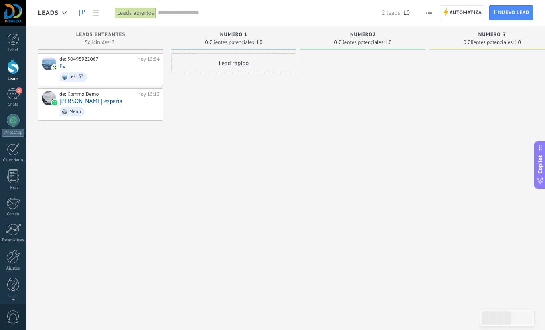
click at [255, 122] on div "Lead rápido" at bounding box center [233, 166] width 125 height 226
drag, startPoint x: 407, startPoint y: 181, endPoint x: 376, endPoint y: 241, distance: 68.0
click at [407, 181] on div at bounding box center [362, 166] width 125 height 226
click at [368, 121] on div at bounding box center [362, 166] width 125 height 226
click at [196, 159] on div "Lead rápido" at bounding box center [233, 166] width 125 height 226
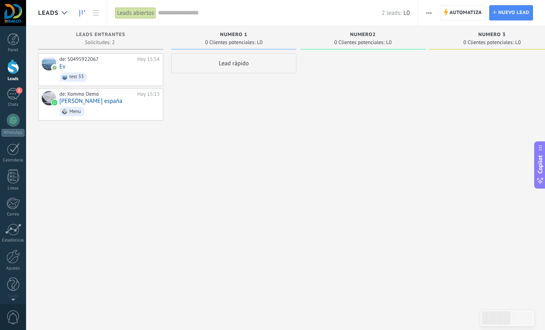
click at [213, 134] on div "Lead rápido" at bounding box center [233, 166] width 125 height 226
click at [245, 126] on div "Lead rápido" at bounding box center [232, 166] width 125 height 226
click at [253, 103] on div "Lead rápido" at bounding box center [232, 166] width 125 height 226
click at [245, 103] on div "Lead rápido" at bounding box center [232, 166] width 125 height 226
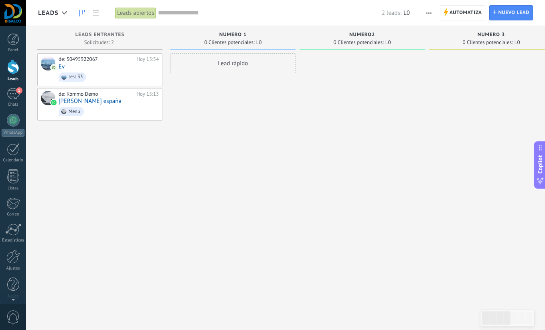
click at [227, 90] on div "Lead rápido" at bounding box center [232, 166] width 125 height 226
click at [206, 110] on div "Lead rápido" at bounding box center [232, 166] width 125 height 226
click at [474, 107] on div at bounding box center [491, 166] width 125 height 226
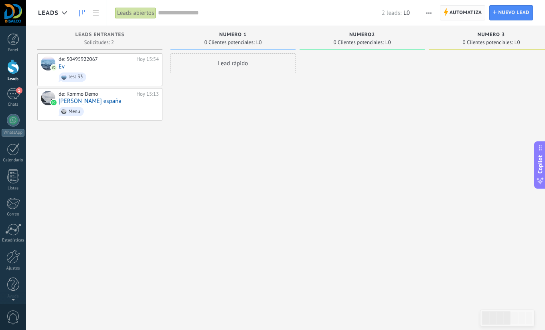
click at [457, 13] on span "Automatiza" at bounding box center [466, 13] width 32 height 14
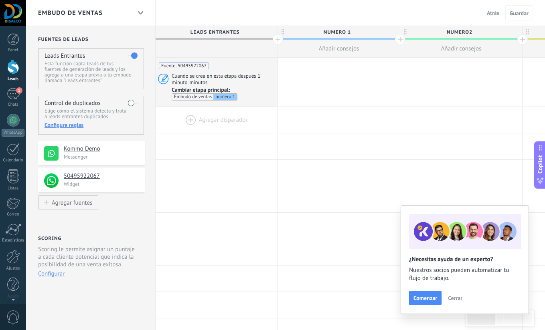
click at [209, 130] on div at bounding box center [217, 120] width 122 height 26
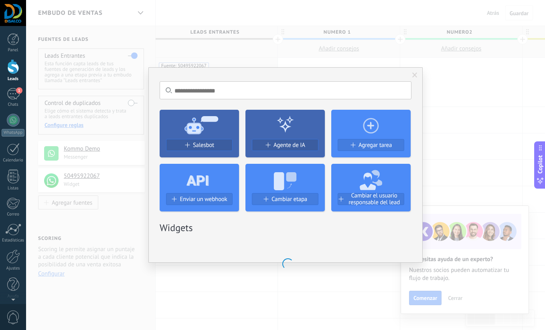
drag, startPoint x: 414, startPoint y: 75, endPoint x: 409, endPoint y: 83, distance: 10.1
click at [414, 75] on span at bounding box center [414, 76] width 5 height 6
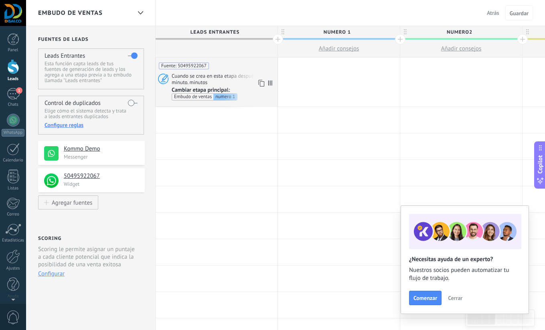
click at [215, 81] on span "Cuando se crea en esta etapa después 1 minuto. minutos" at bounding box center [223, 79] width 103 height 13
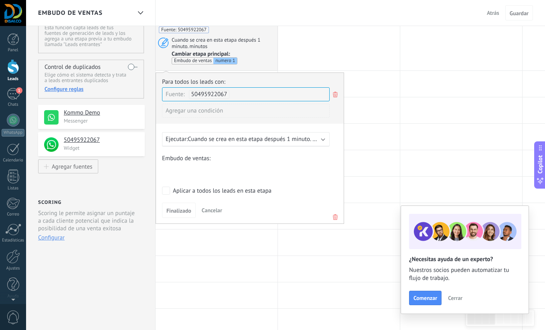
scroll to position [37, 0]
click at [173, 189] on div "Aplicar a todos los leads en esta etapa" at bounding box center [222, 190] width 99 height 8
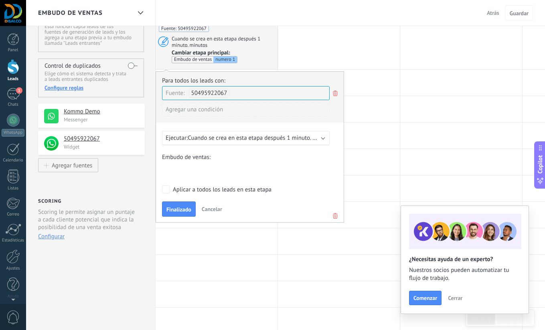
click at [170, 211] on span "Finalizado" at bounding box center [178, 210] width 25 height 6
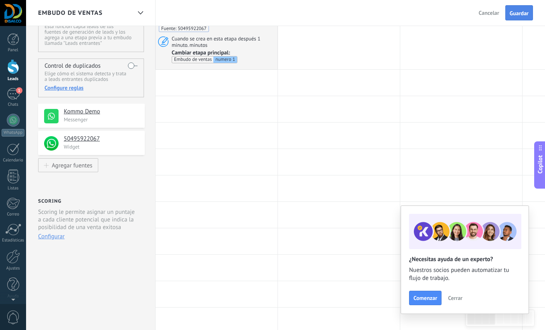
click at [515, 13] on span "Guardar" at bounding box center [519, 13] width 19 height 6
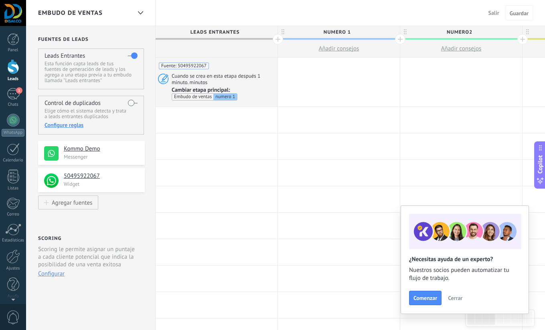
click at [14, 72] on div at bounding box center [13, 66] width 12 height 15
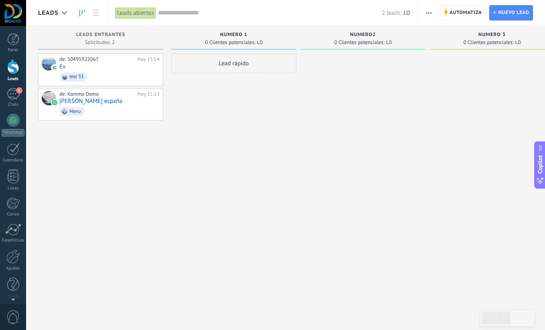
click at [233, 132] on div "Lead rápido" at bounding box center [233, 166] width 125 height 226
click at [252, 137] on div "Lead rápido" at bounding box center [233, 166] width 125 height 226
click at [420, 115] on div at bounding box center [362, 166] width 125 height 226
click at [395, 118] on div at bounding box center [362, 166] width 125 height 226
drag, startPoint x: 450, startPoint y: 93, endPoint x: 440, endPoint y: 54, distance: 40.3
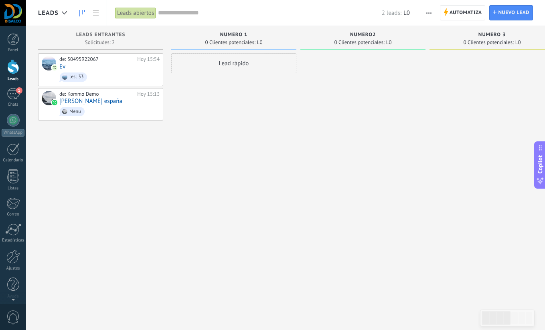
click at [450, 93] on div at bounding box center [491, 166] width 125 height 226
click at [429, 13] on use "button" at bounding box center [428, 12] width 5 height 1
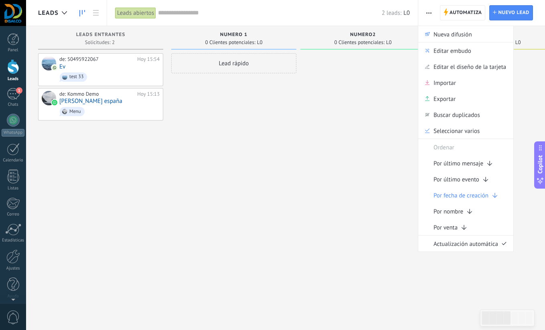
click at [360, 103] on div at bounding box center [362, 166] width 125 height 226
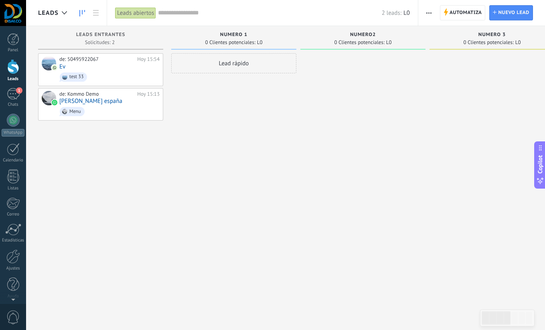
click at [346, 113] on div at bounding box center [362, 166] width 125 height 226
click at [296, 113] on div "Lead rápido" at bounding box center [233, 166] width 125 height 226
click at [378, 191] on div at bounding box center [362, 166] width 125 height 226
click at [279, 180] on div "Lead rápido" at bounding box center [233, 166] width 125 height 226
click at [300, 156] on div at bounding box center [362, 166] width 125 height 226
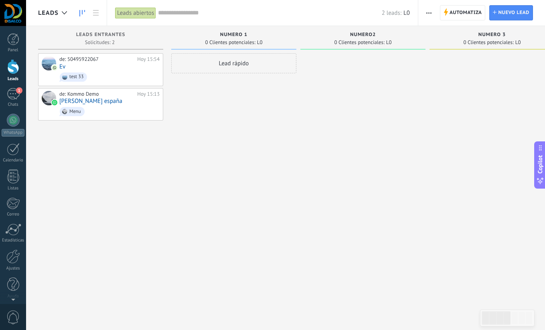
click at [296, 136] on div "numero 1 0 Clientes potenciales: L0 Lead rápido" at bounding box center [235, 152] width 129 height 253
click at [298, 146] on div "numero 1 0 Clientes potenciales: L0 Lead rápido" at bounding box center [235, 152] width 129 height 253
click at [14, 95] on div "1" at bounding box center [13, 94] width 13 height 12
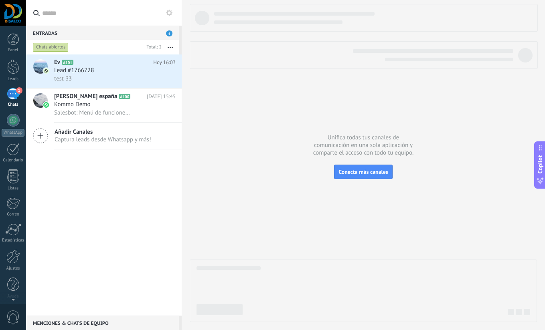
click at [109, 168] on div "Ev A101 [DATE] 16:03 Lead #1766728 test 33 [PERSON_NAME] españa A100 [DATE] 15:…" at bounding box center [104, 185] width 156 height 261
click at [8, 65] on div at bounding box center [13, 66] width 12 height 15
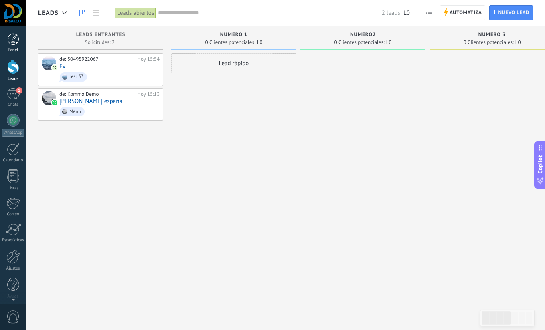
click at [15, 43] on div at bounding box center [13, 39] width 12 height 12
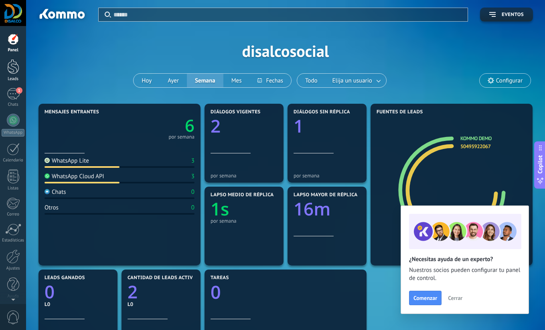
click at [16, 74] on div at bounding box center [13, 66] width 12 height 15
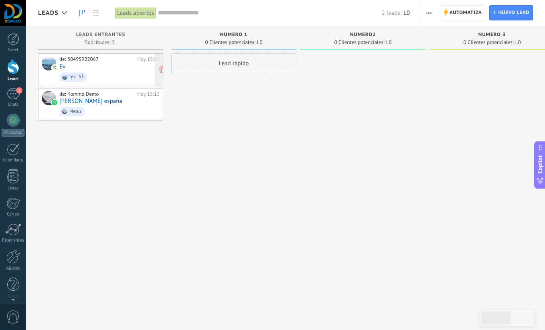
click at [104, 68] on div "de: 50495922067 [DATE] 15:54 Ev test 33" at bounding box center [109, 69] width 100 height 27
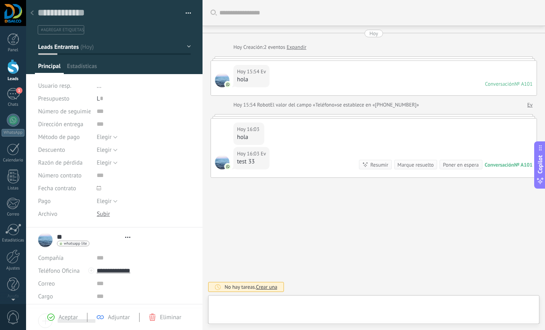
type textarea "**********"
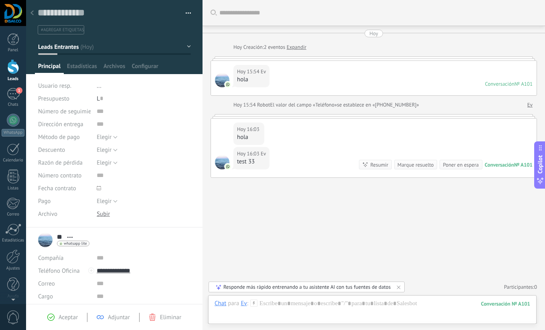
click at [31, 12] on icon at bounding box center [31, 12] width 3 height 5
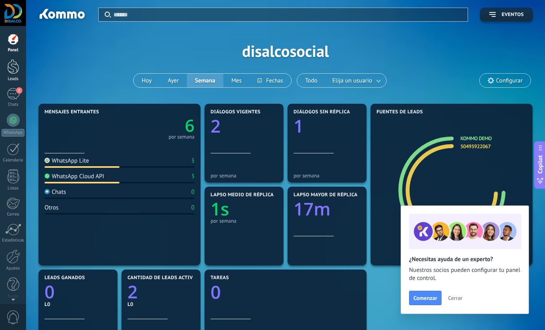
click at [11, 73] on div at bounding box center [13, 66] width 12 height 15
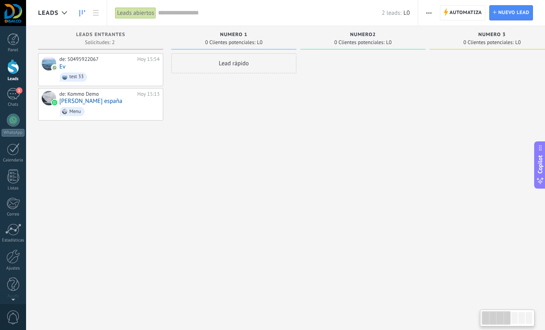
click at [149, 158] on div "de: 50495922067 [DATE] 15:54 Ev test 33 de: Kommo Demo [DATE] 15:13 [PERSON_NAM…" at bounding box center [100, 166] width 125 height 226
